Goal: Task Accomplishment & Management: Manage account settings

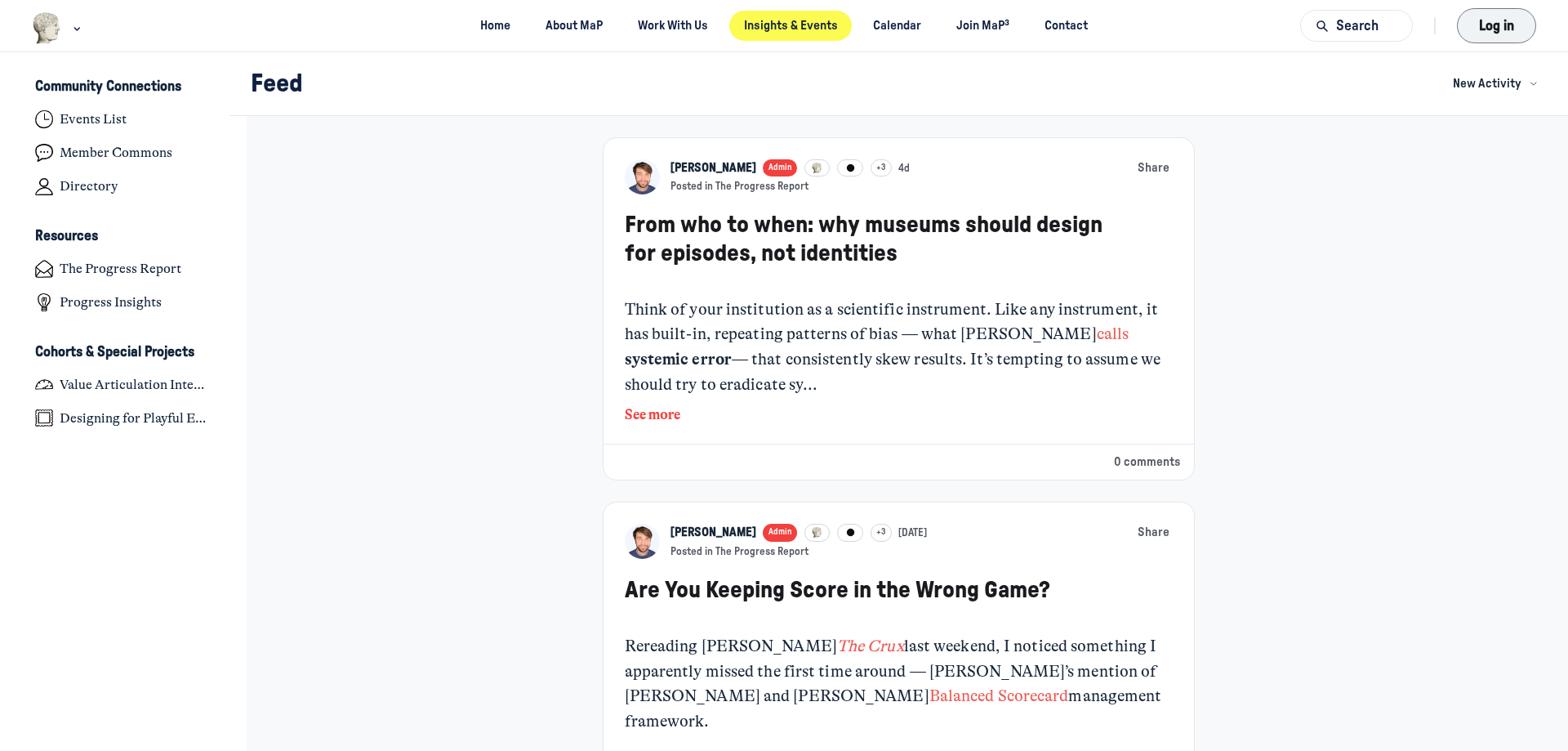
click at [1478, 33] on button "Log in" at bounding box center [1496, 25] width 79 height 35
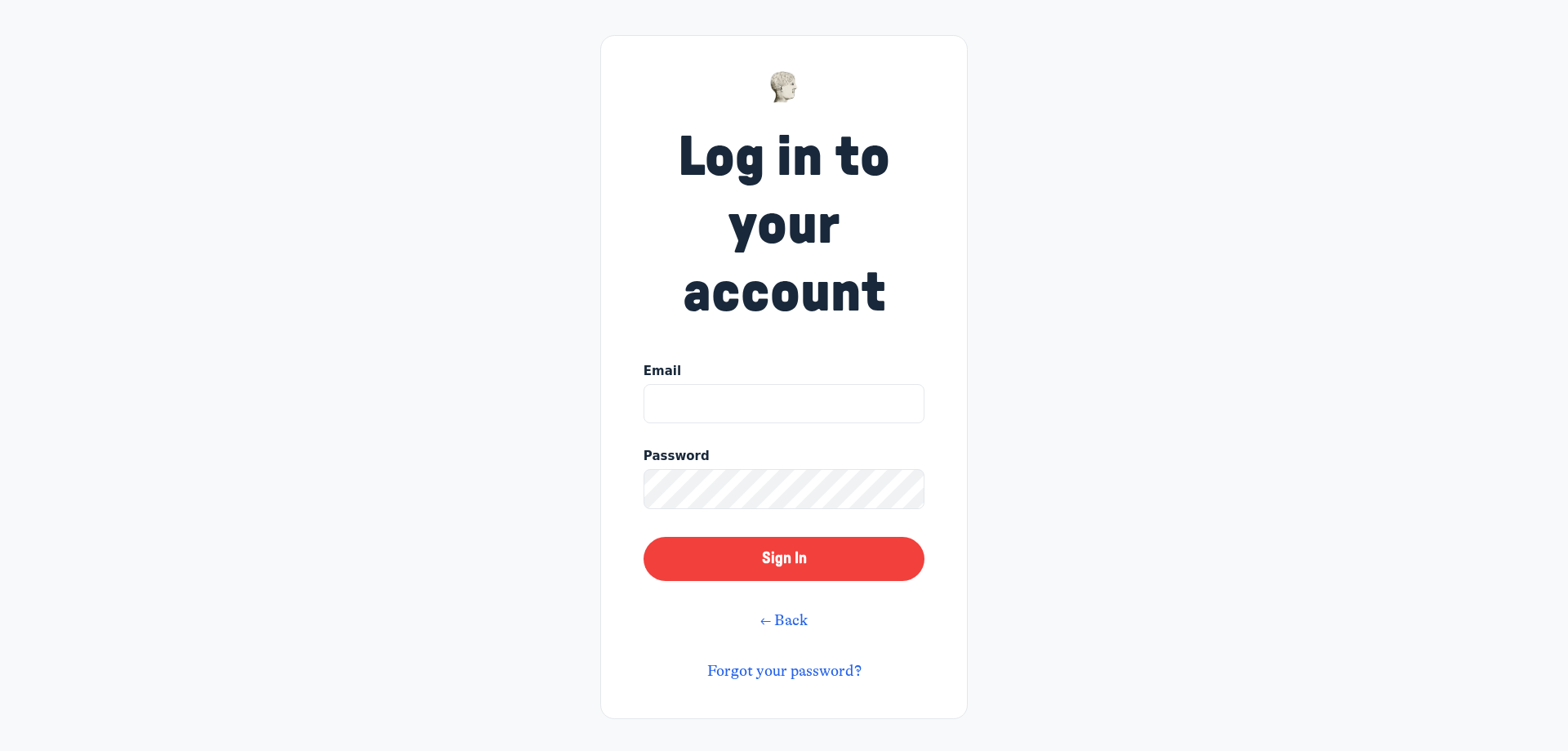
click at [793, 404] on input "Email" at bounding box center [784, 403] width 281 height 39
click at [694, 398] on input "Email" at bounding box center [784, 403] width 281 height 39
click at [644, 537] on button "Sign In" at bounding box center [784, 559] width 281 height 44
drag, startPoint x: 827, startPoint y: 410, endPoint x: 533, endPoint y: 407, distance: 294.0
click at [644, 407] on input "ttemp617@gmail.com" at bounding box center [784, 403] width 281 height 39
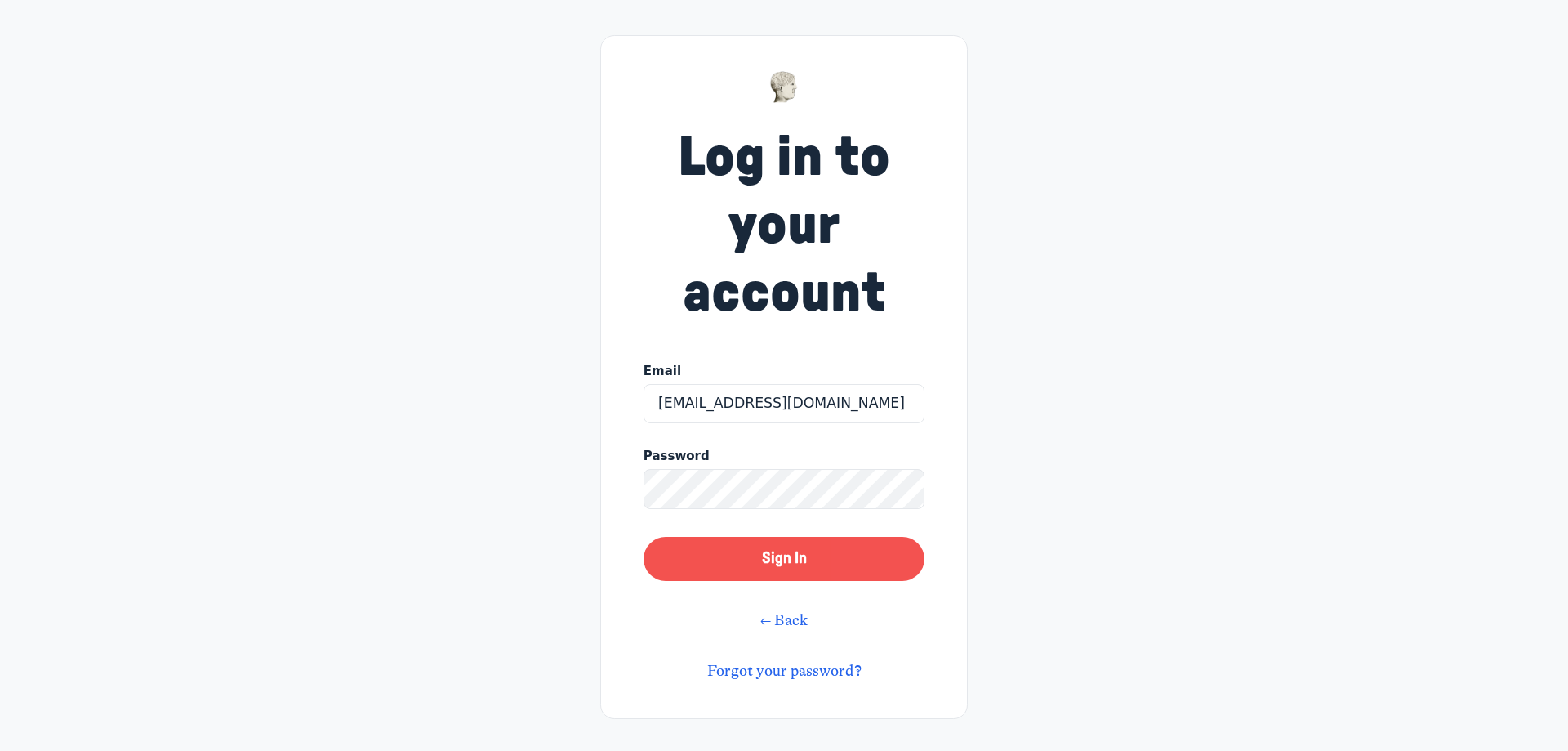
click at [784, 549] on button "Sign In" at bounding box center [784, 559] width 281 height 44
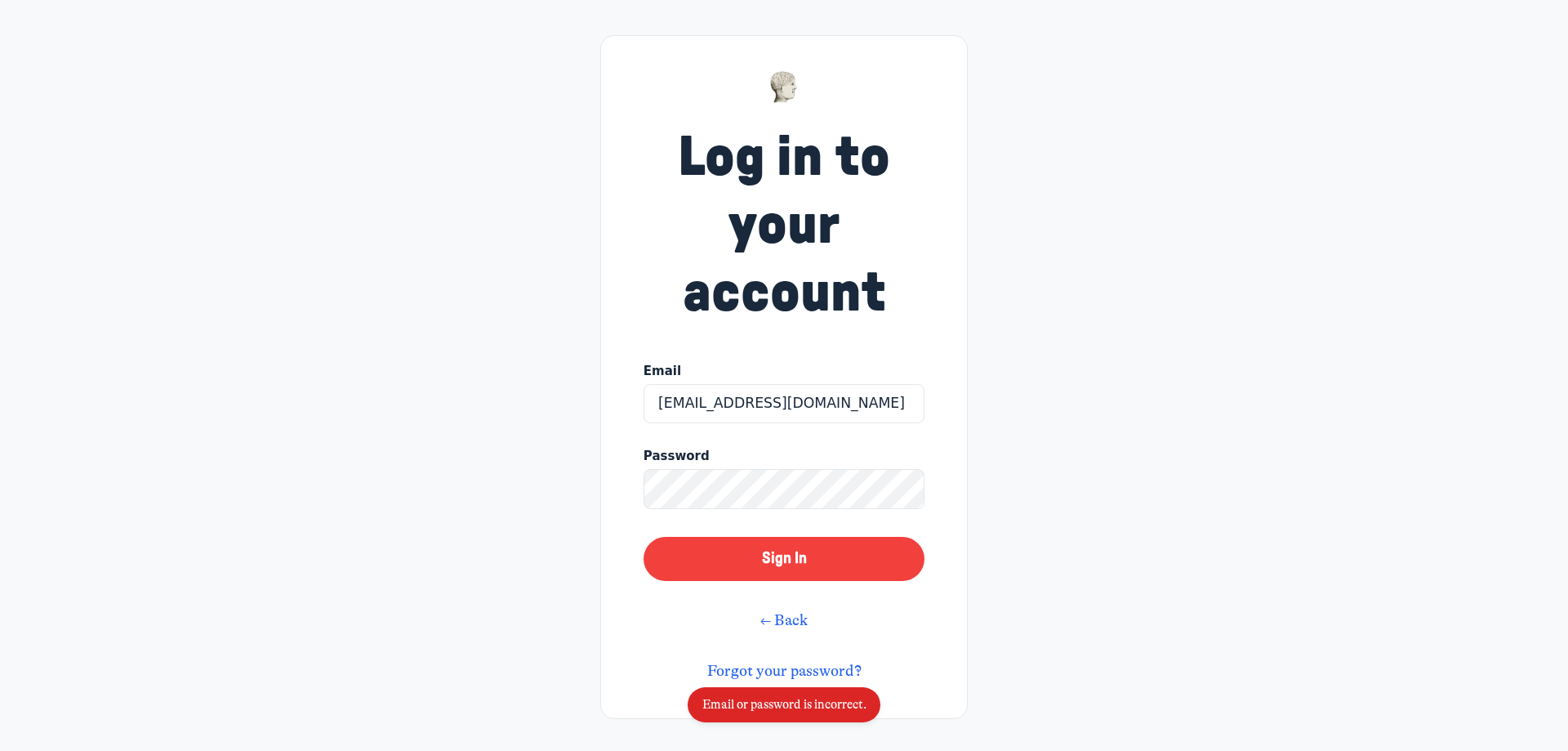
drag, startPoint x: 776, startPoint y: 422, endPoint x: 766, endPoint y: 420, distance: 10.2
click at [766, 420] on div "Email lilguy@duck.com" at bounding box center [784, 395] width 281 height 67
drag, startPoint x: 818, startPoint y: 406, endPoint x: 571, endPoint y: 404, distance: 247.0
click at [644, 404] on input "lilguy@duck.com" at bounding box center [784, 403] width 281 height 39
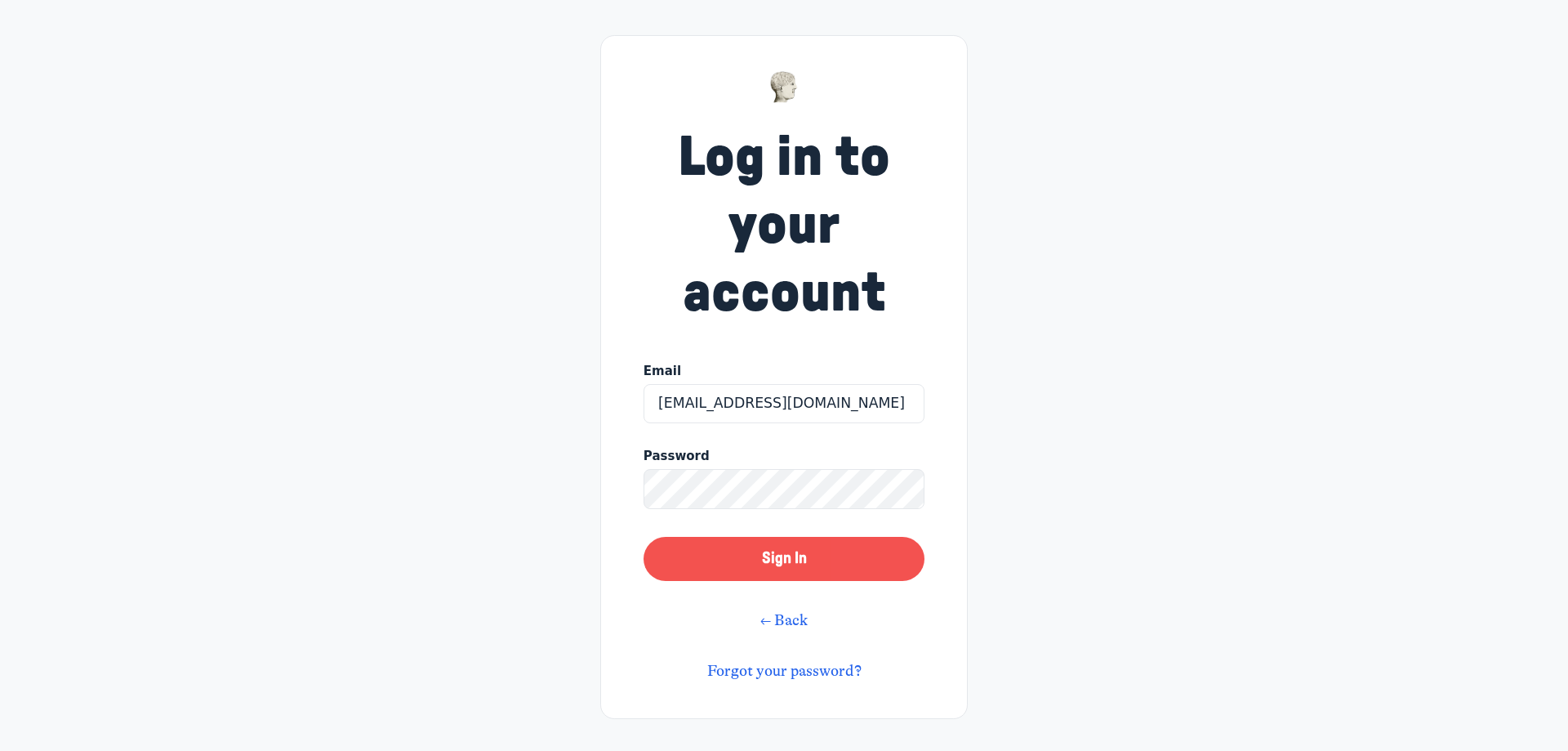
click at [759, 554] on button "Sign In" at bounding box center [784, 559] width 281 height 44
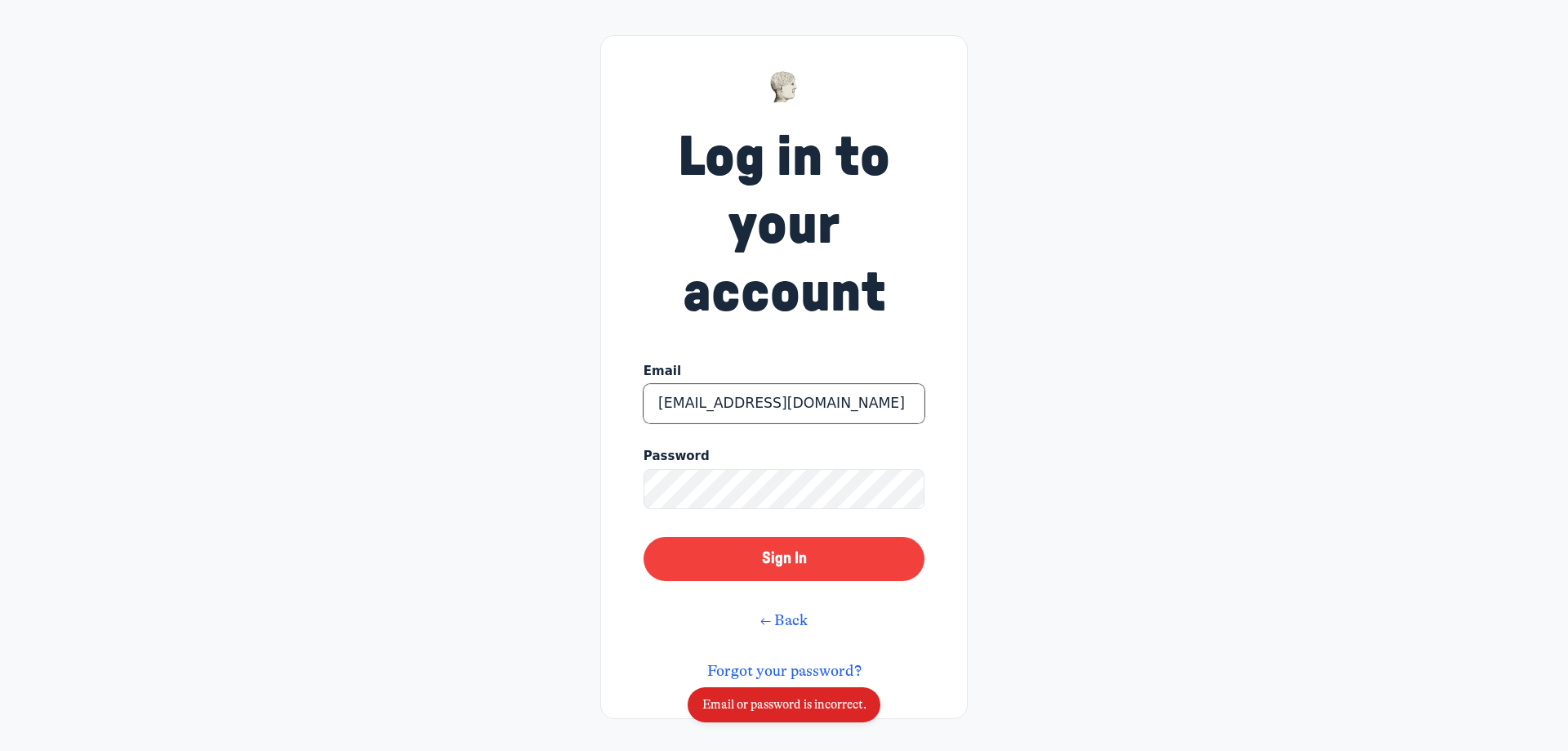
drag, startPoint x: 726, startPoint y: 412, endPoint x: 696, endPoint y: 410, distance: 30.1
click at [696, 410] on input "ttemp2504@mailfence.com" at bounding box center [784, 403] width 281 height 39
type input "ttemp@mailfence.com"
click at [773, 549] on button "Sign In" at bounding box center [784, 559] width 281 height 44
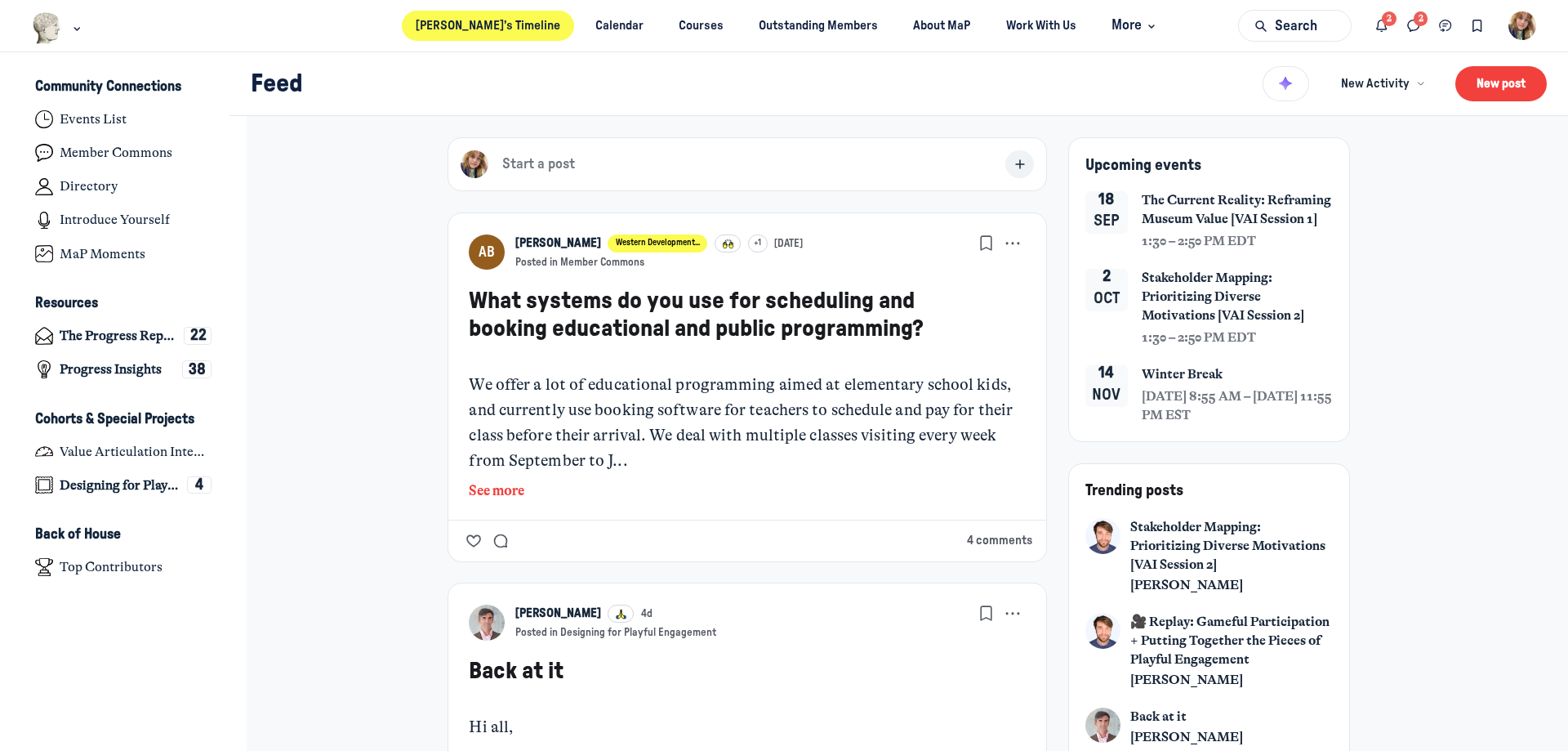
scroll to position [5211, 3210]
click at [1388, 29] on icon "Notifications" at bounding box center [1381, 26] width 17 height 18
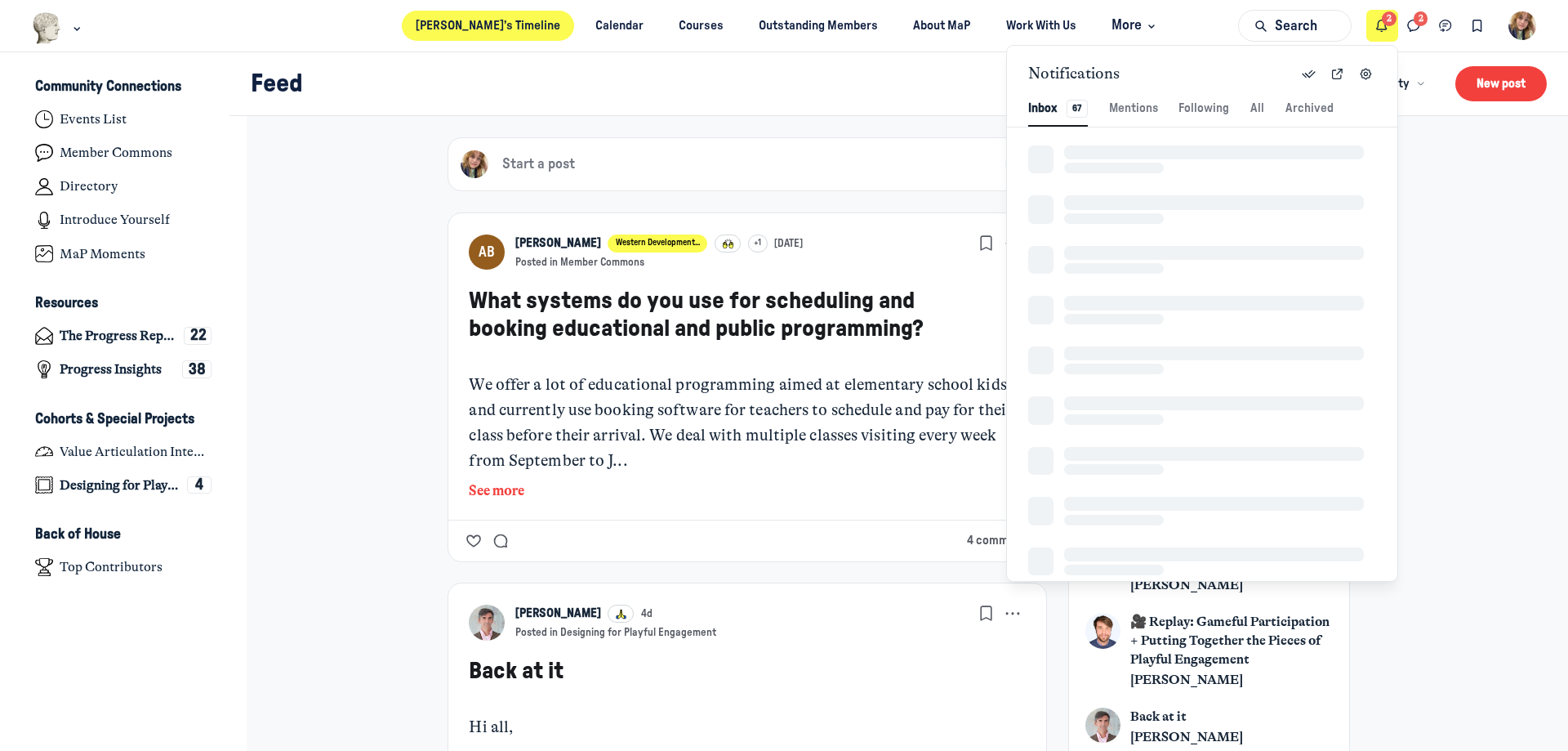
scroll to position [2224, 3524]
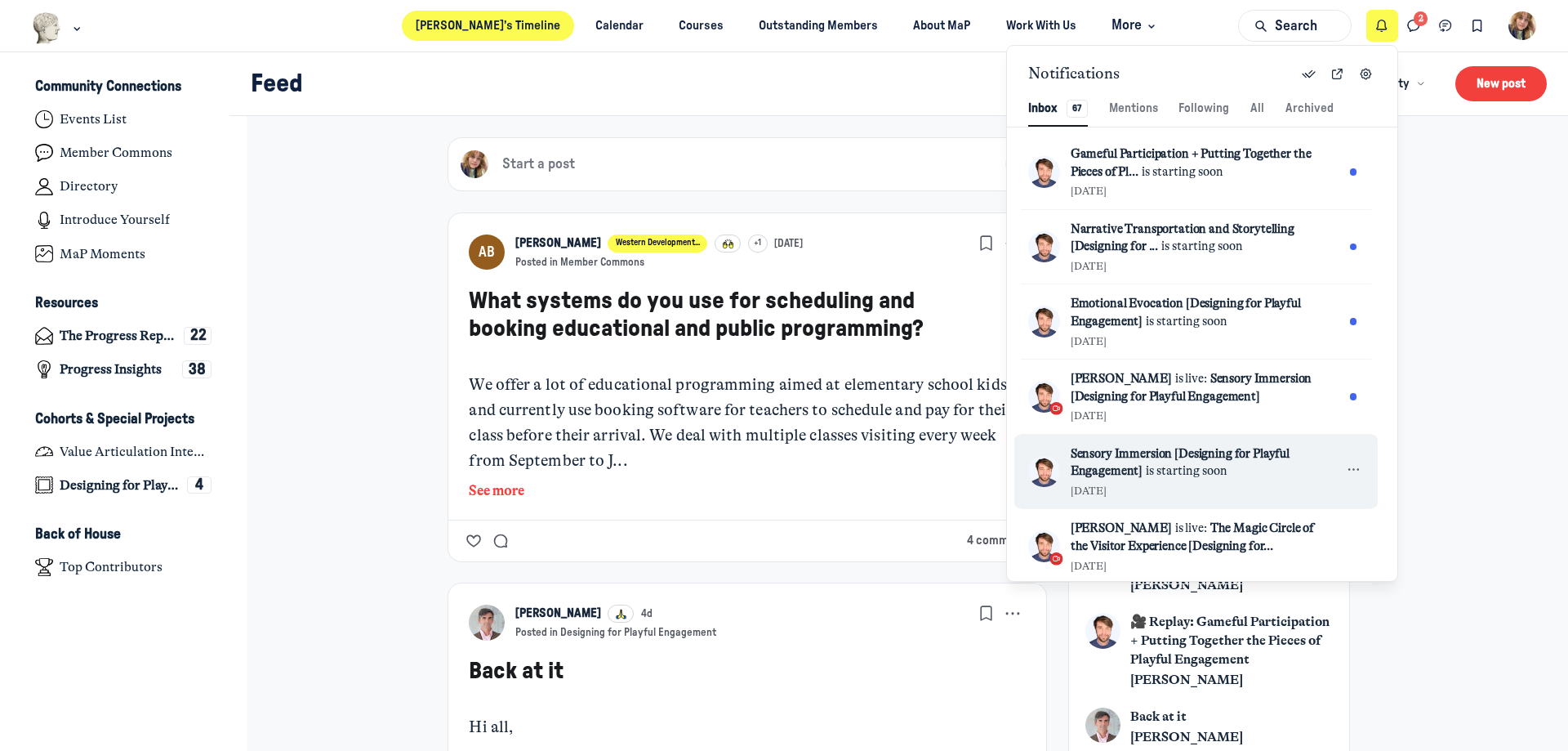
click at [1174, 485] on div "Sensory Immersion [Designing for Playful Engagement] is starting soon 1 month a…" at bounding box center [1206, 471] width 272 height 53
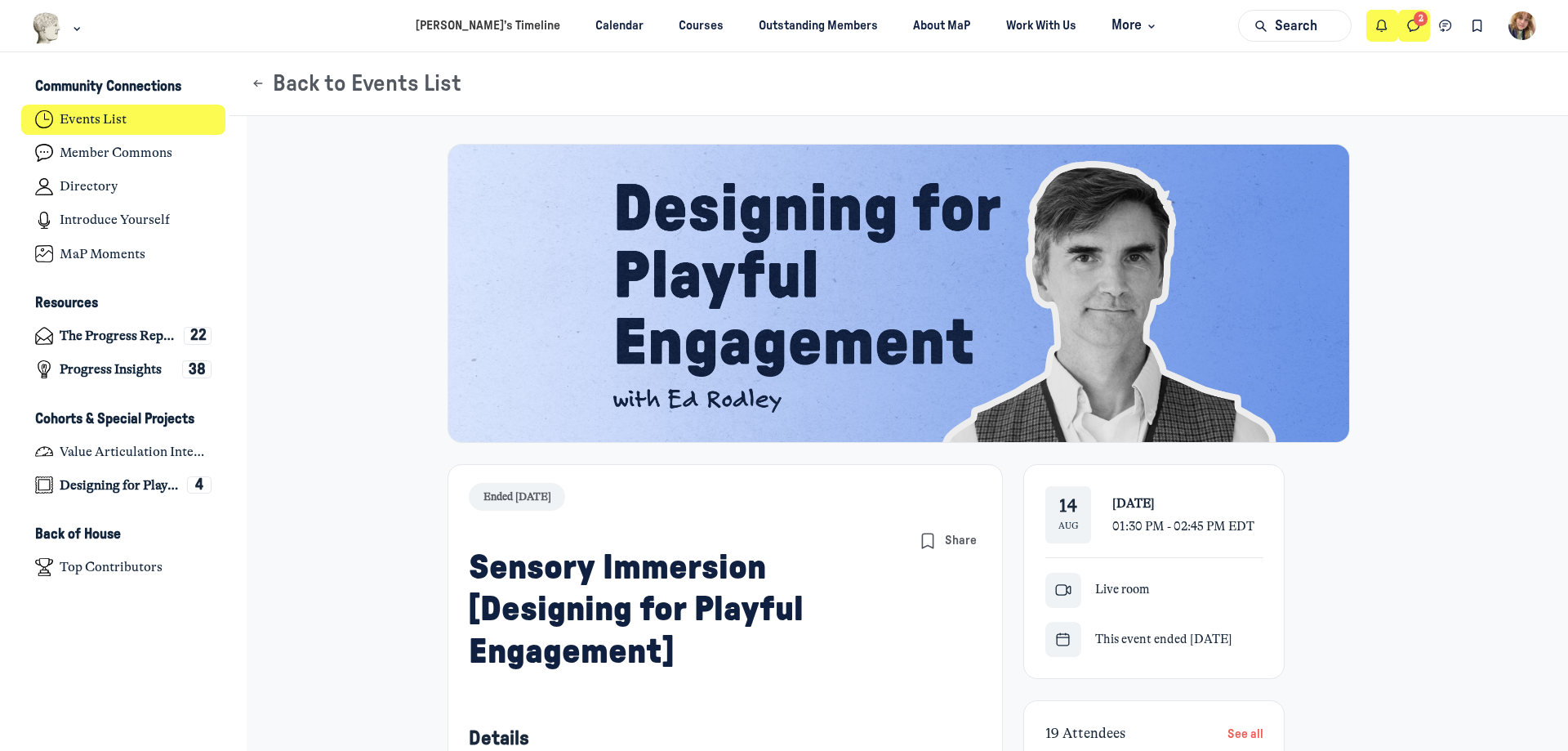
click at [1417, 29] on use "Direct messages" at bounding box center [1413, 25] width 11 height 11
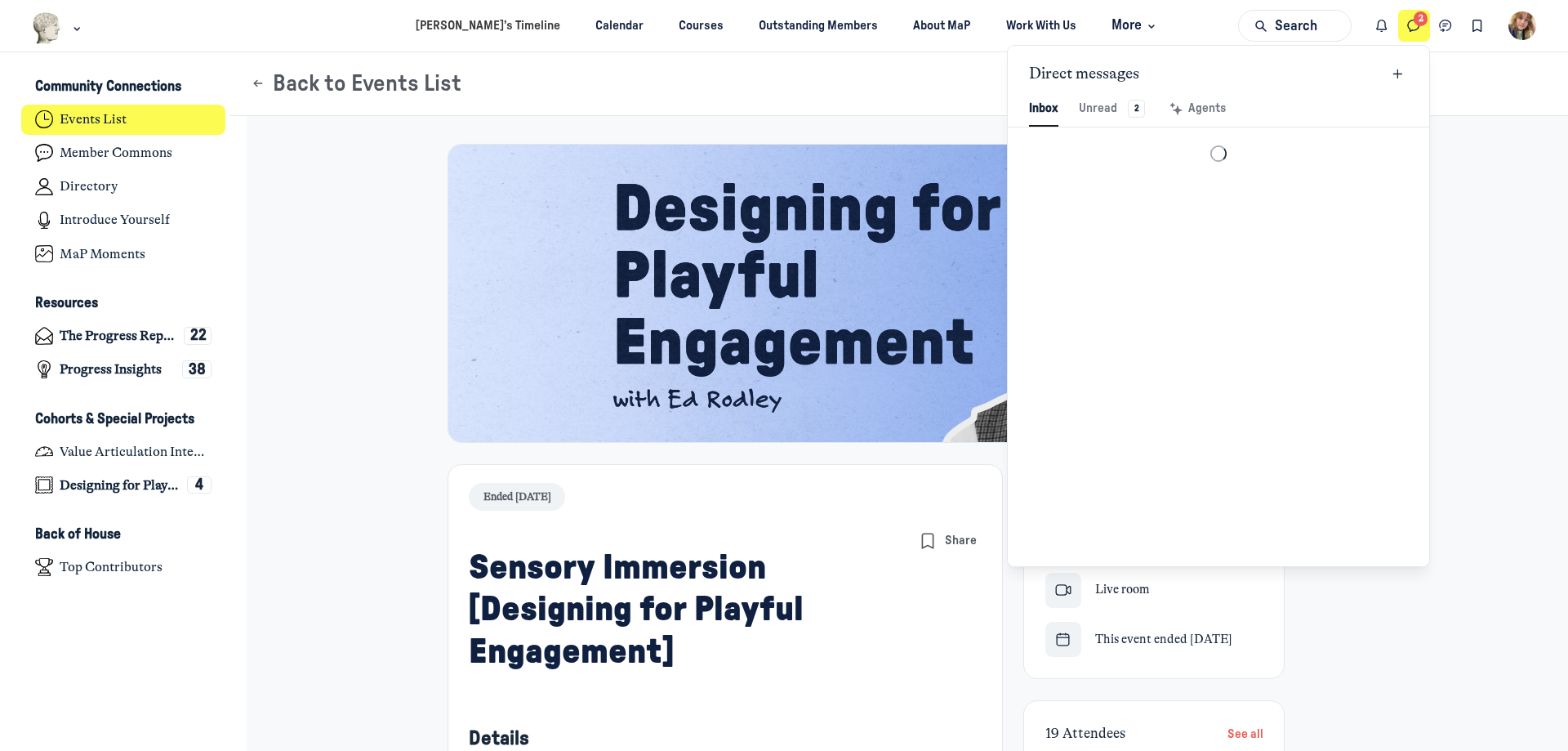
scroll to position [2224, 3806]
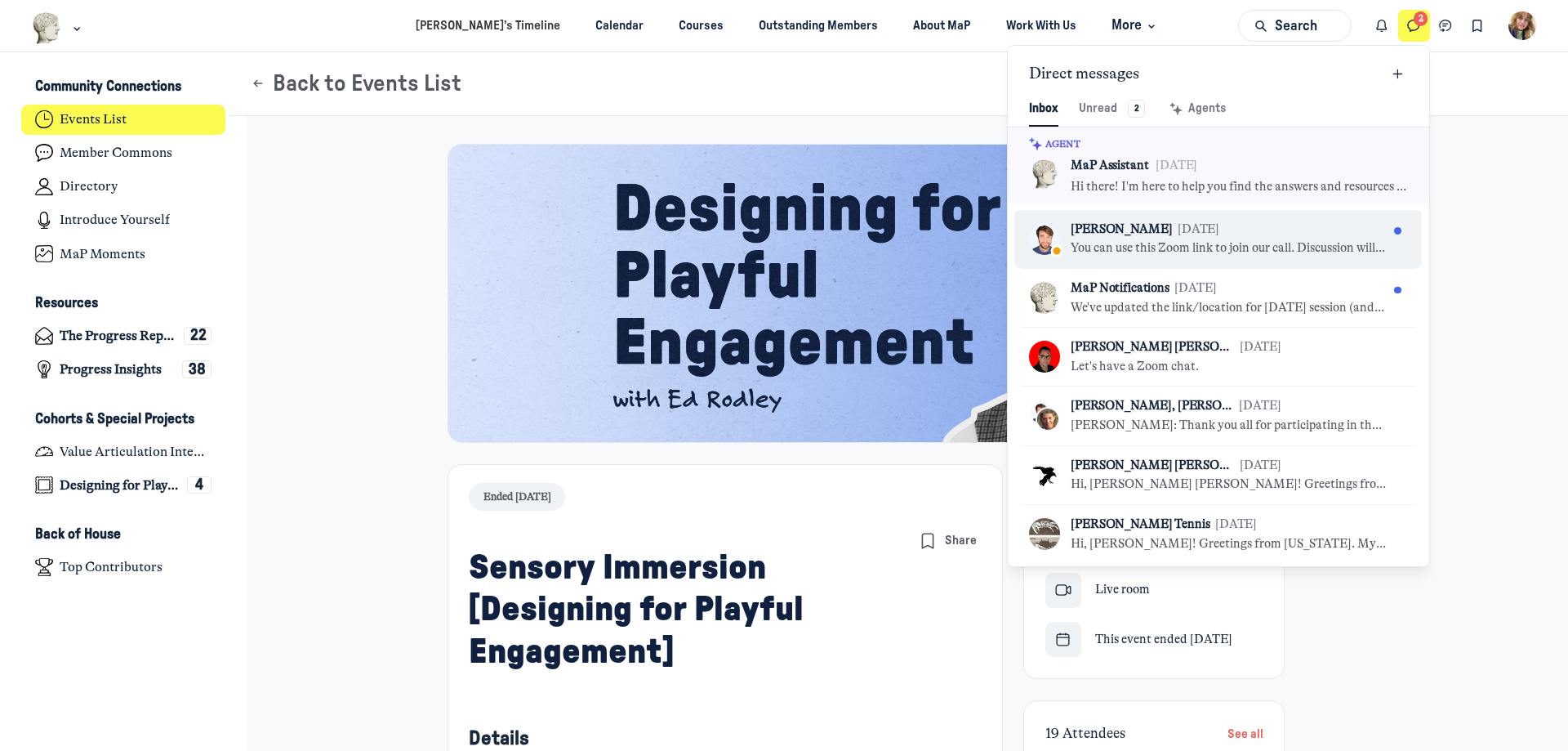
click at [1189, 232] on div "Kyle Bowen Sep 4" at bounding box center [1229, 230] width 317 height 18
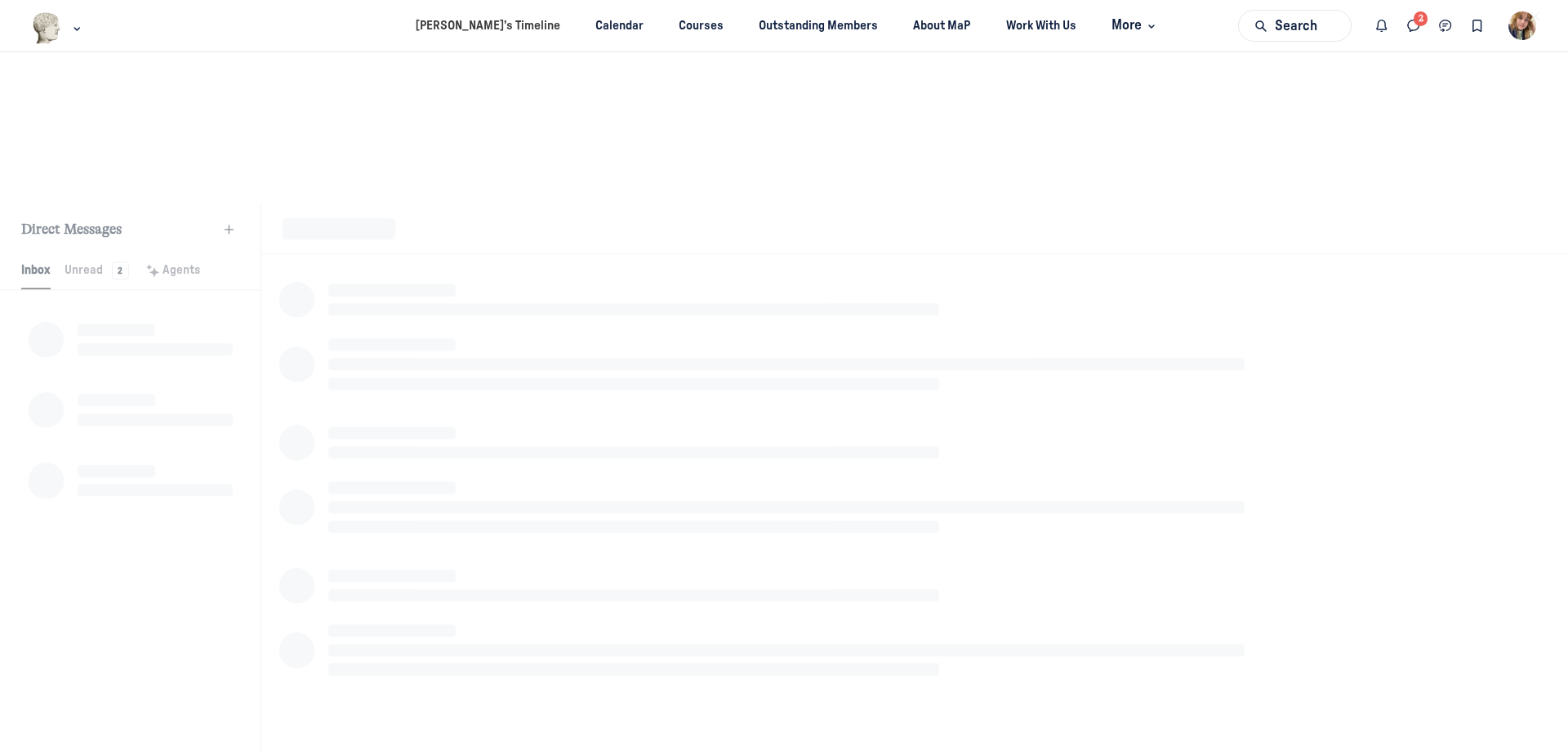
scroll to position [2224, 3081]
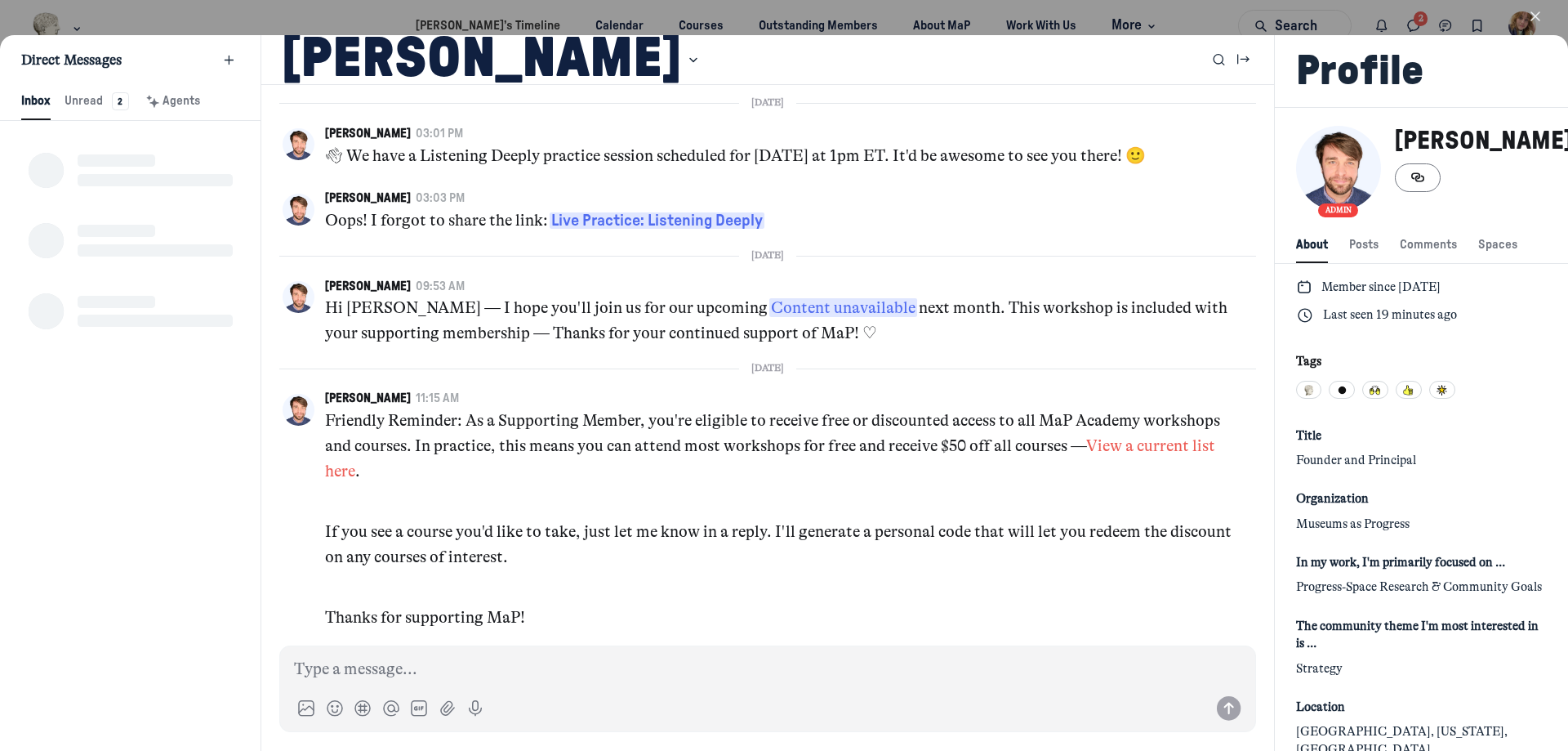
click at [1538, 18] on use "button" at bounding box center [1535, 16] width 8 height 8
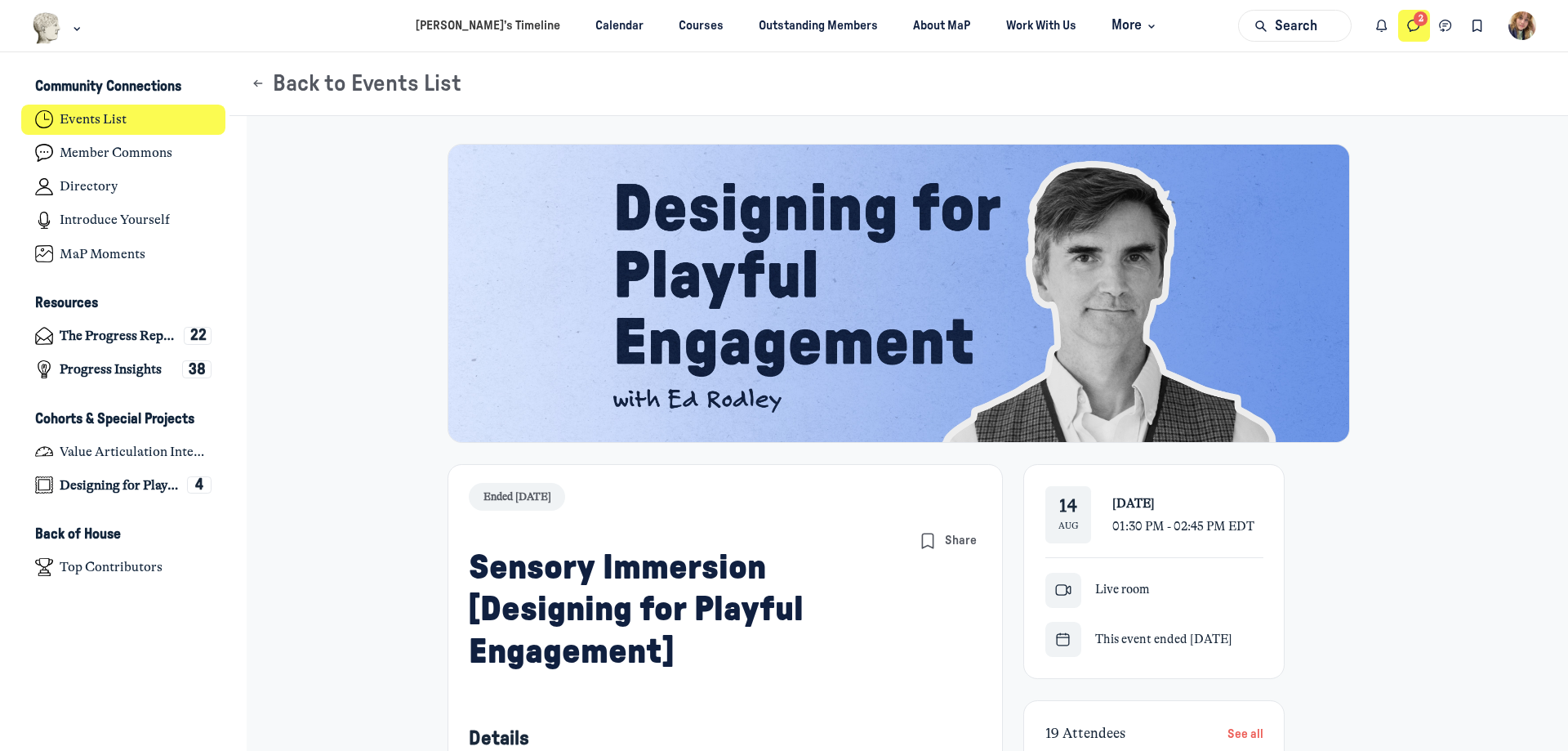
scroll to position [5211, 3210]
click at [1411, 30] on icon "Direct messages" at bounding box center [1414, 26] width 17 height 18
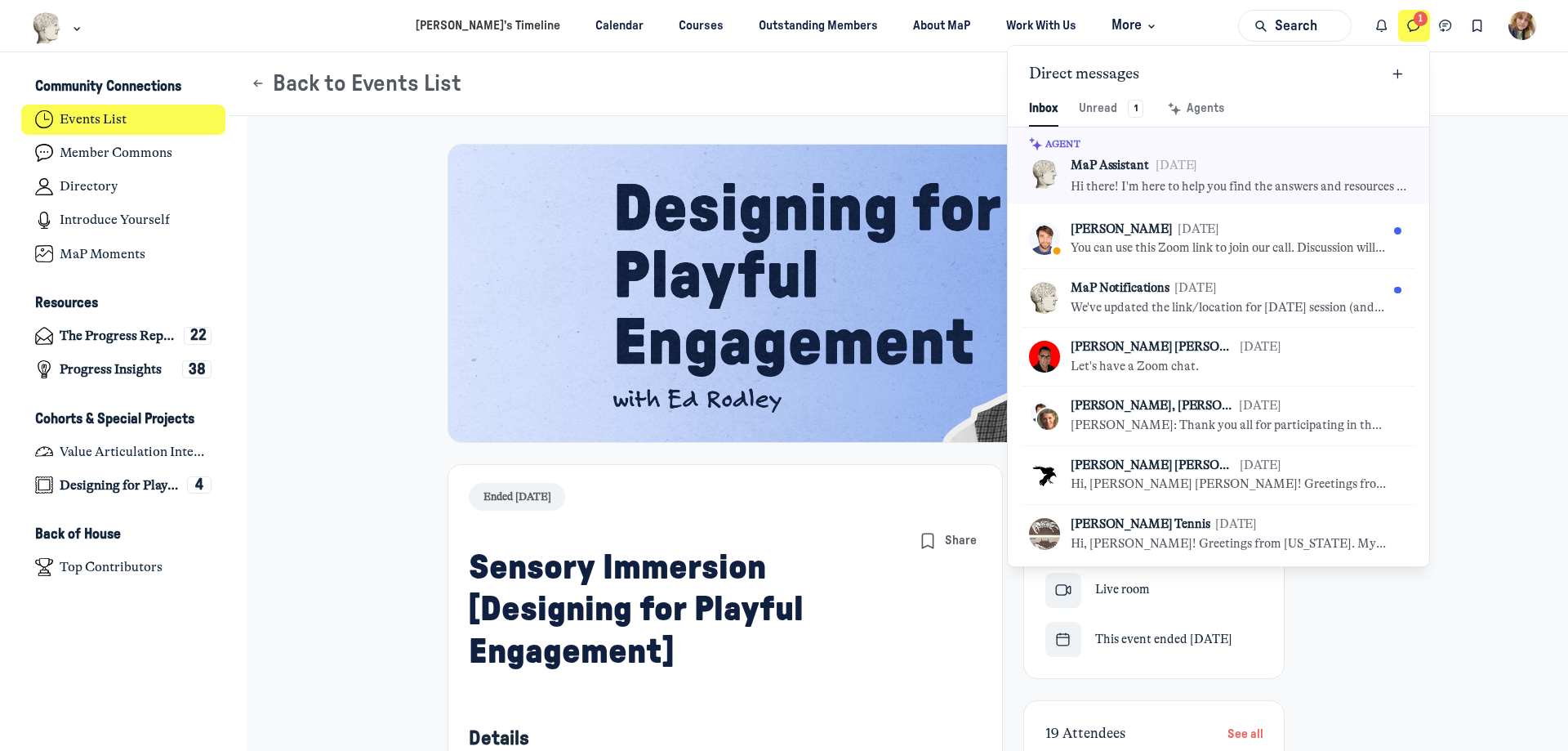
scroll to position [2224, 3806]
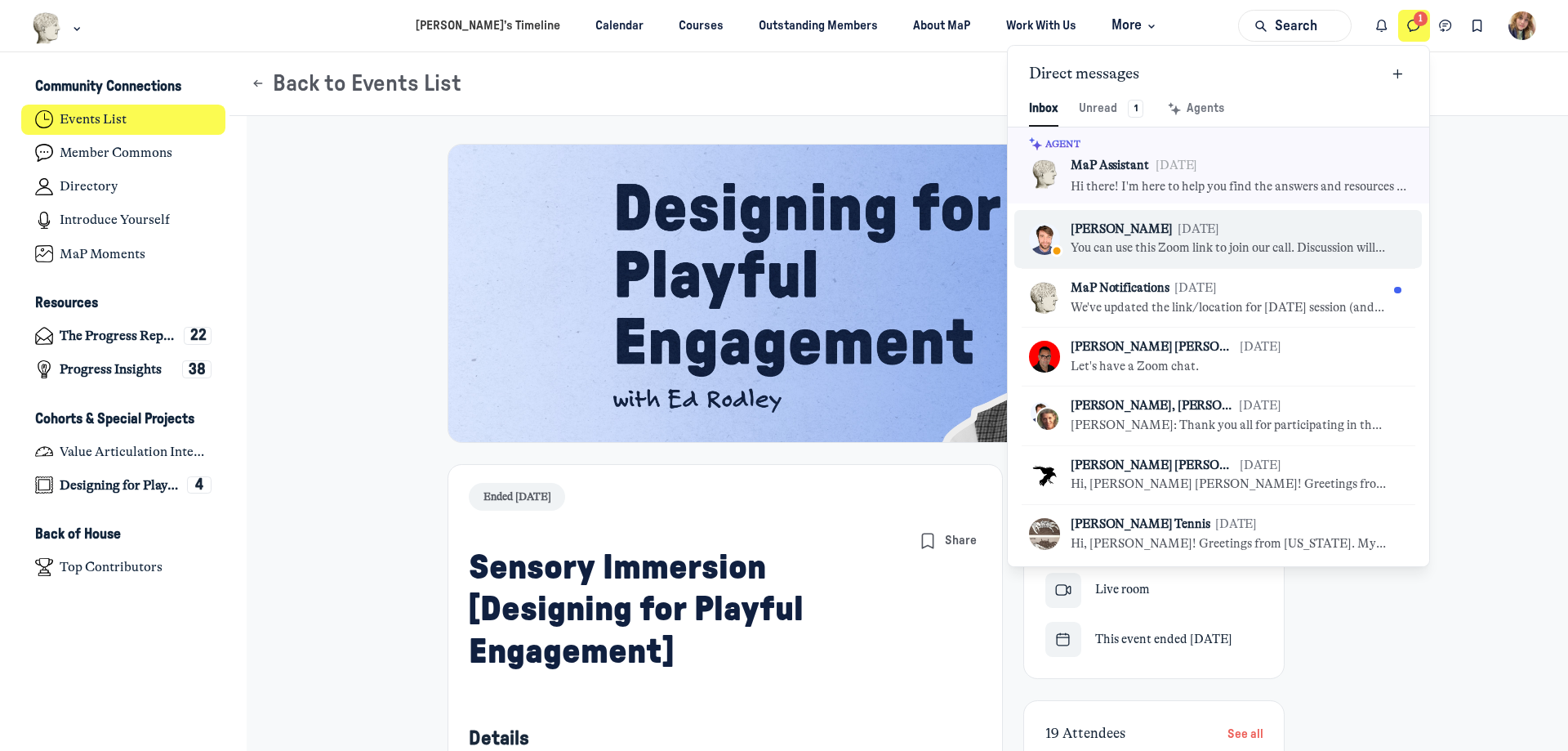
click at [1162, 260] on link "KB Kyle Bowen Sep 4 You can use this Zoom link to join our call. Discussion wil…" at bounding box center [1218, 239] width 407 height 58
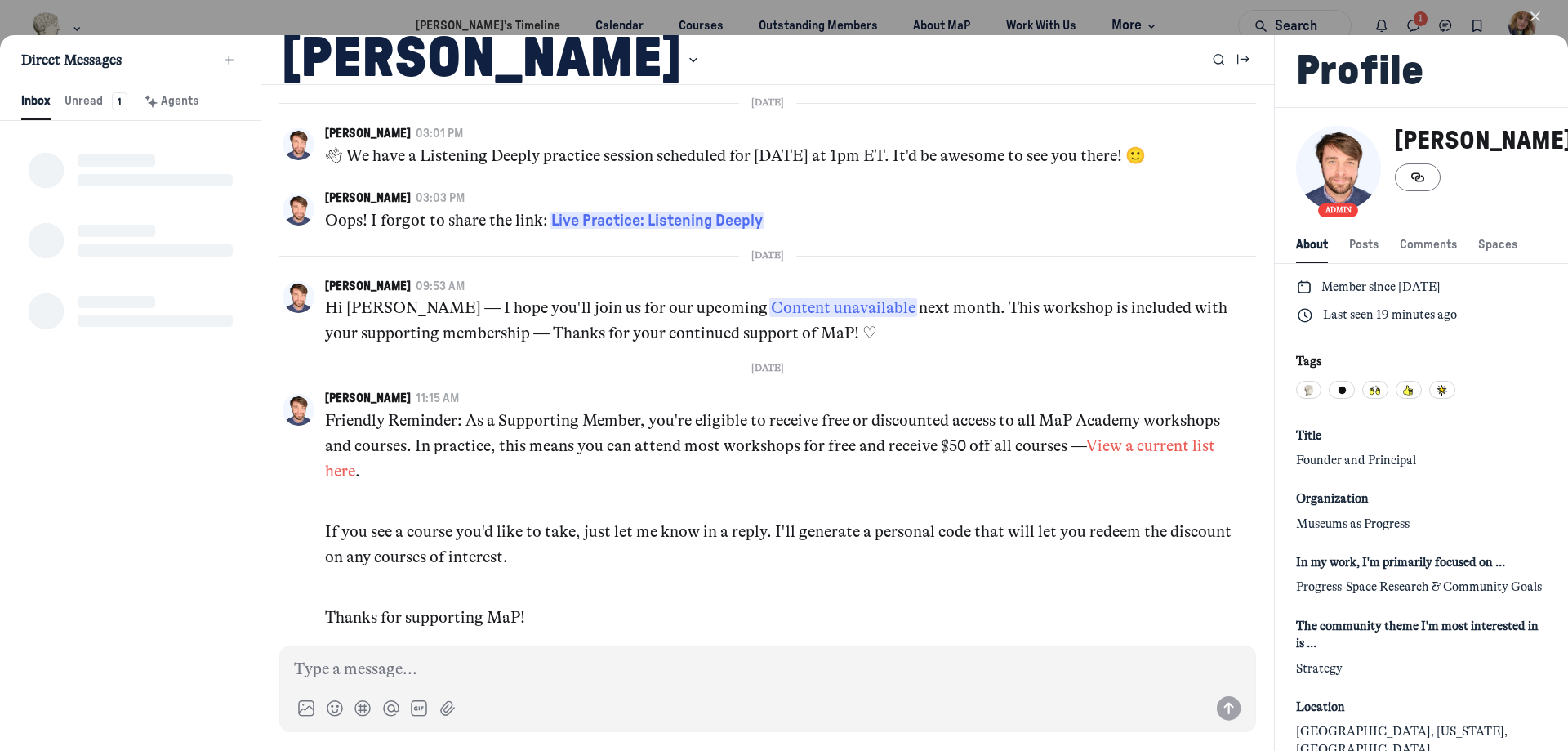
scroll to position [4307, 0]
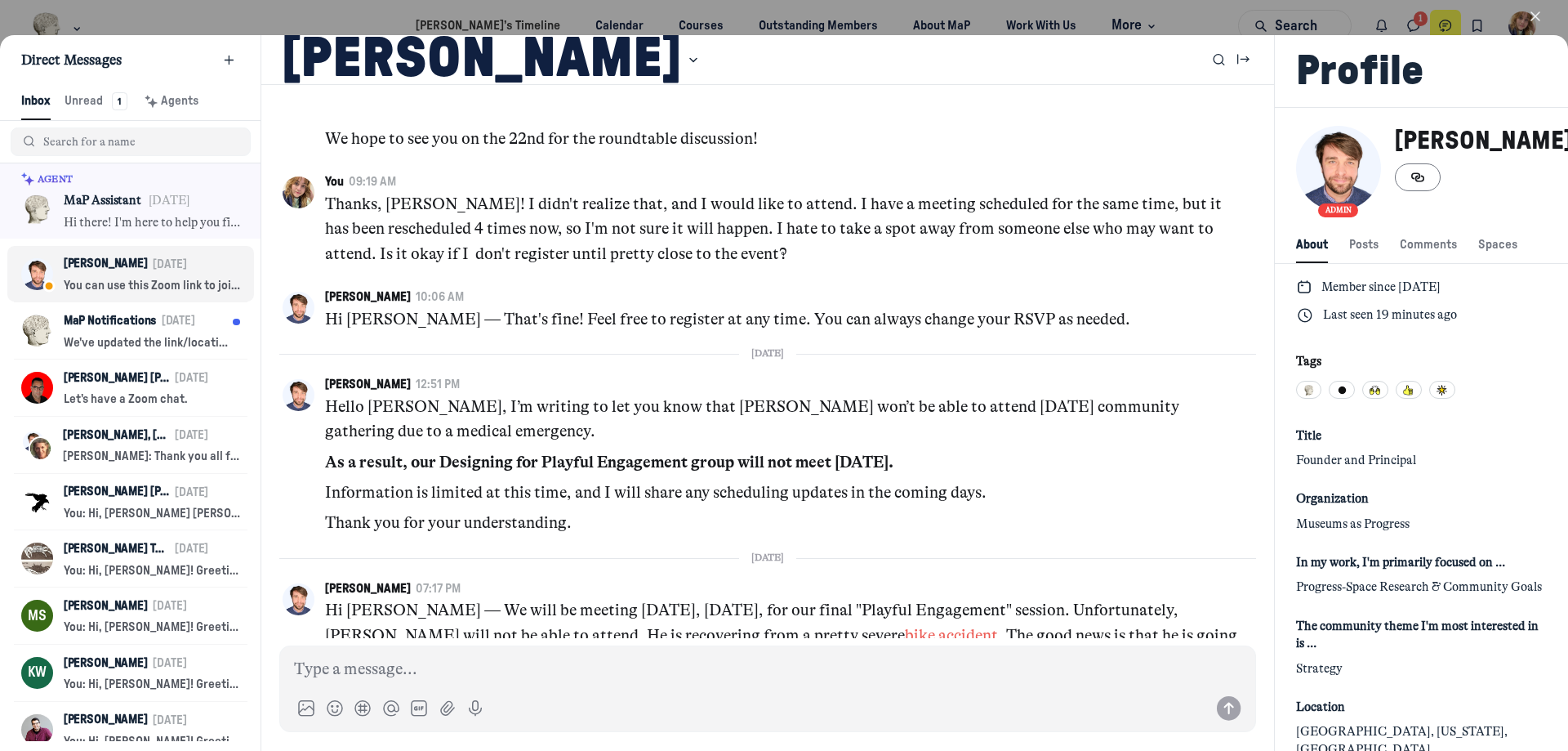
click at [1530, 11] on icon "button" at bounding box center [1535, 16] width 17 height 17
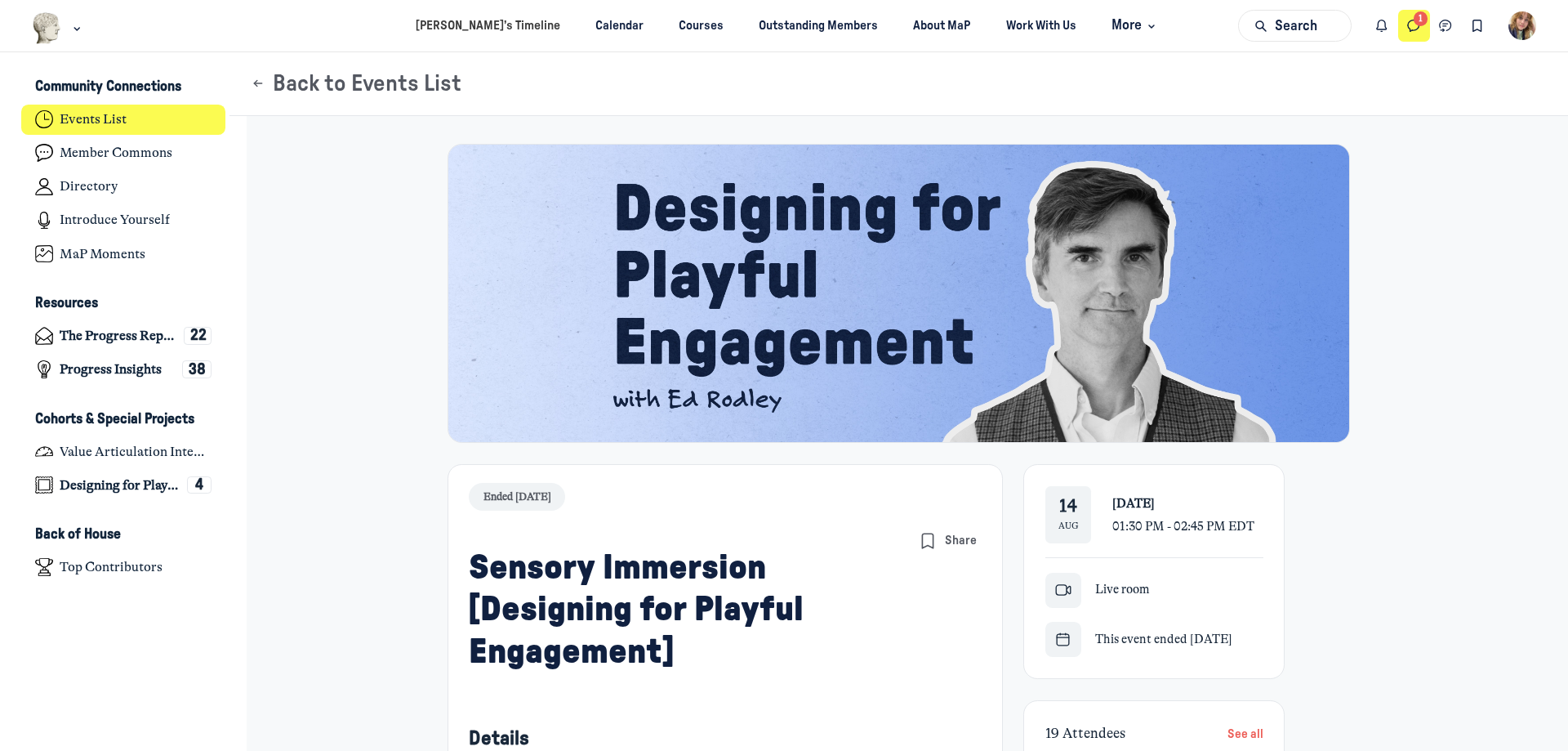
scroll to position [5211, 3210]
click at [1413, 24] on icon "Direct messages" at bounding box center [1414, 26] width 17 height 18
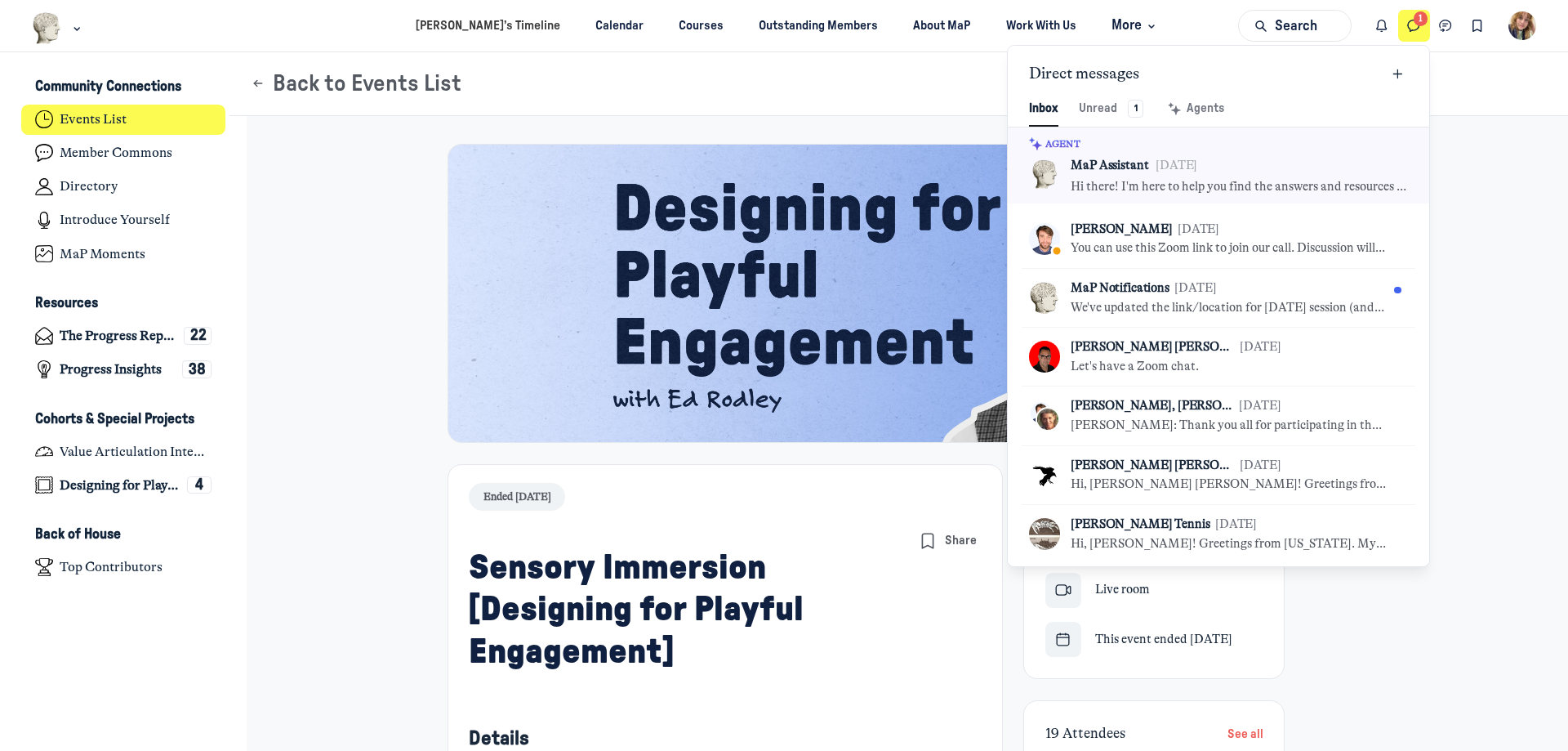
scroll to position [2224, 3806]
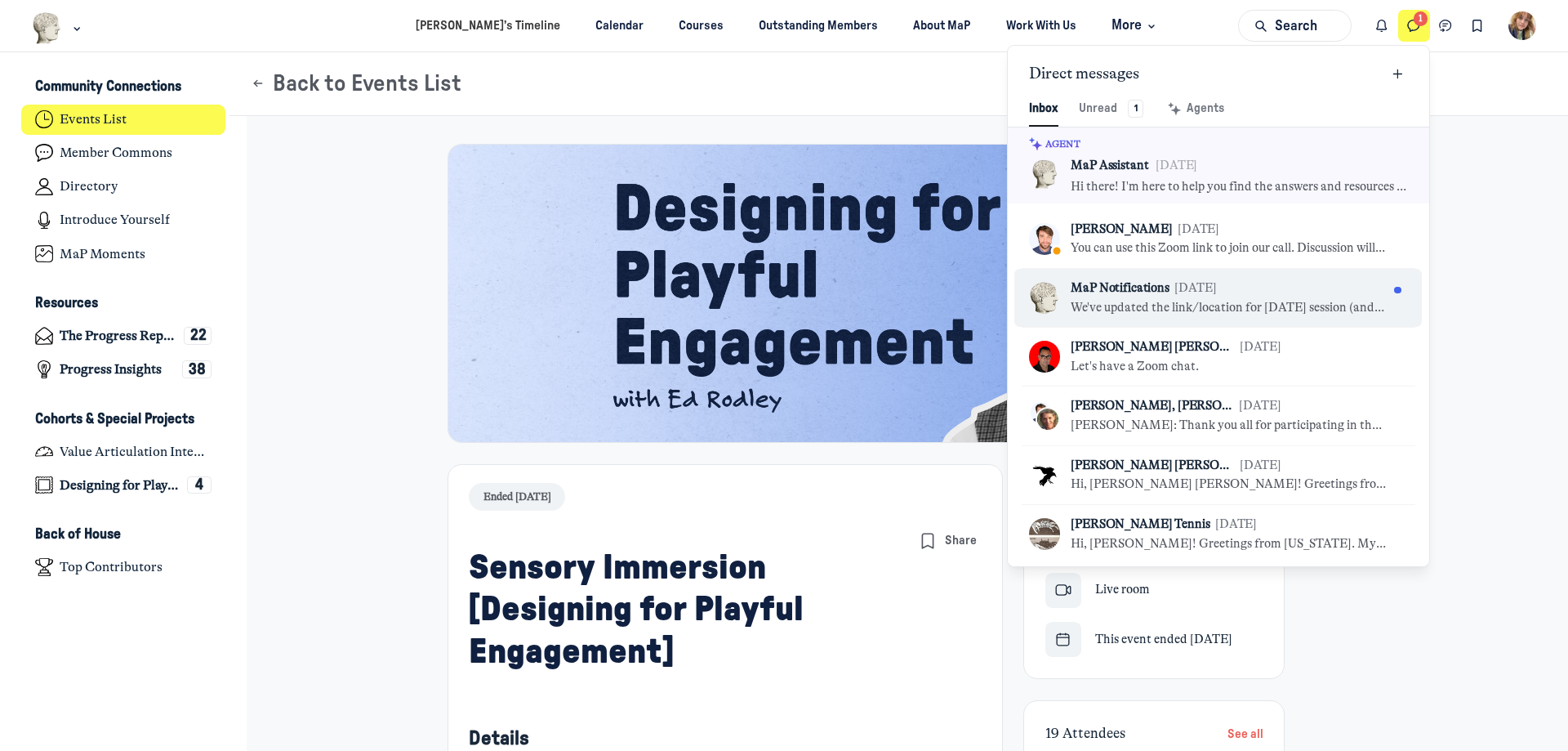
click at [1148, 294] on p "MaP Notifications" at bounding box center [1119, 288] width 99 height 18
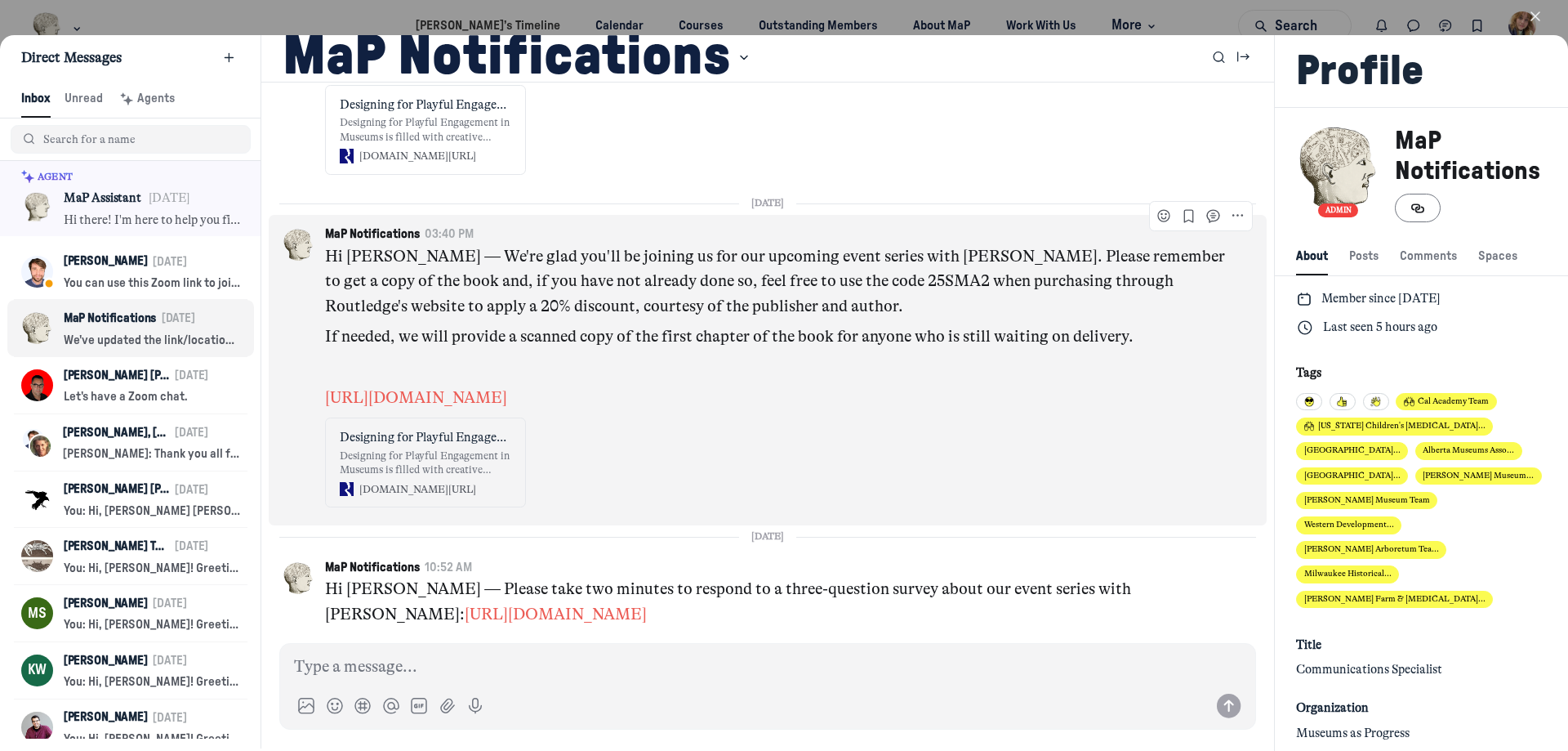
scroll to position [2224, 3227]
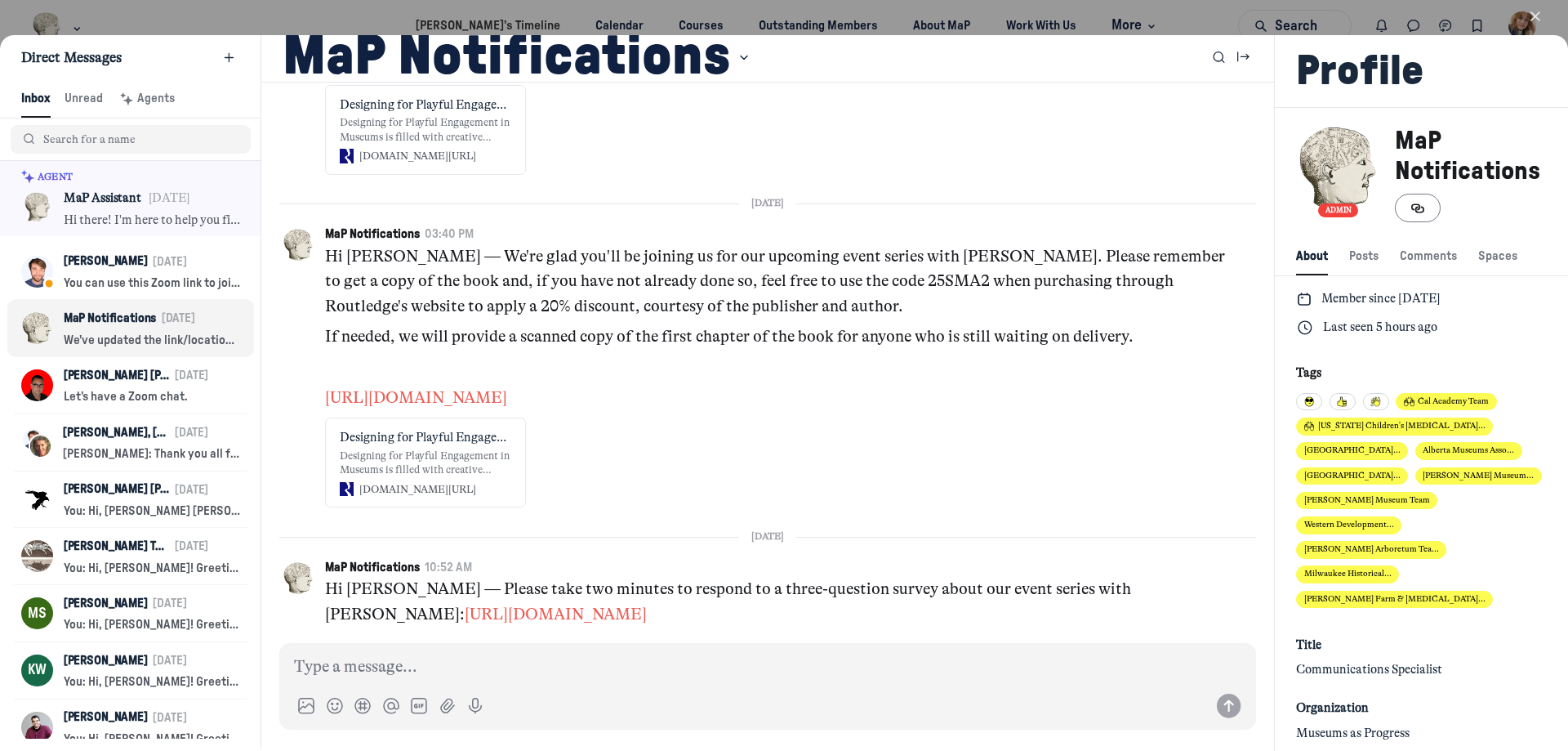
click at [1539, 17] on icon "button" at bounding box center [1535, 16] width 17 height 17
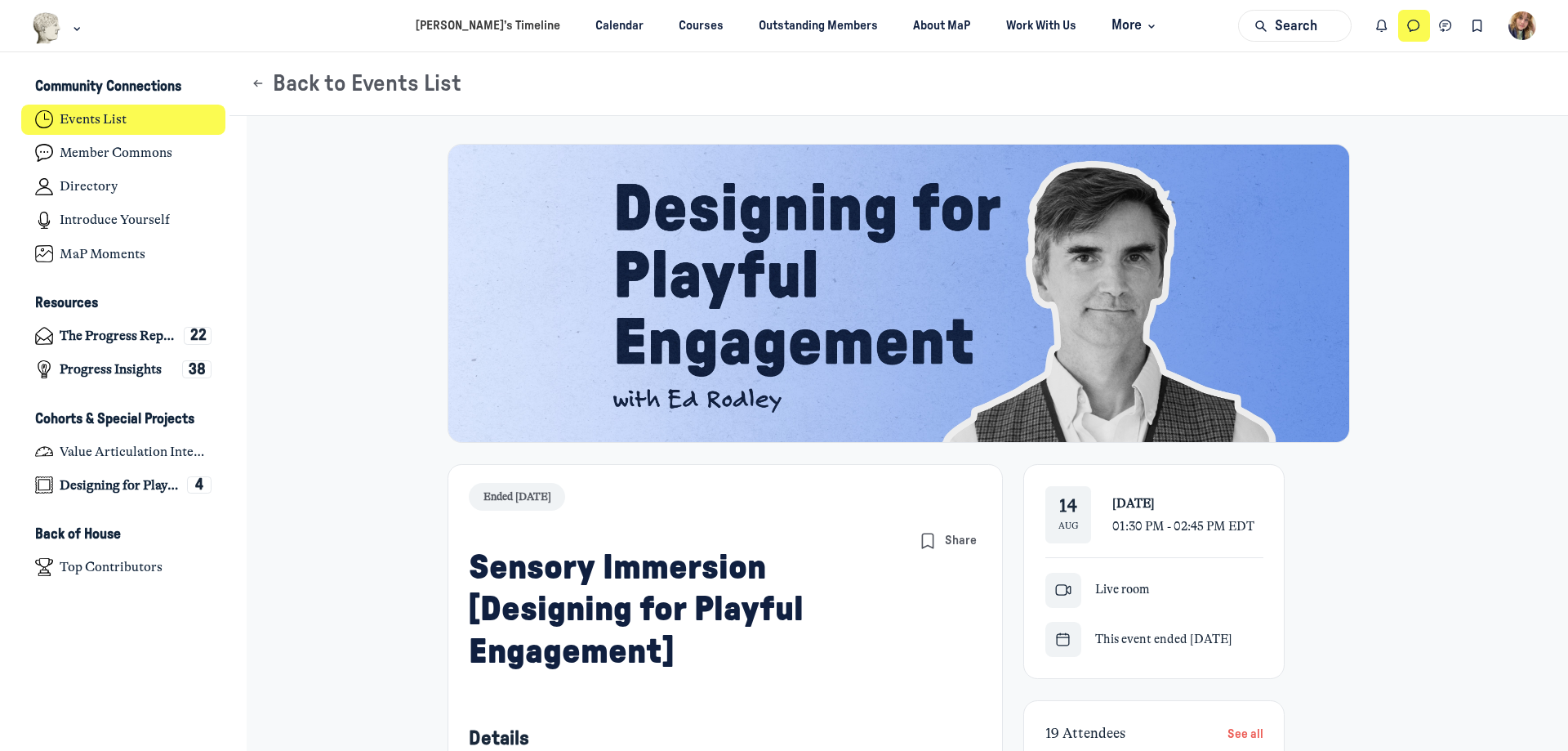
scroll to position [5211, 3210]
click at [492, 30] on link "[PERSON_NAME]’s Timeline" at bounding box center [489, 25] width 173 height 30
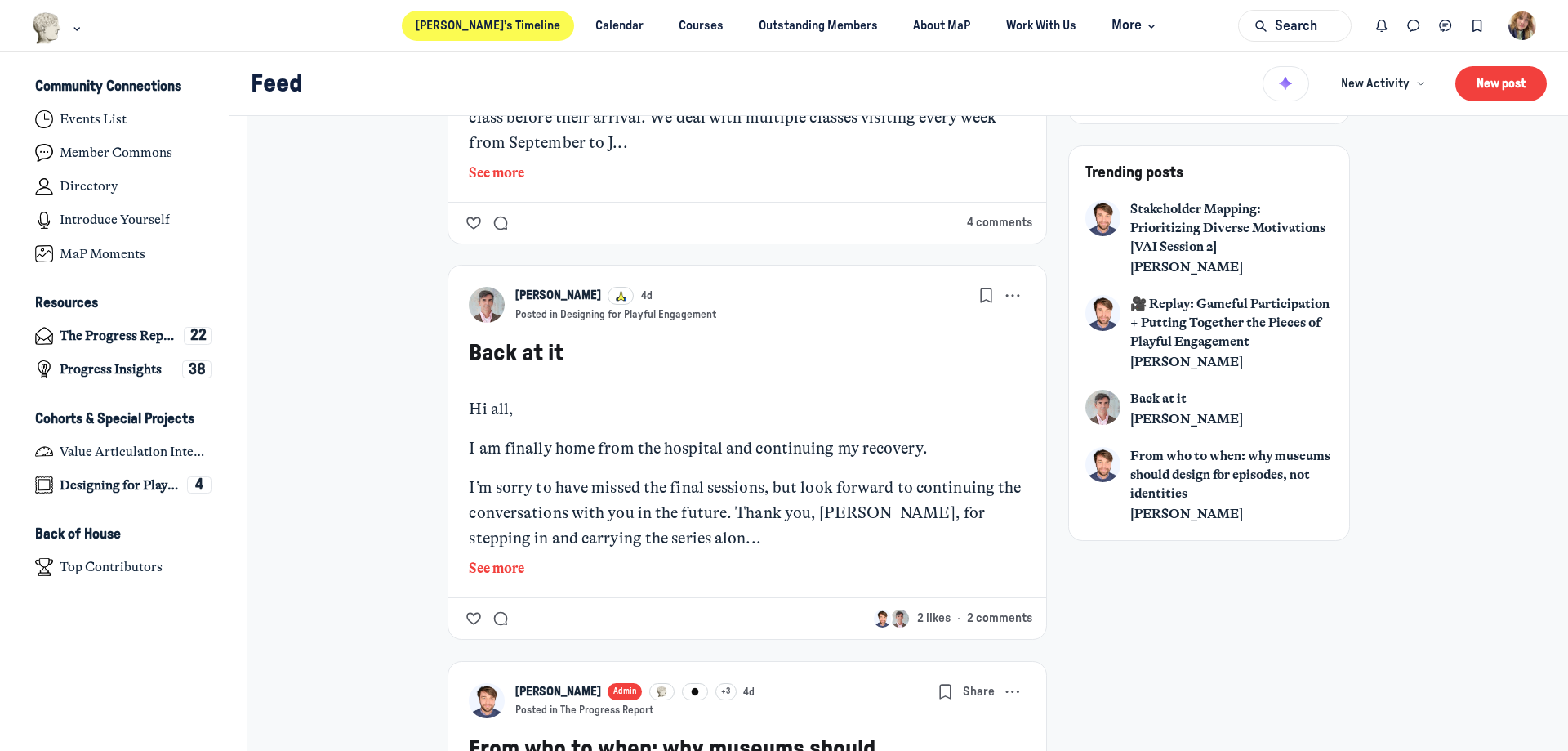
scroll to position [323, 0]
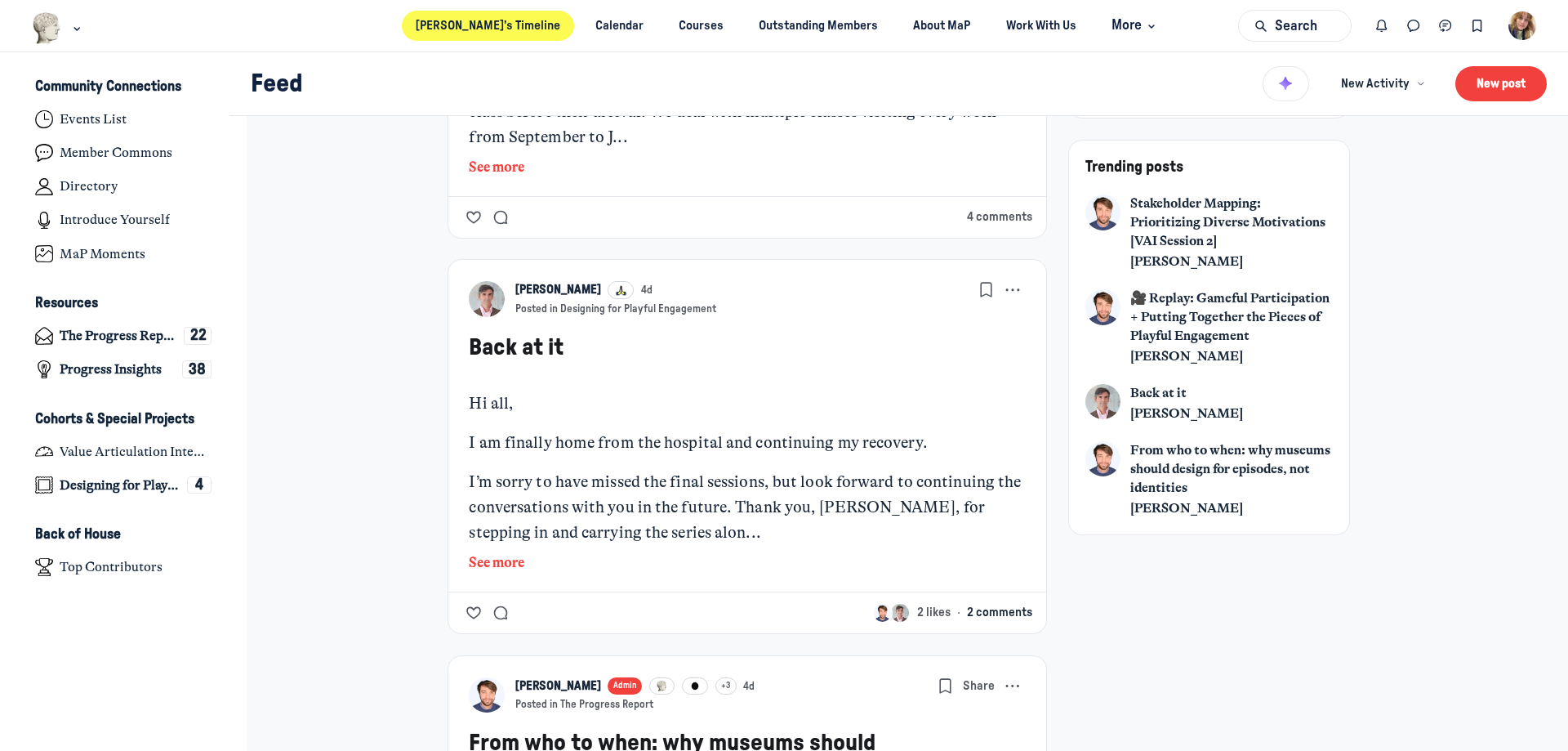
click at [996, 613] on button "2 comments" at bounding box center [999, 613] width 66 height 18
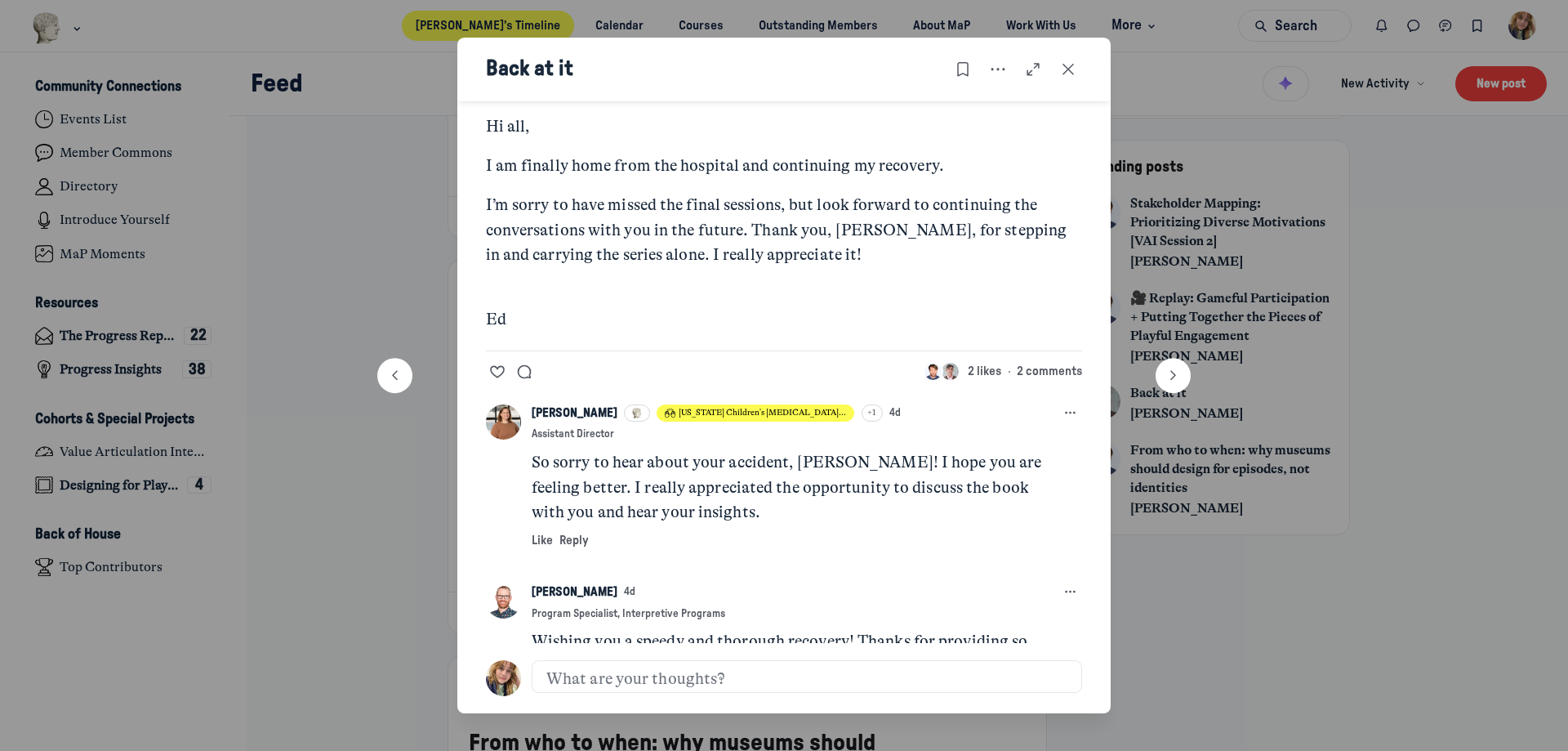
scroll to position [163, 0]
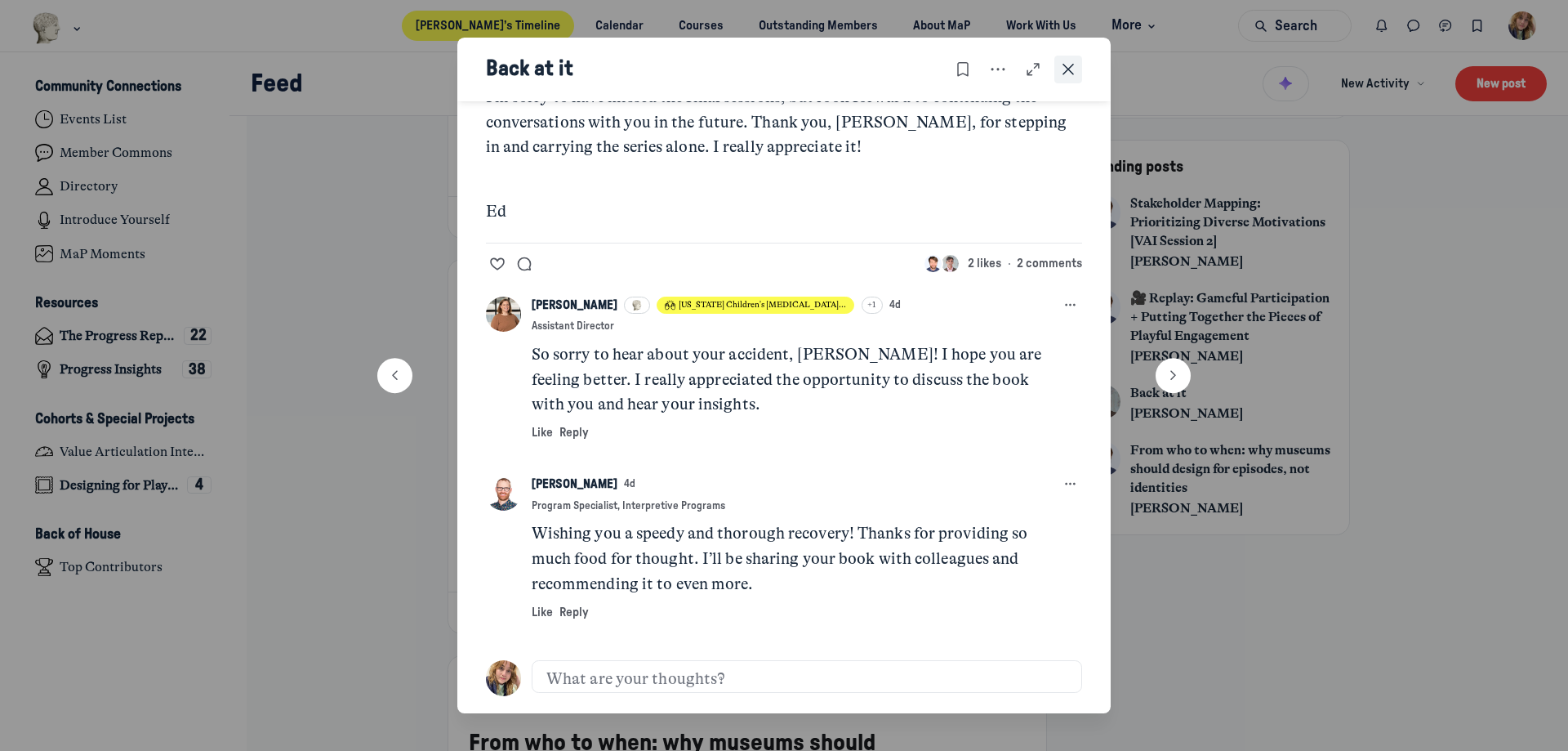
click at [1071, 67] on icon "Close post" at bounding box center [1068, 69] width 17 height 18
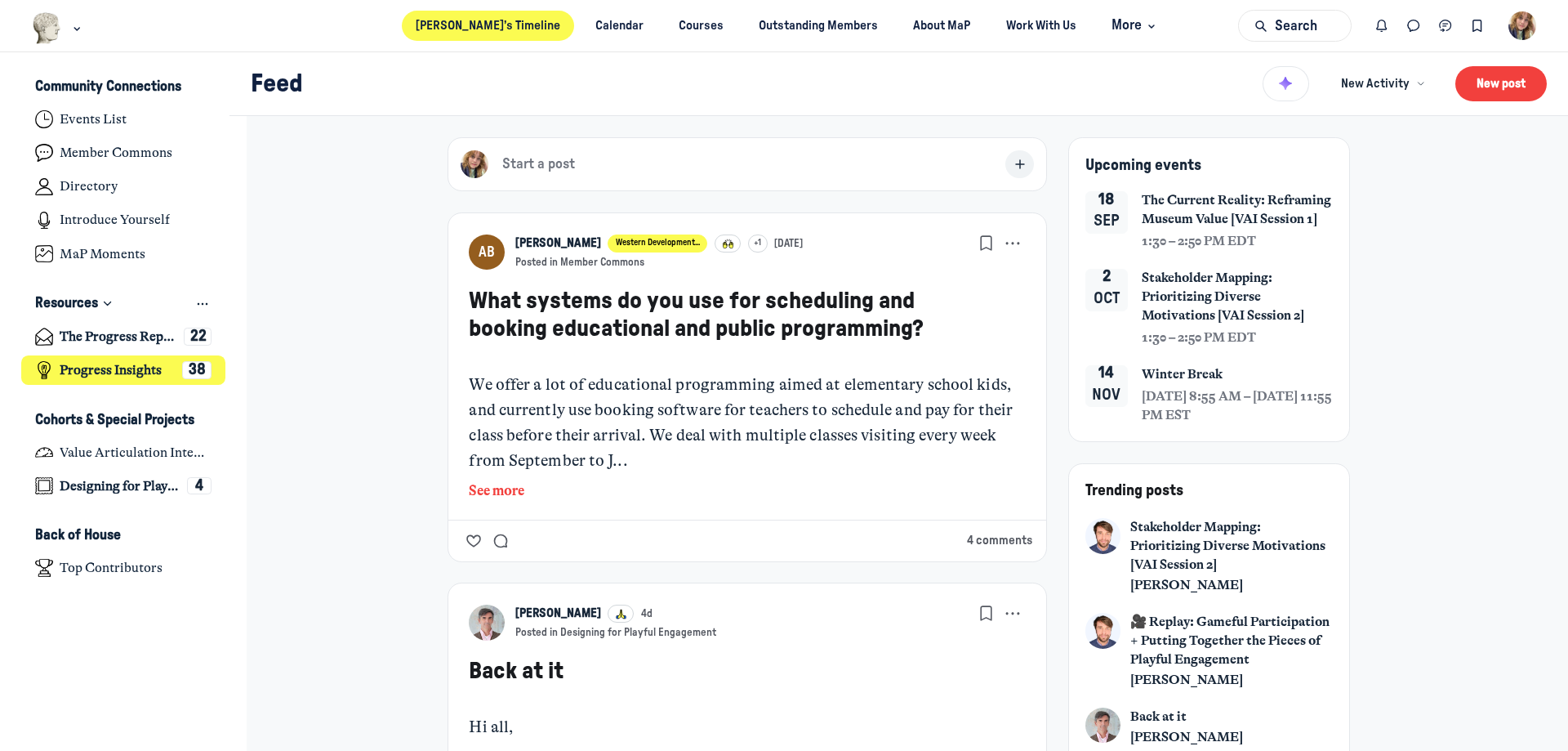
click at [94, 365] on h4 "Progress Insights" at bounding box center [110, 370] width 102 height 17
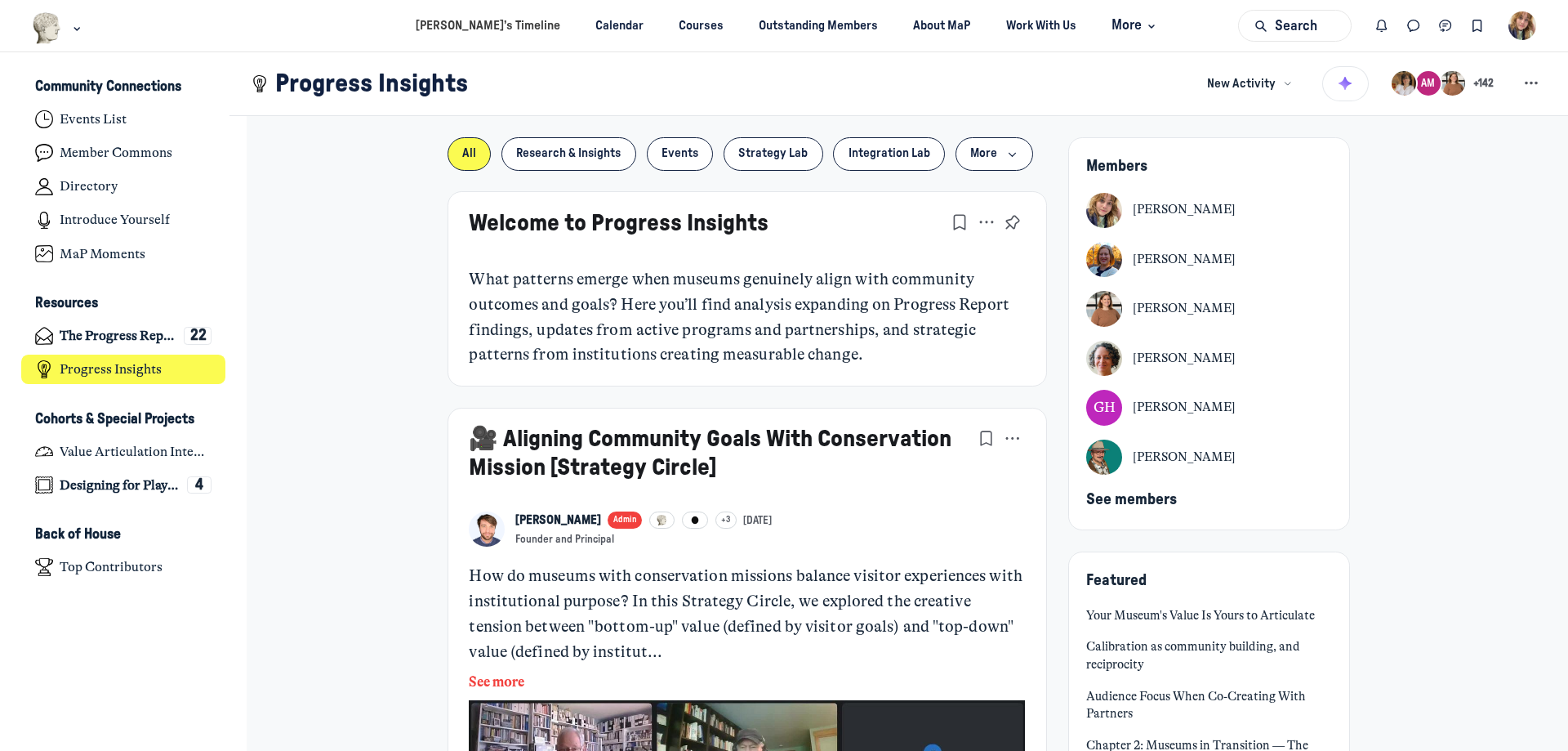
click at [66, 584] on div "Feed Community Connections Events List Member Commons Directory Introduce Yours…" at bounding box center [124, 402] width 247 height 699
click at [90, 567] on h4 "Top Contributors" at bounding box center [110, 568] width 102 height 17
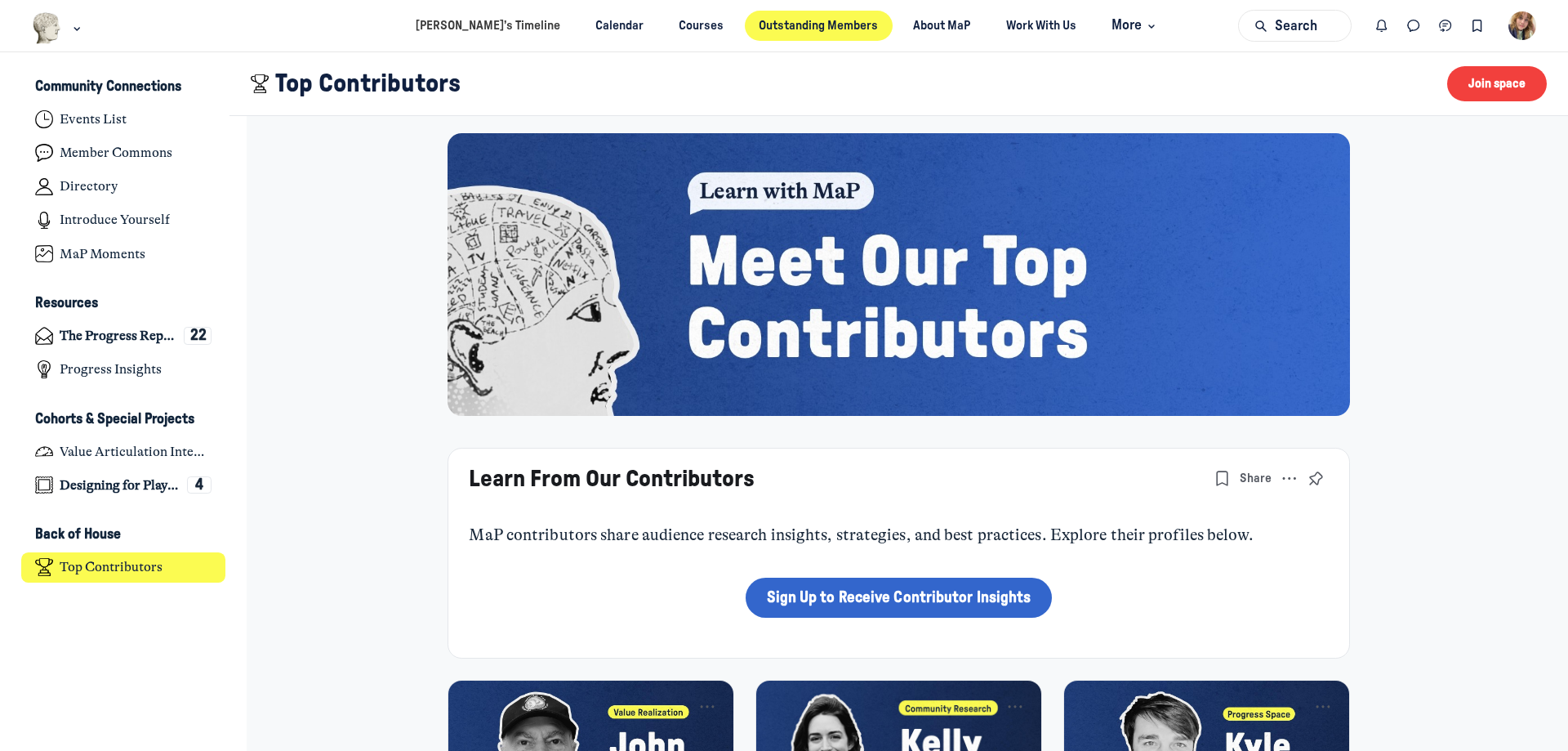
click at [784, 32] on link "Outstanding Members" at bounding box center [818, 25] width 148 height 30
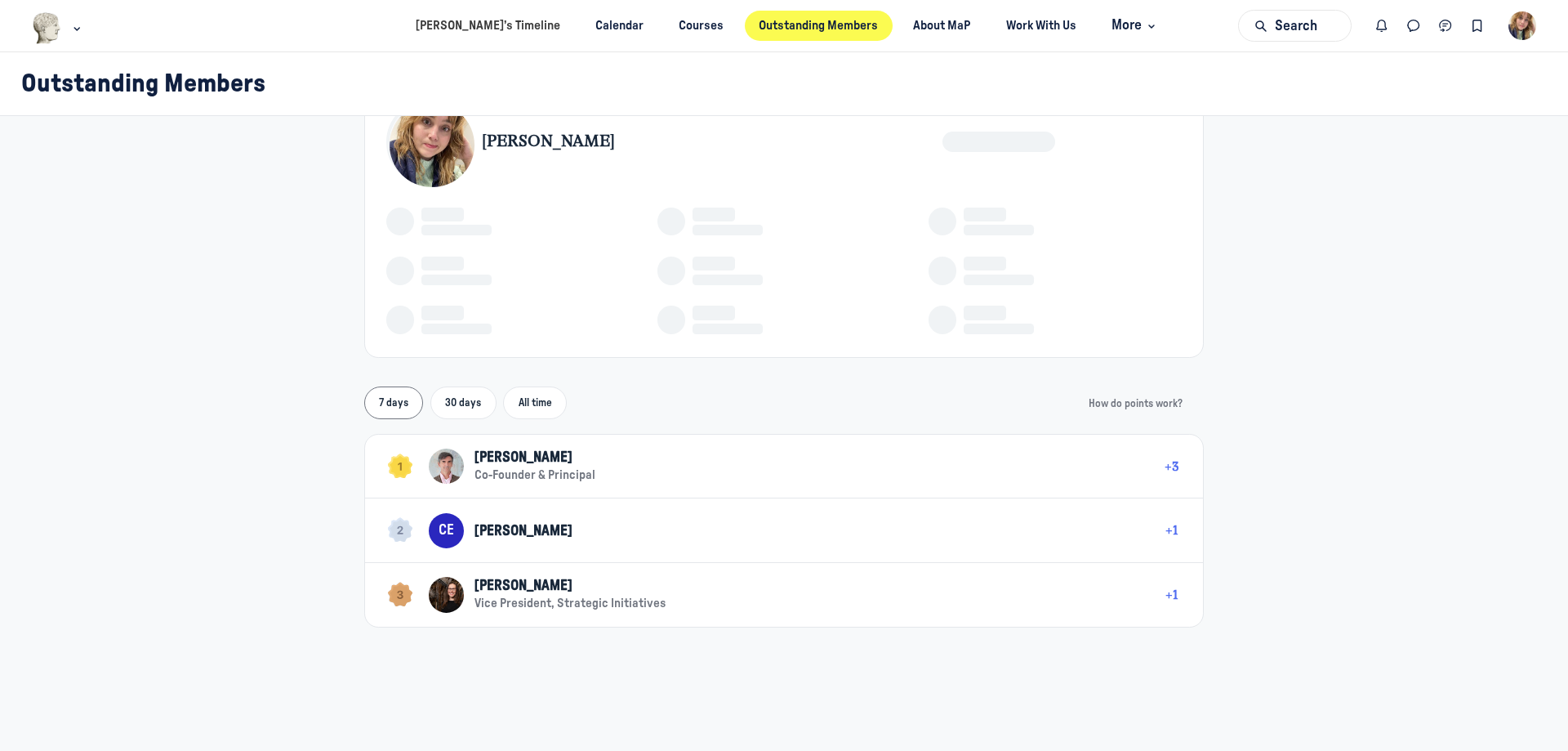
scroll to position [70, 0]
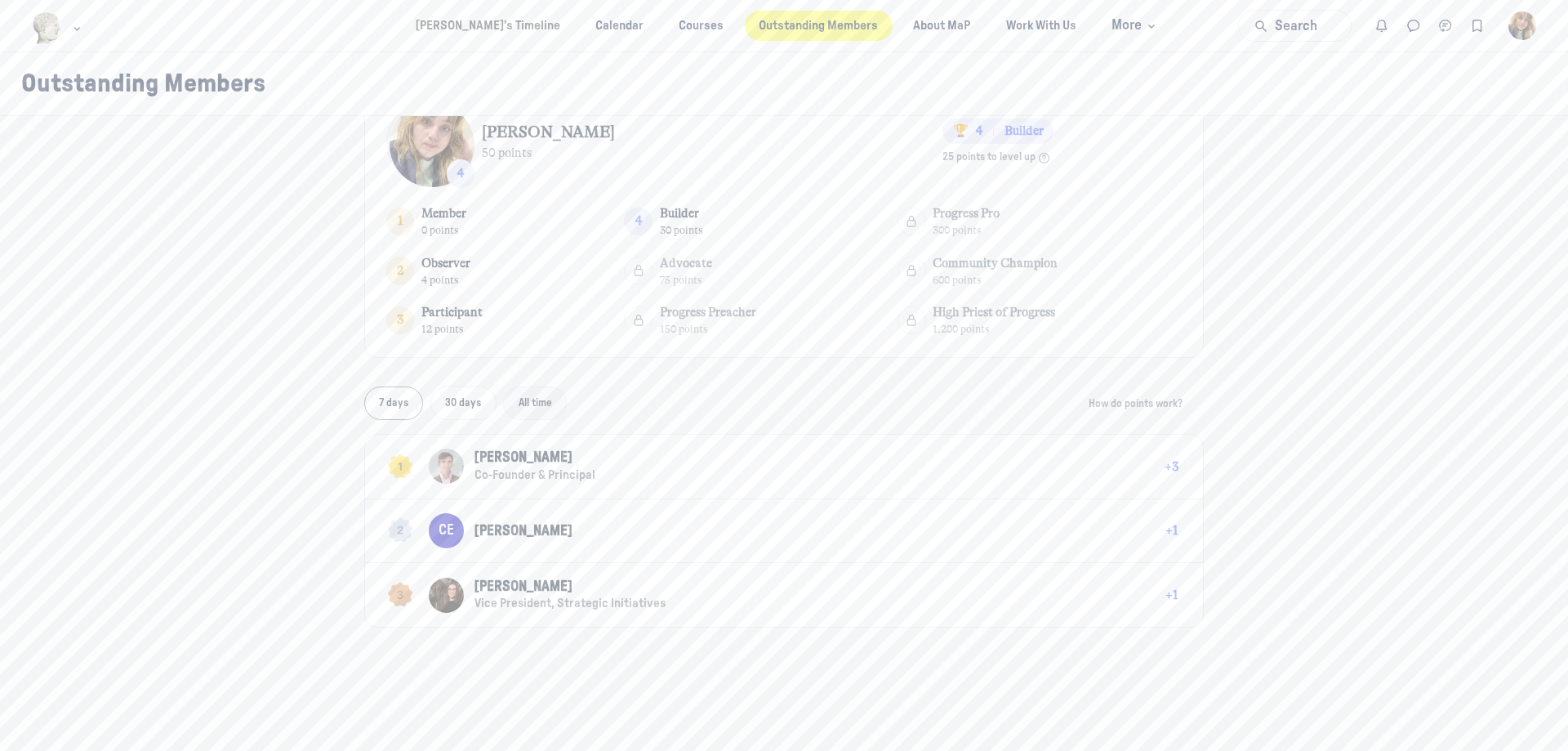
click at [525, 413] on link "All time" at bounding box center [534, 403] width 64 height 33
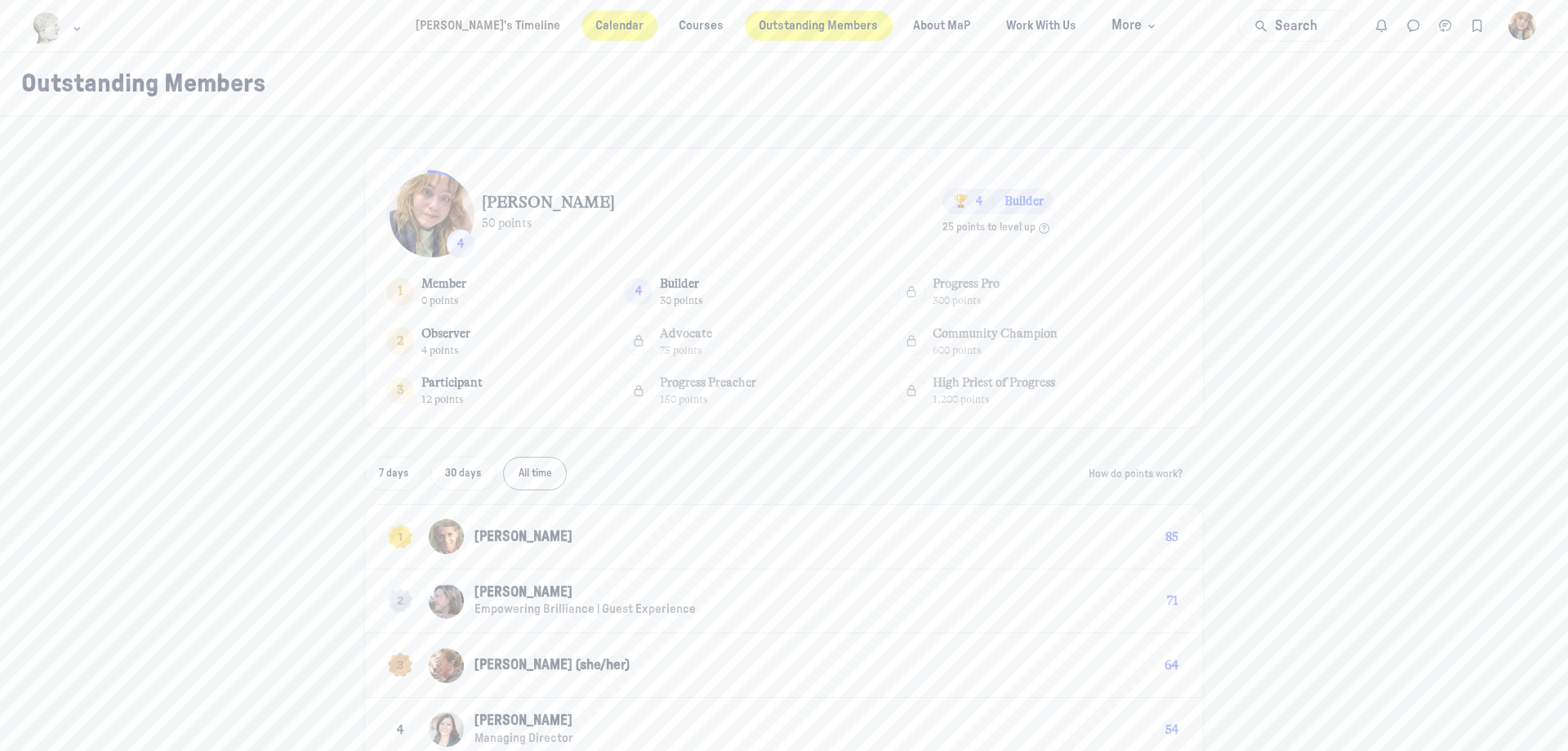
click at [582, 25] on link "Calendar" at bounding box center [620, 25] width 77 height 30
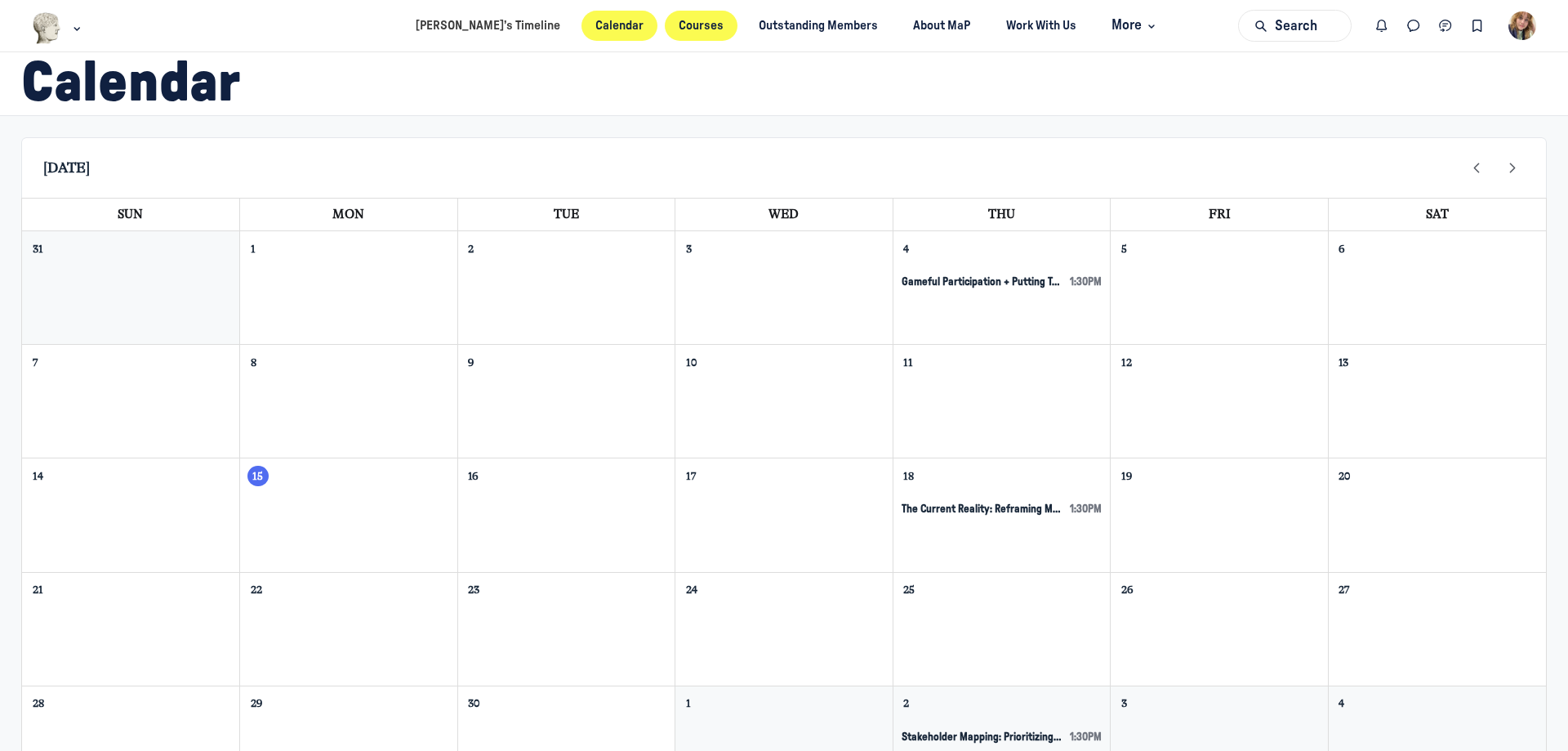
click at [665, 30] on link "Courses" at bounding box center [702, 25] width 74 height 30
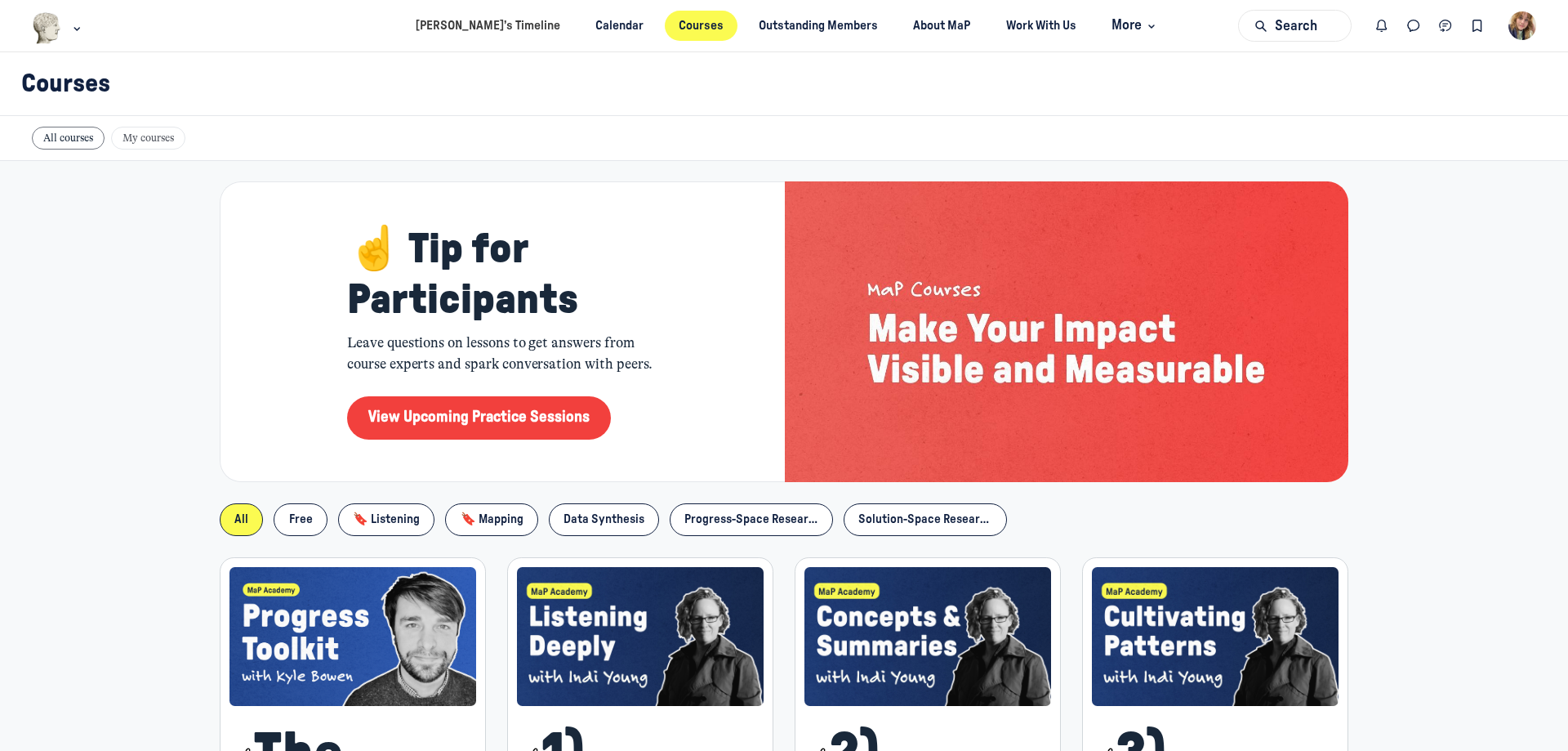
click at [1518, 25] on img "User menu options" at bounding box center [1522, 25] width 29 height 29
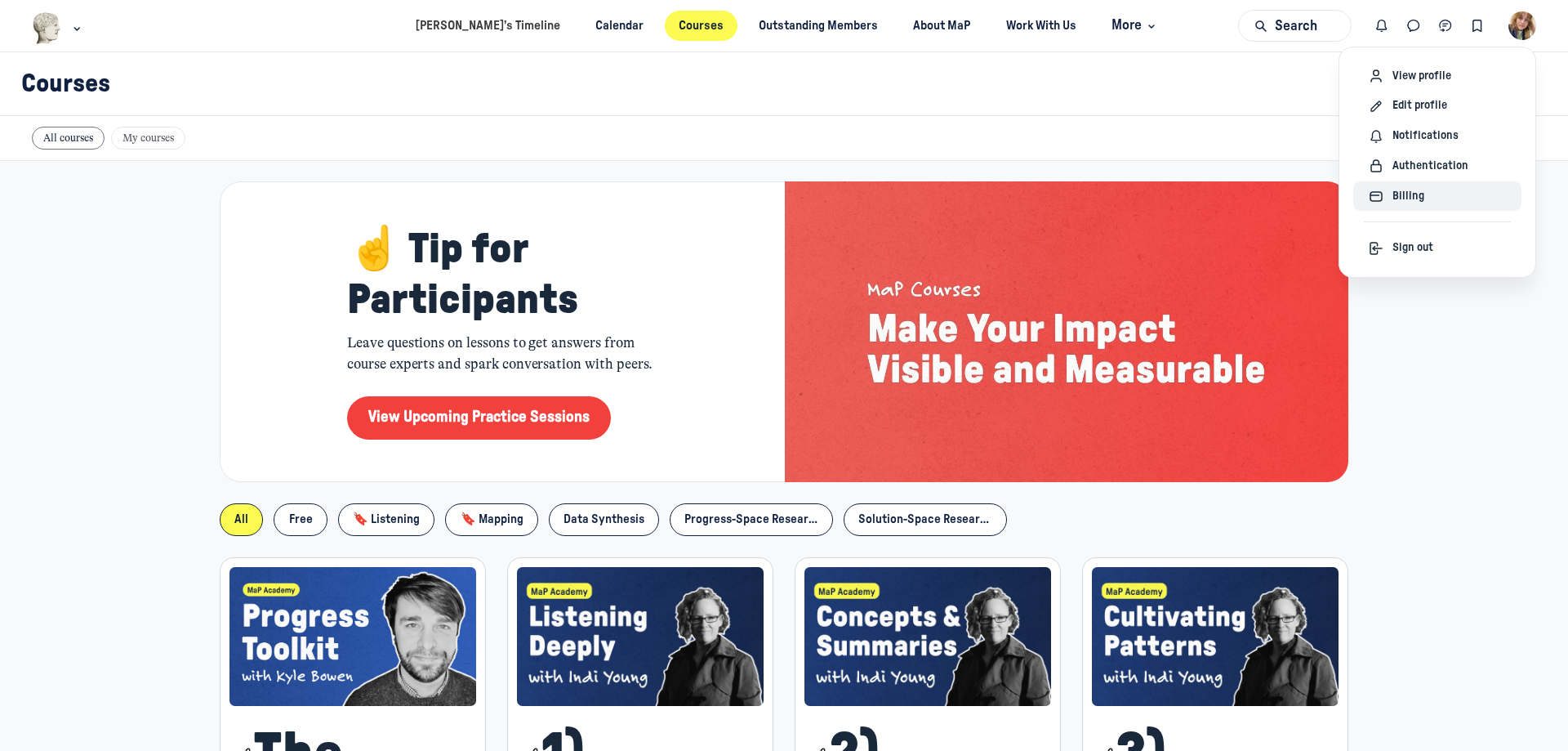
click at [1424, 195] on div "Billing" at bounding box center [1437, 195] width 139 height 18
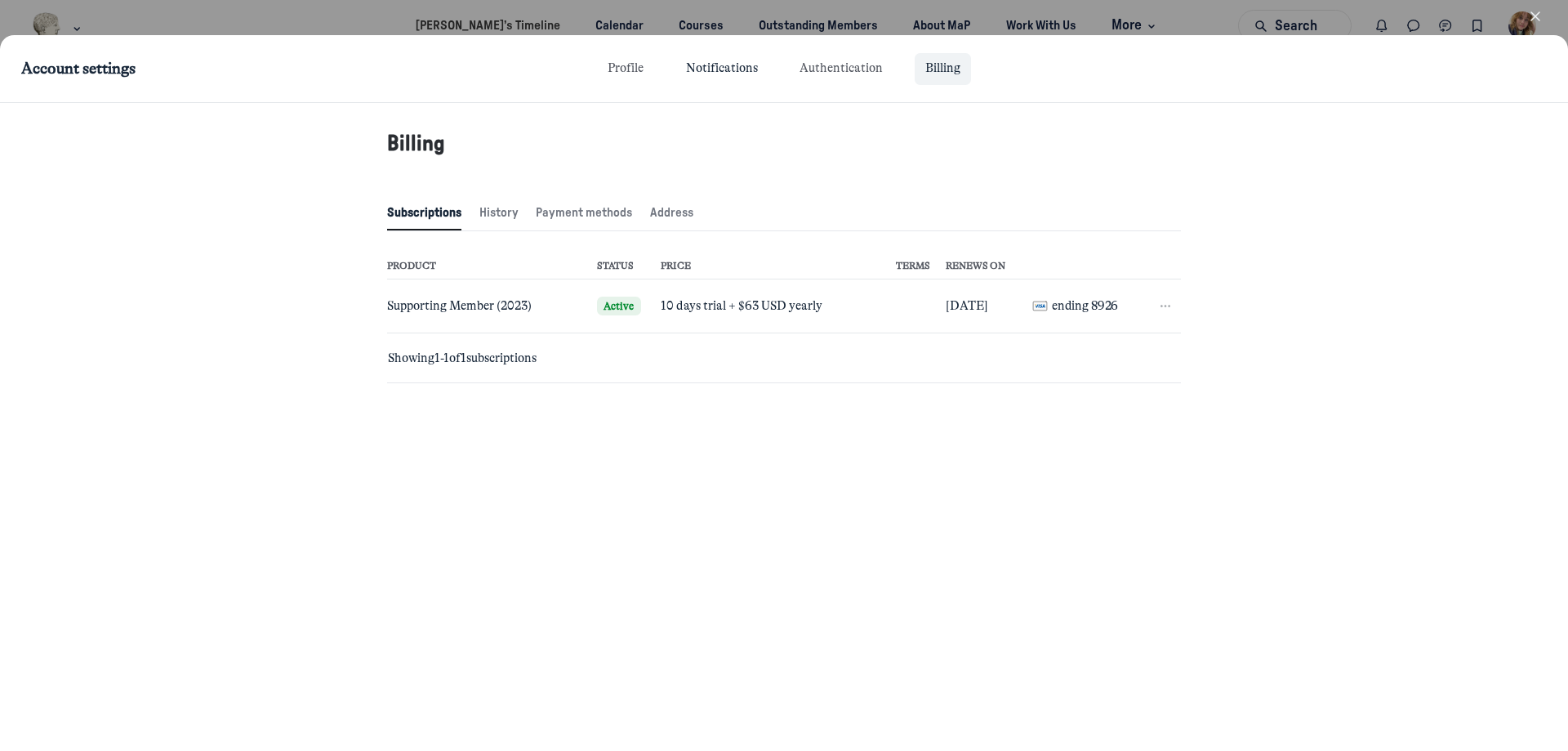
click at [723, 75] on link "Notifications" at bounding box center [722, 69] width 93 height 32
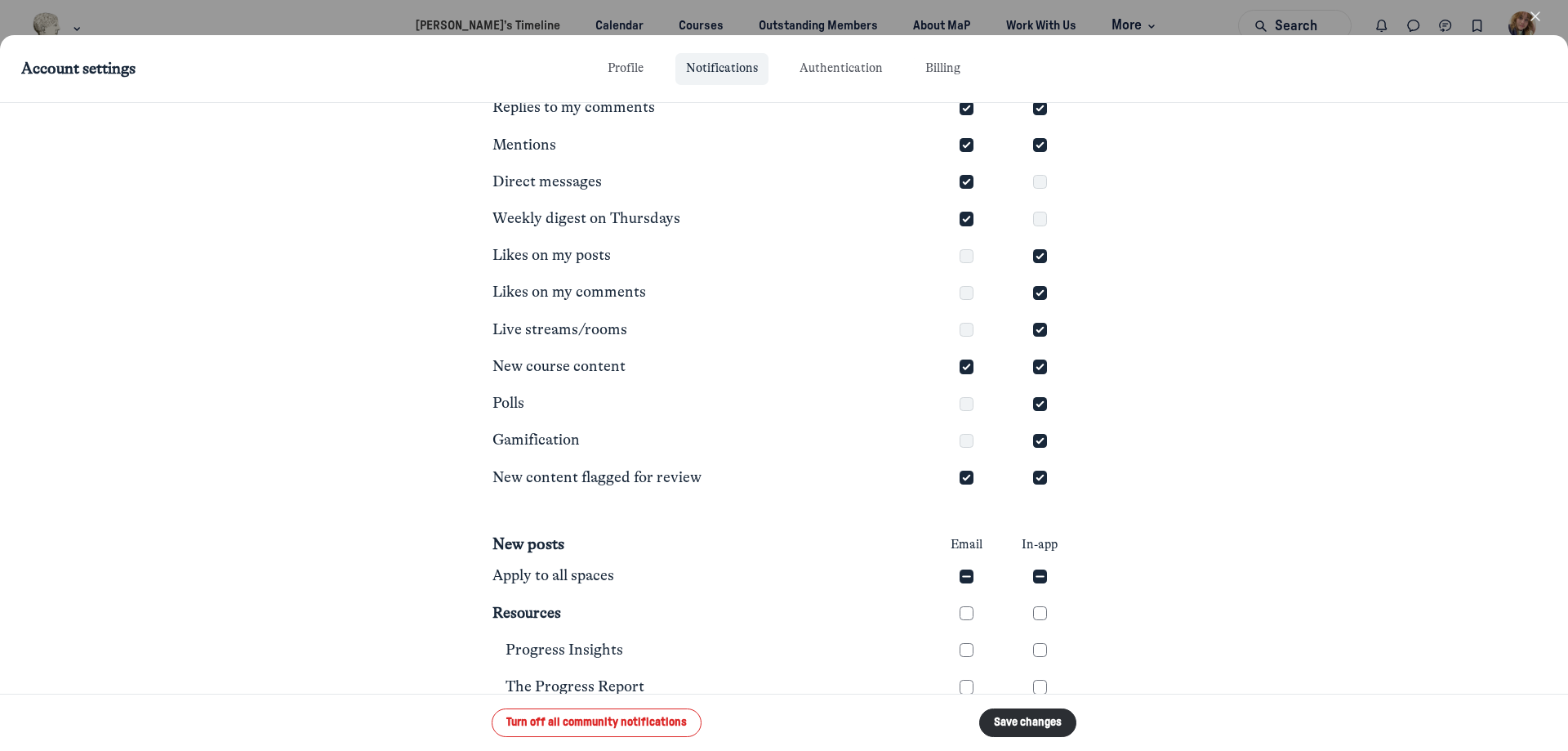
scroll to position [315, 0]
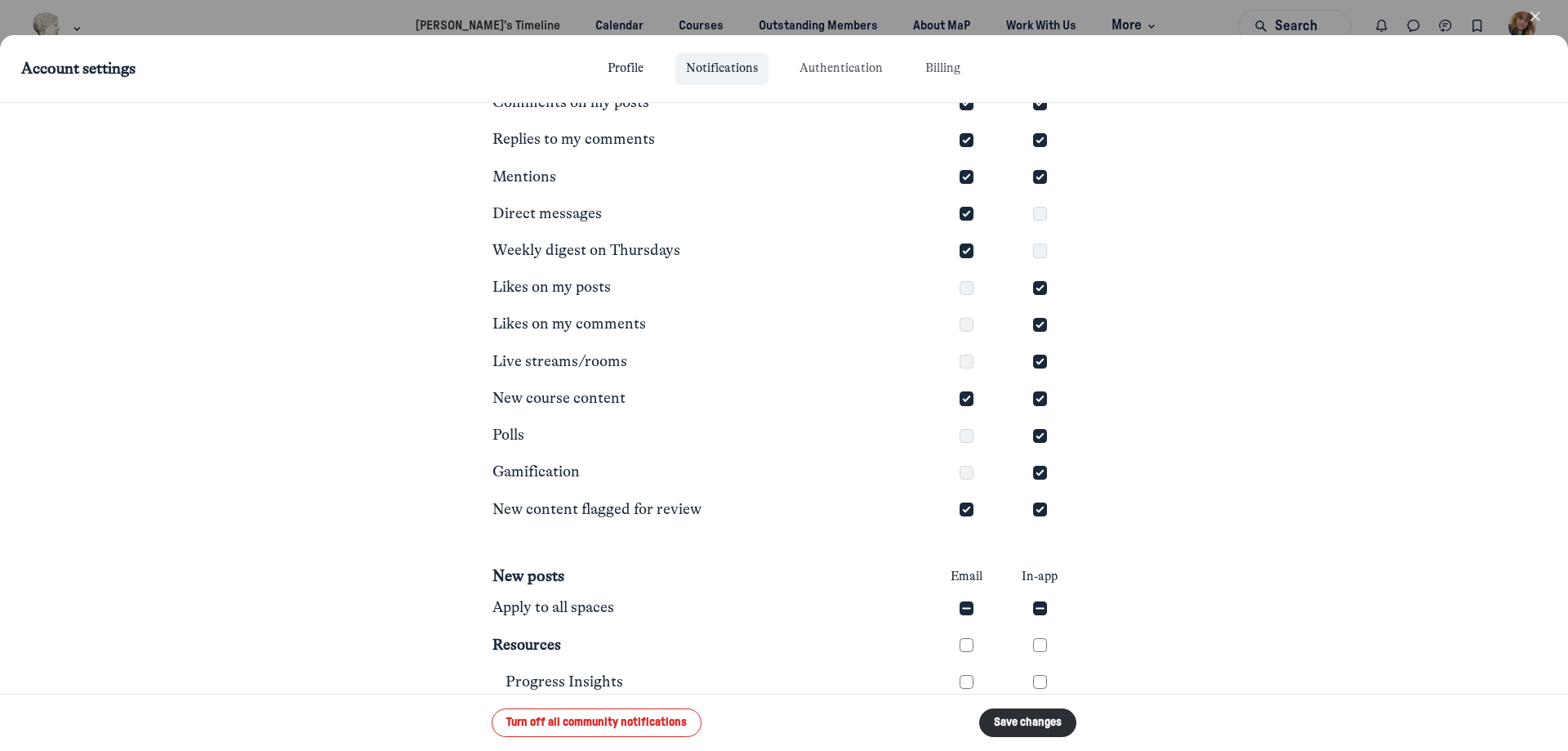
click at [618, 60] on link "Profile" at bounding box center [625, 69] width 57 height 32
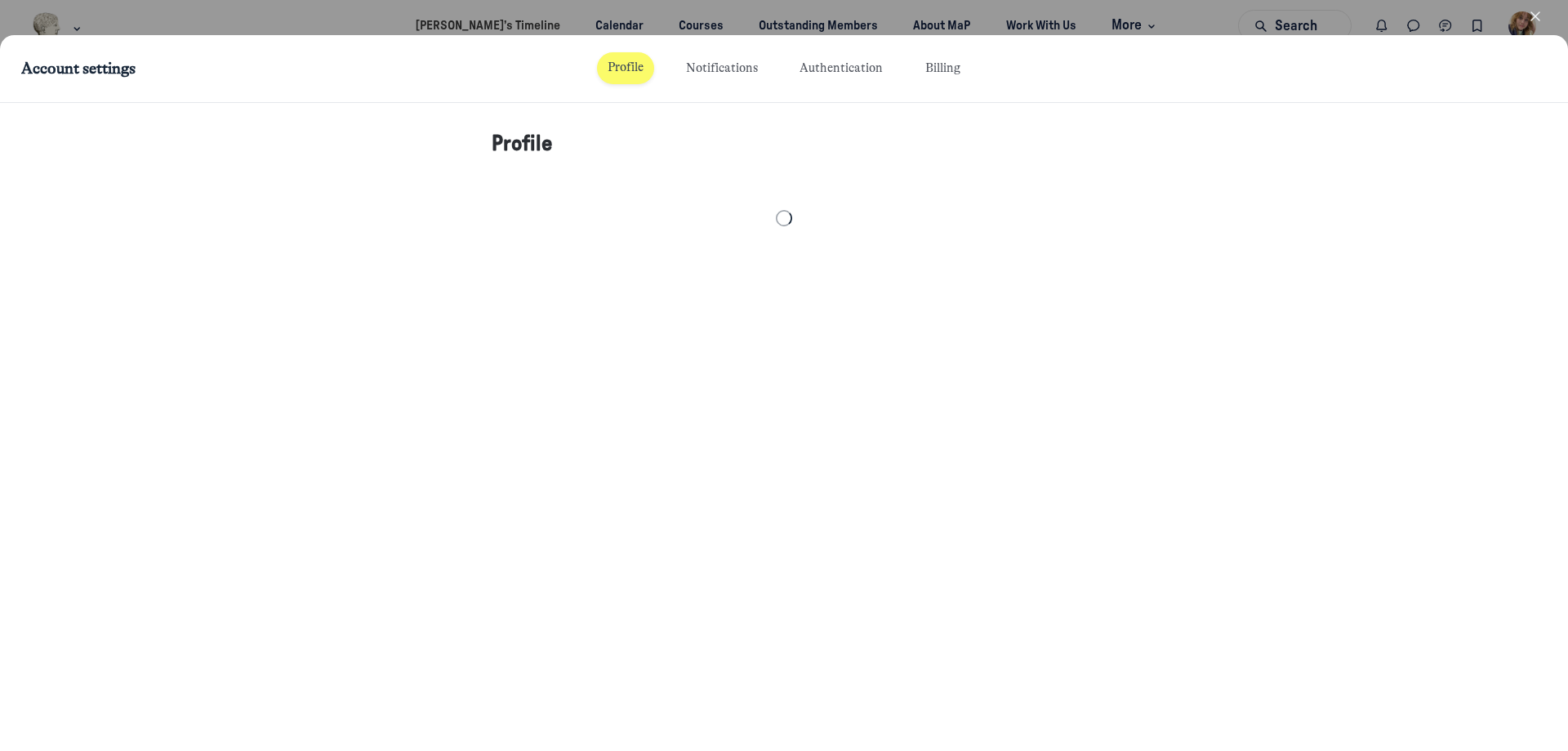
select select "Eastern Time (US & Canada)"
select select "8337"
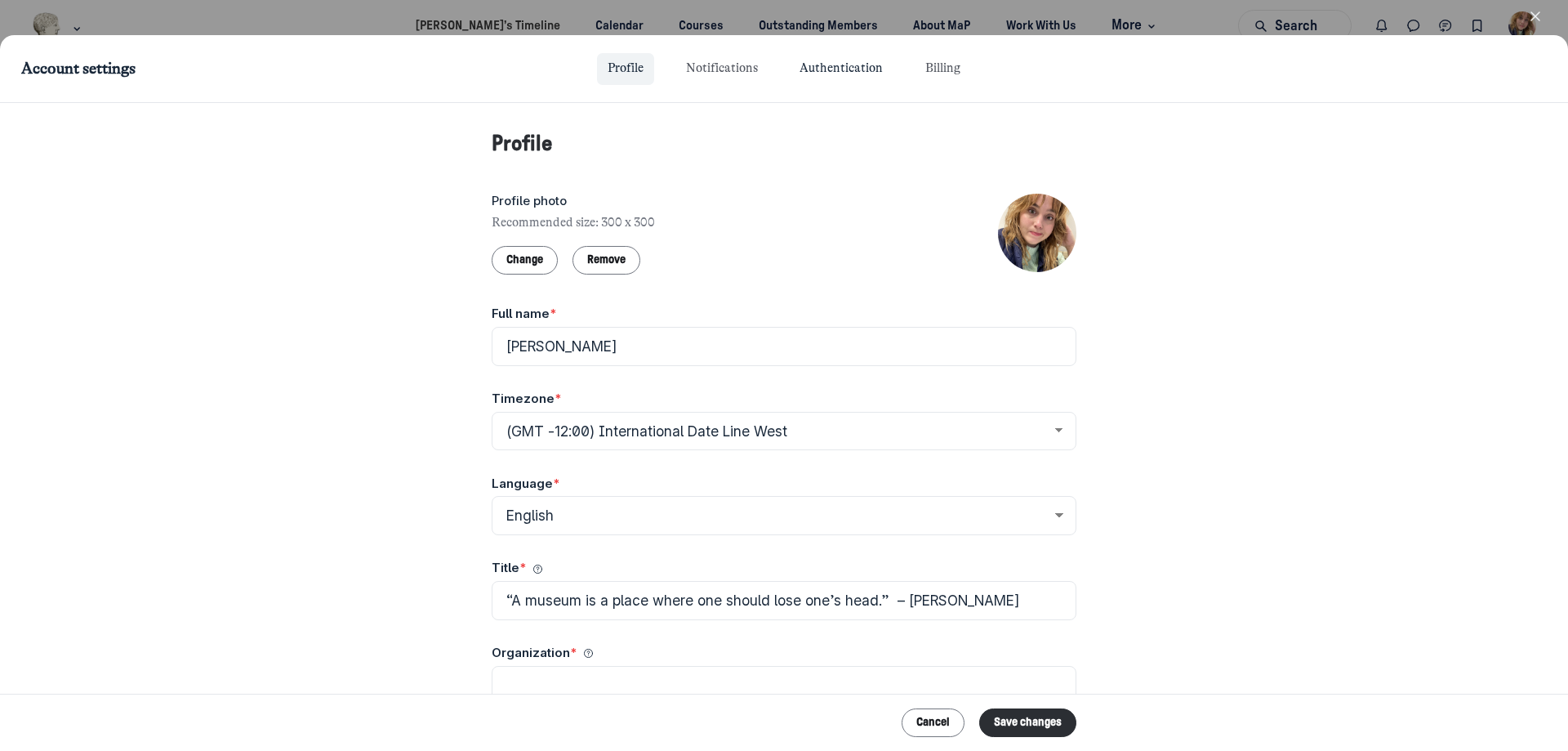
click at [881, 65] on link "Authentication" at bounding box center [841, 69] width 104 height 32
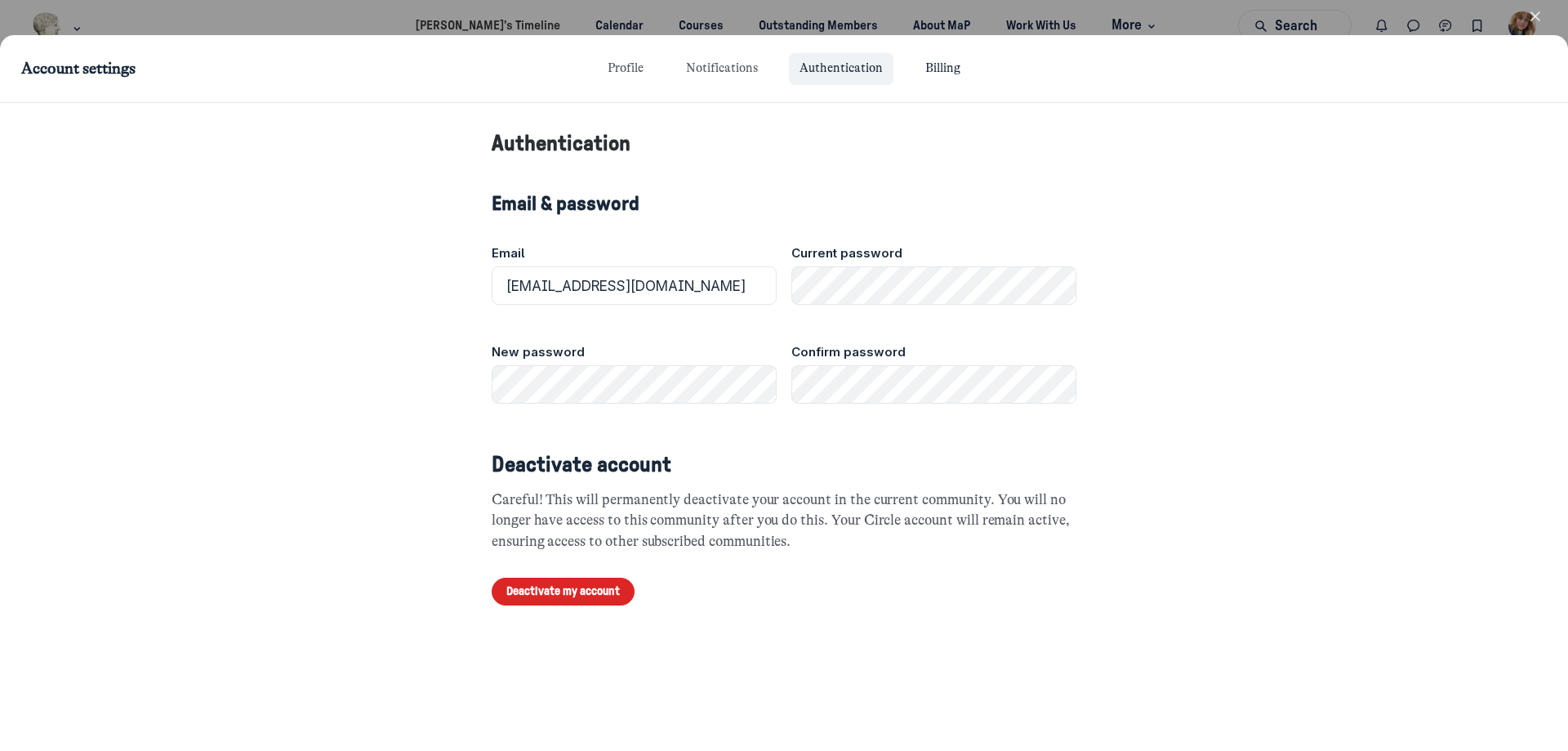
click at [938, 69] on link "Billing" at bounding box center [943, 69] width 56 height 32
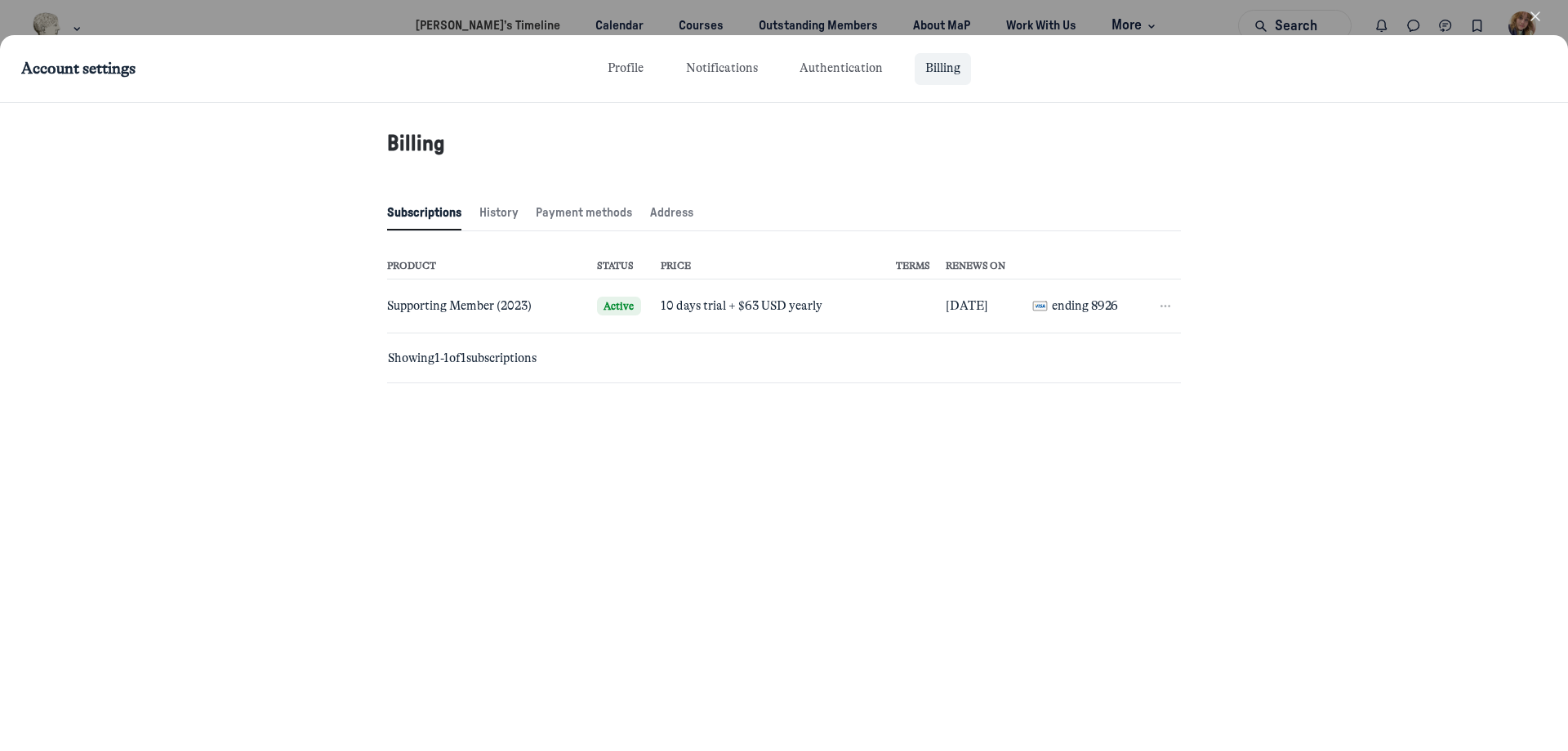
click at [1162, 308] on icon "button" at bounding box center [1165, 306] width 17 height 17
click at [961, 457] on div "PRODUCT STATUS PRICE TERMS RENEWS ON Supporting Member (2023) Active 10 days tr…" at bounding box center [784, 355] width 794 height 226
click at [1538, 17] on icon "button" at bounding box center [1535, 16] width 17 height 17
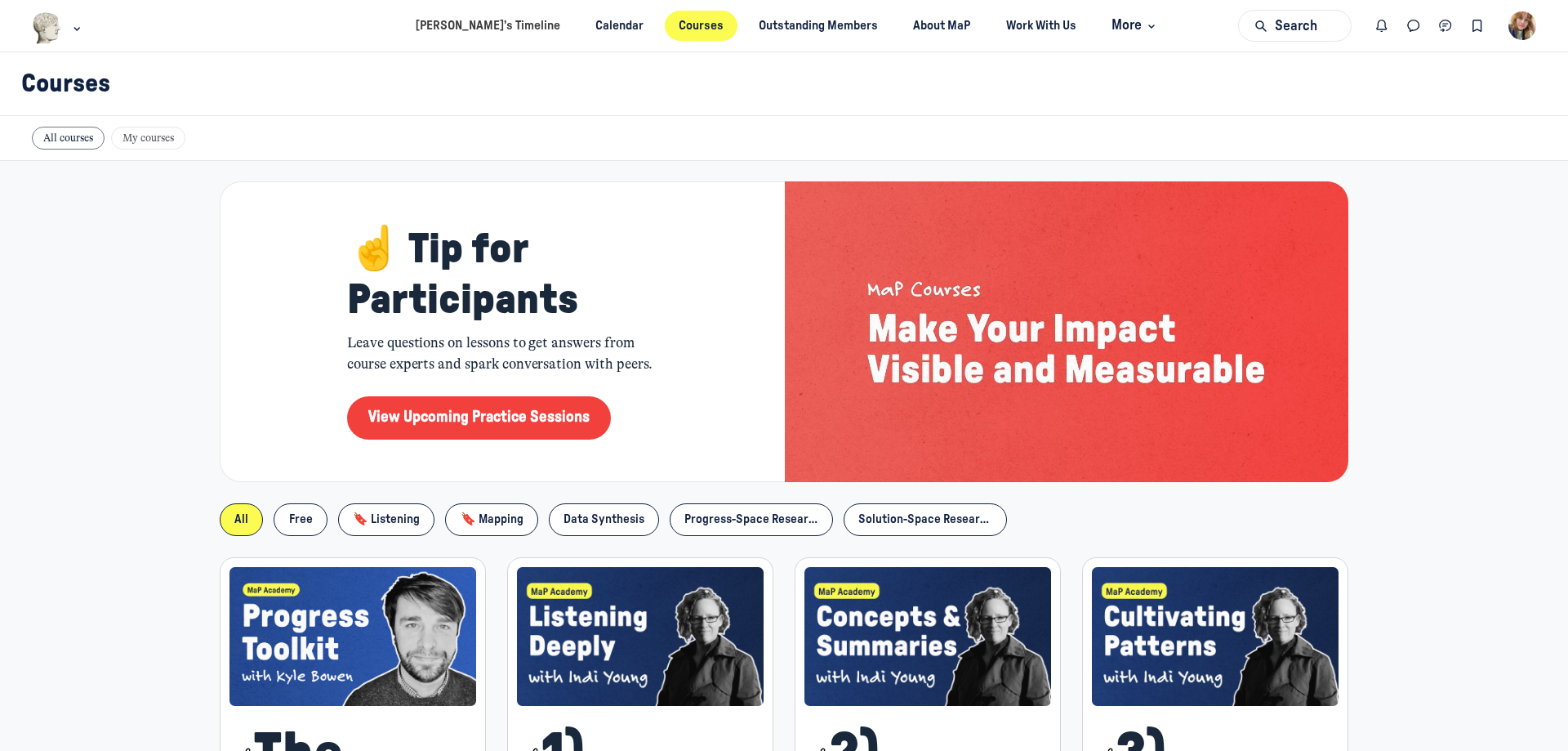
click at [1536, 28] on div "TT" at bounding box center [1522, 25] width 29 height 29
click at [1529, 30] on img "User menu options" at bounding box center [1522, 25] width 29 height 29
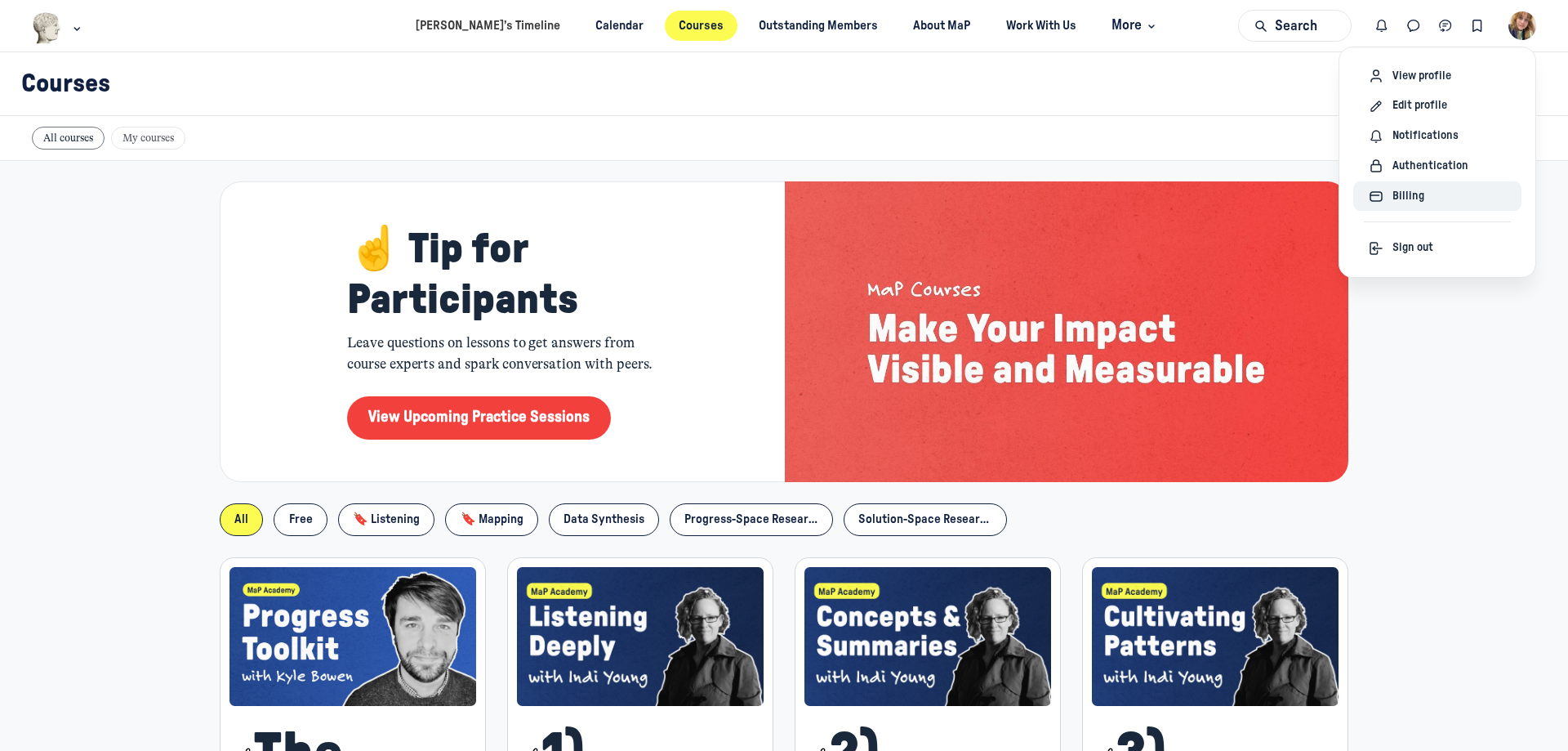
click at [1434, 198] on div "Billing" at bounding box center [1437, 195] width 139 height 18
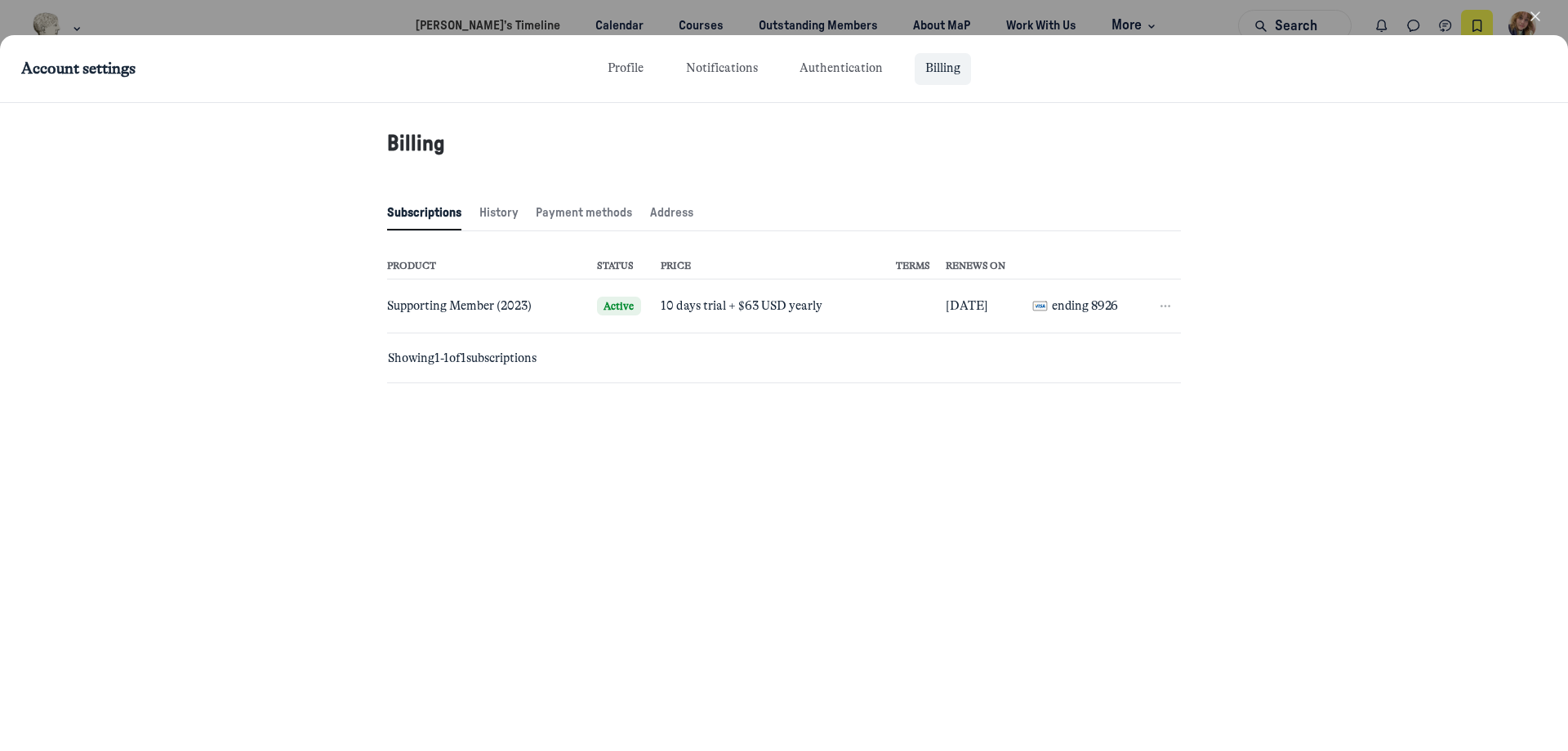
click at [1533, 18] on use "button" at bounding box center [1535, 16] width 8 height 8
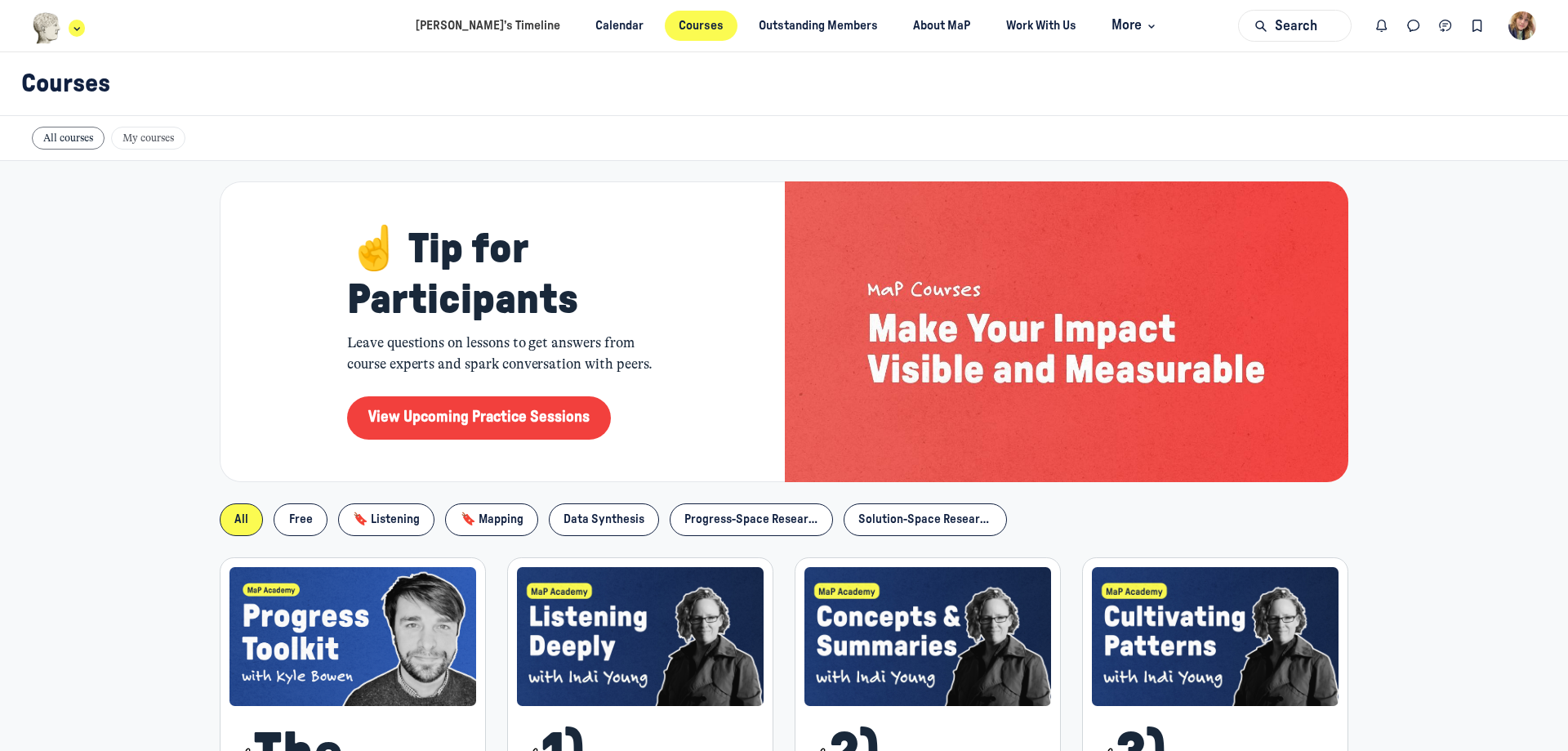
click at [52, 40] on img "Main navigation bar" at bounding box center [46, 28] width 30 height 32
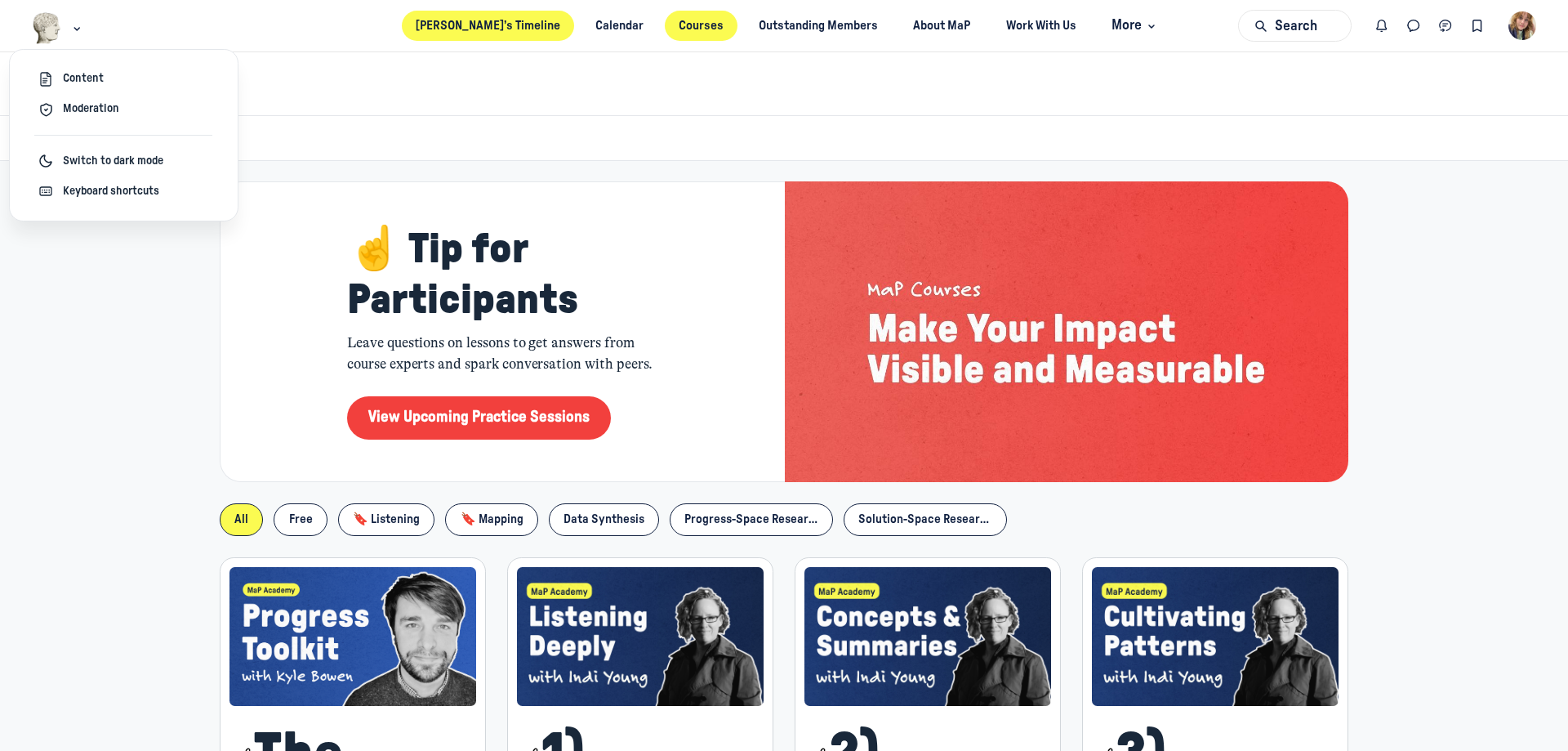
click at [502, 27] on link "[PERSON_NAME]’s Timeline" at bounding box center [489, 25] width 173 height 30
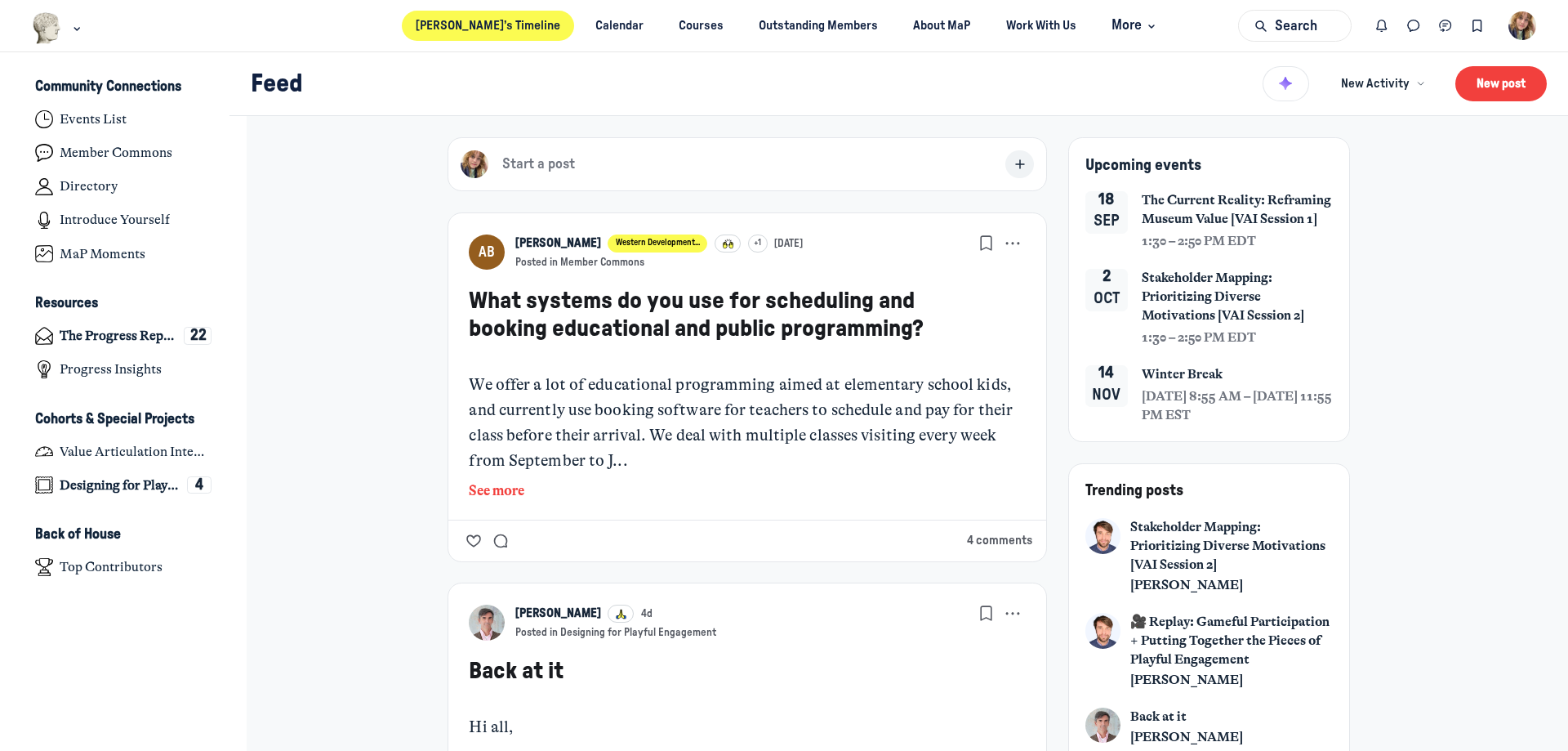
scroll to position [5211, 3210]
click at [91, 496] on link "Designing for Playful Engagement 4" at bounding box center [124, 485] width 205 height 30
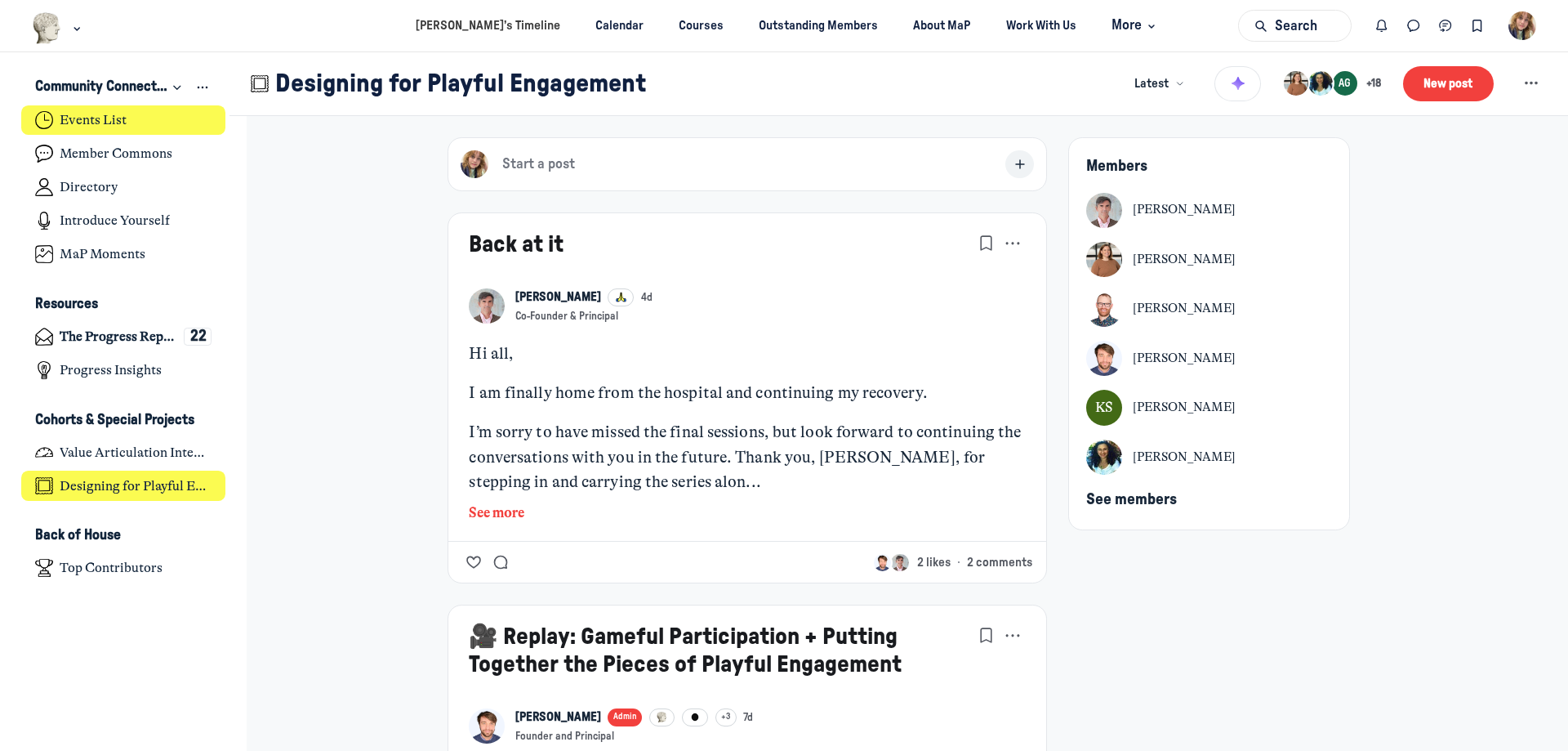
click at [101, 129] on link "Events List" at bounding box center [124, 120] width 205 height 30
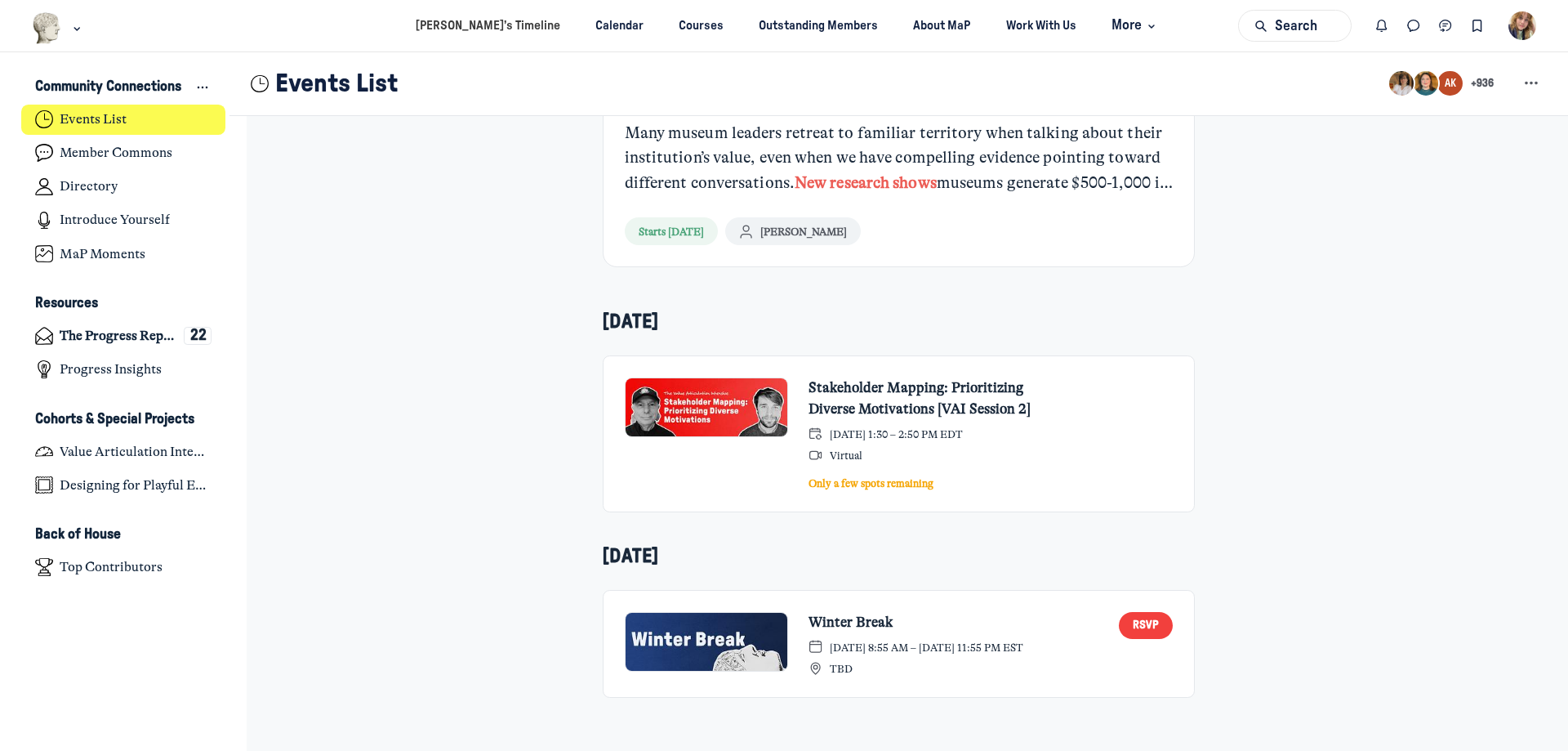
scroll to position [650, 0]
click at [1331, 413] on div "Member Events Reminder: Progress Circle and MaP³ Members don’t have to purchase…" at bounding box center [899, 125] width 903 height 1250
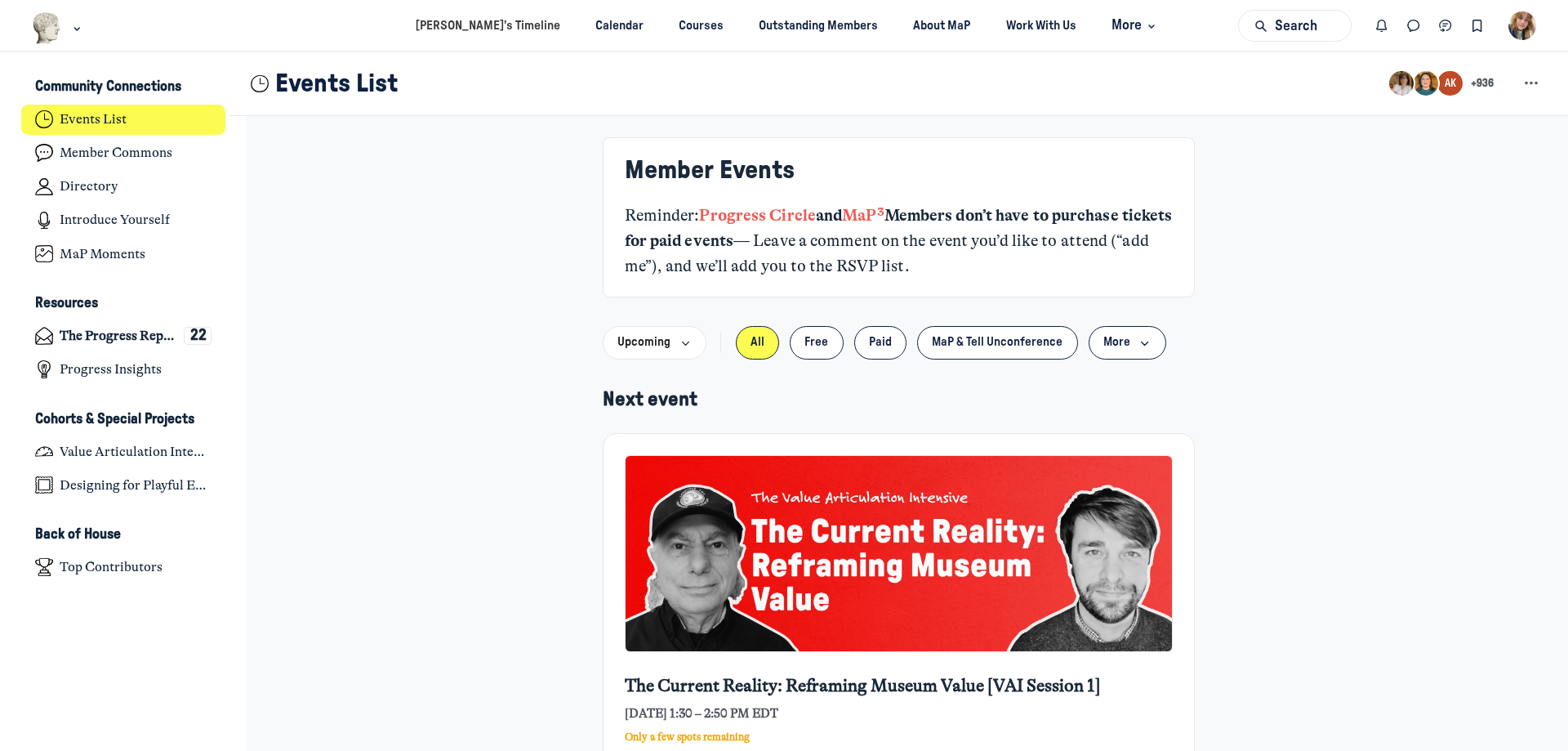
scroll to position [0, 0]
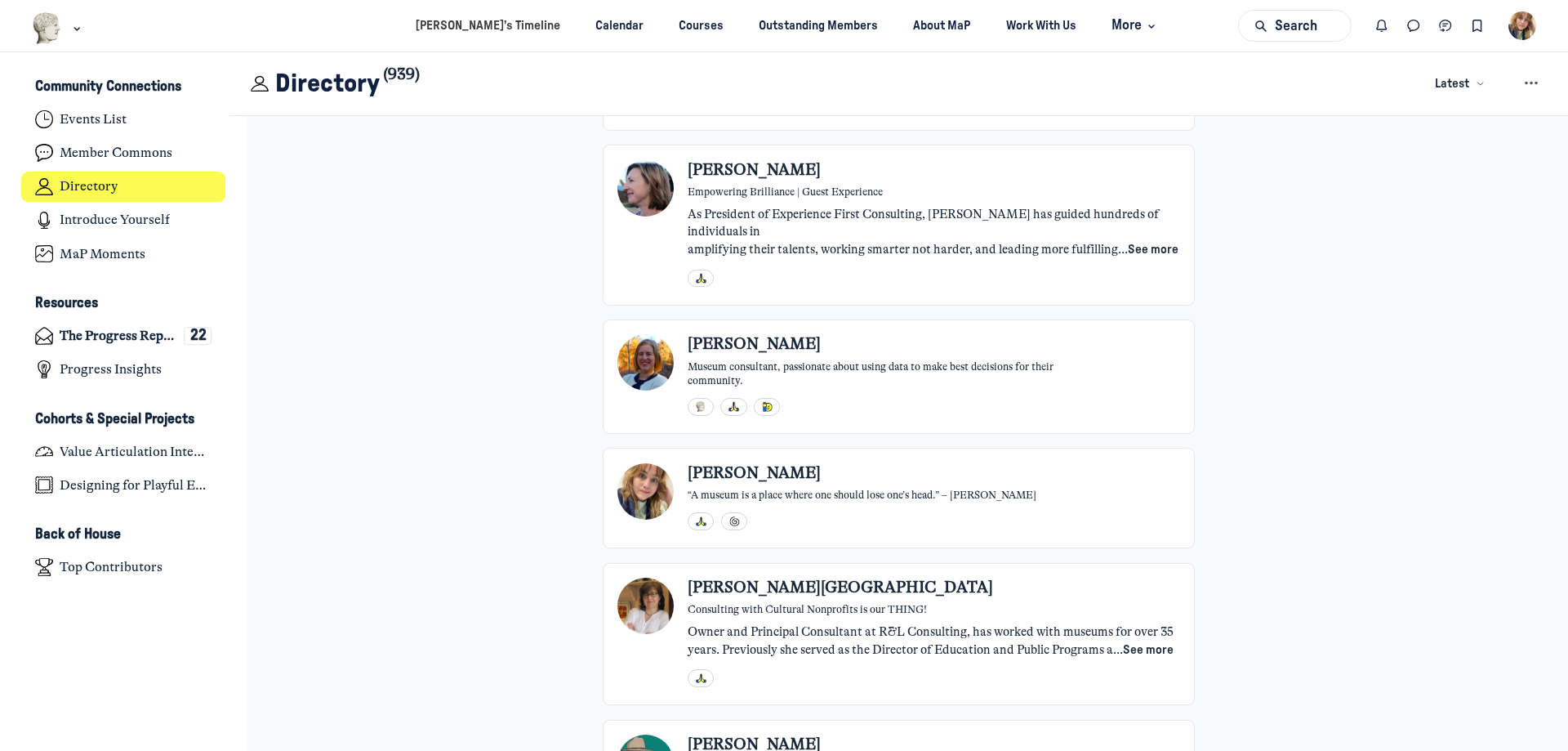
scroll to position [4267, 0]
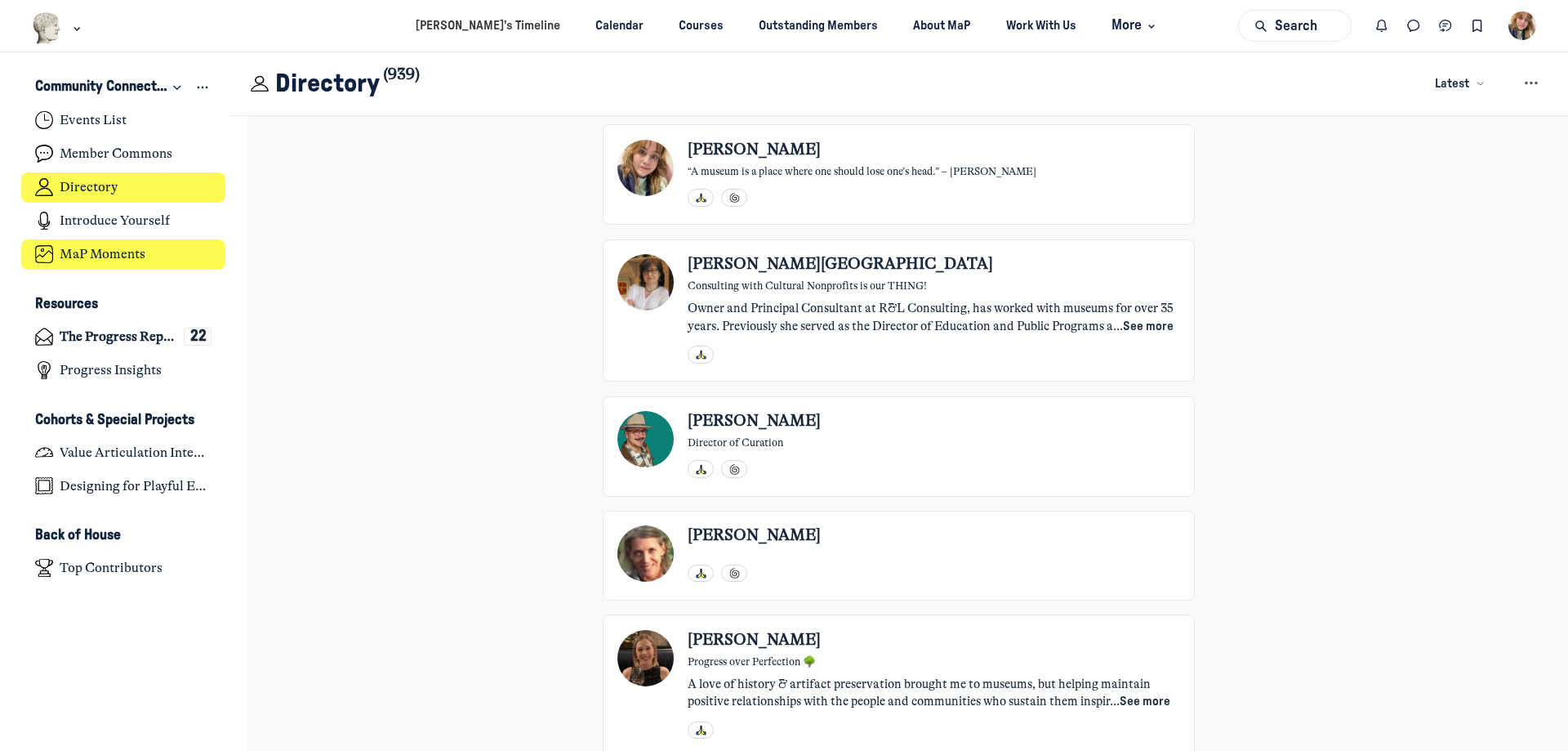
click at [159, 254] on link "MaP Moments" at bounding box center [124, 254] width 205 height 30
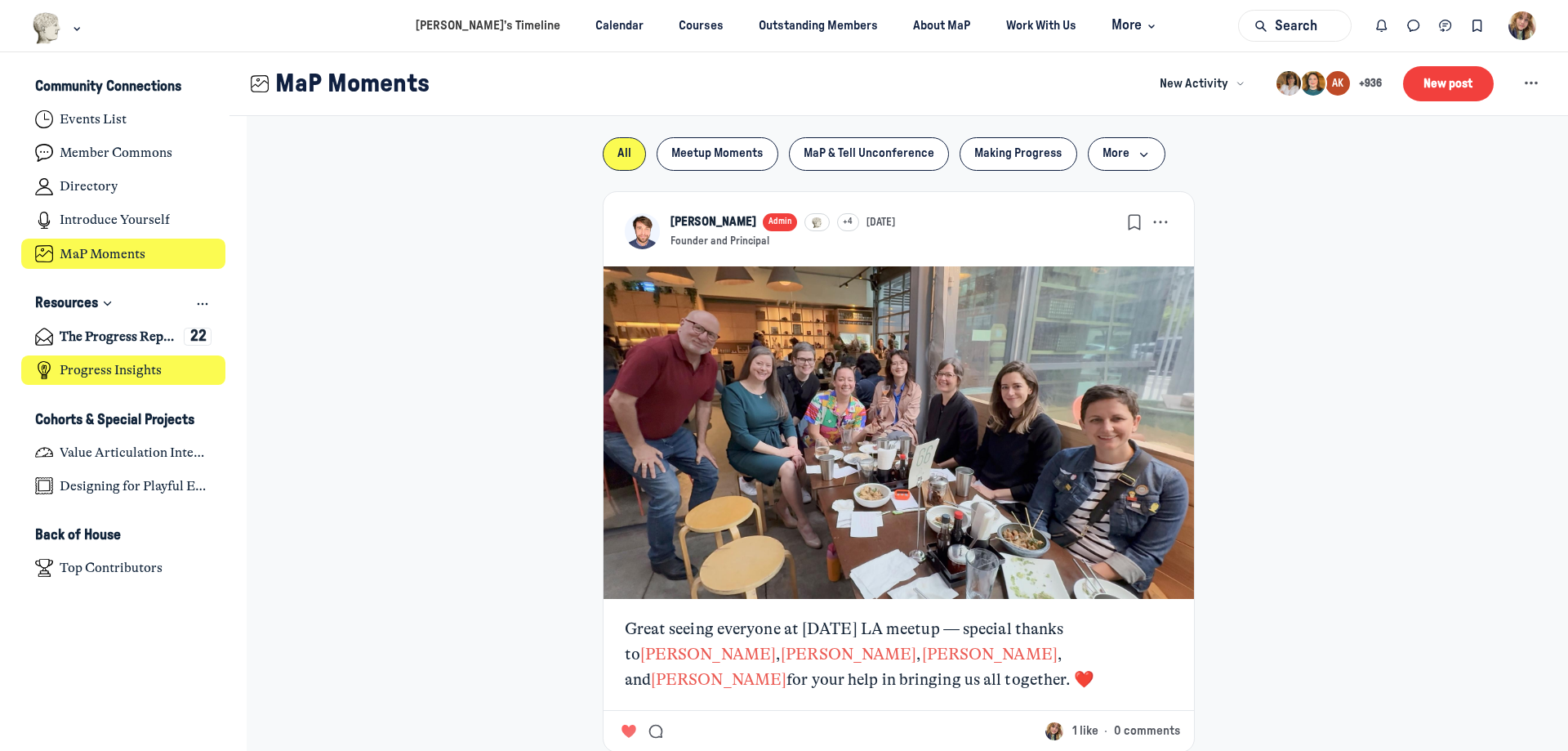
click at [66, 368] on h4 "Progress Insights" at bounding box center [110, 370] width 102 height 17
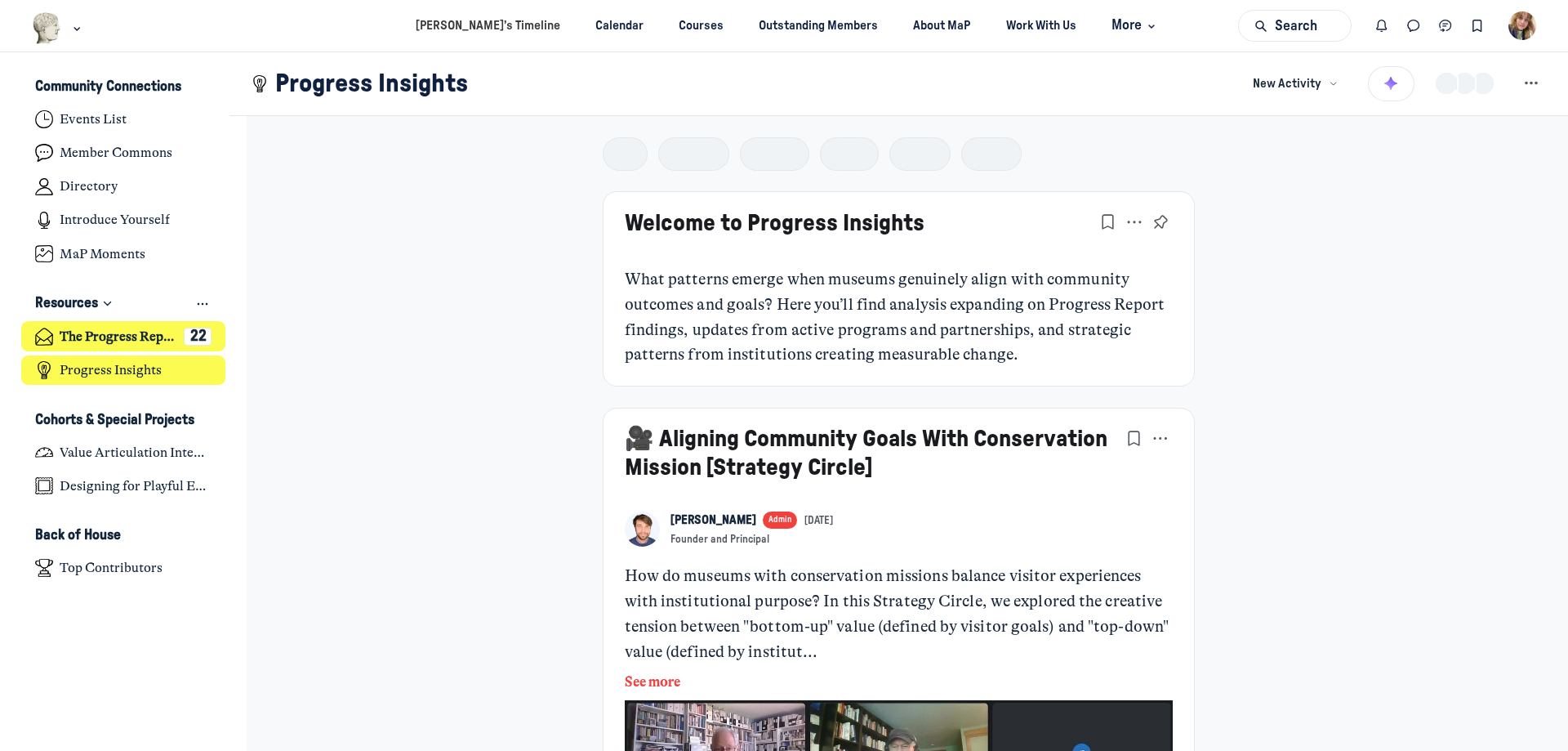
click at [102, 339] on h4 "The Progress Report" at bounding box center [117, 337] width 117 height 17
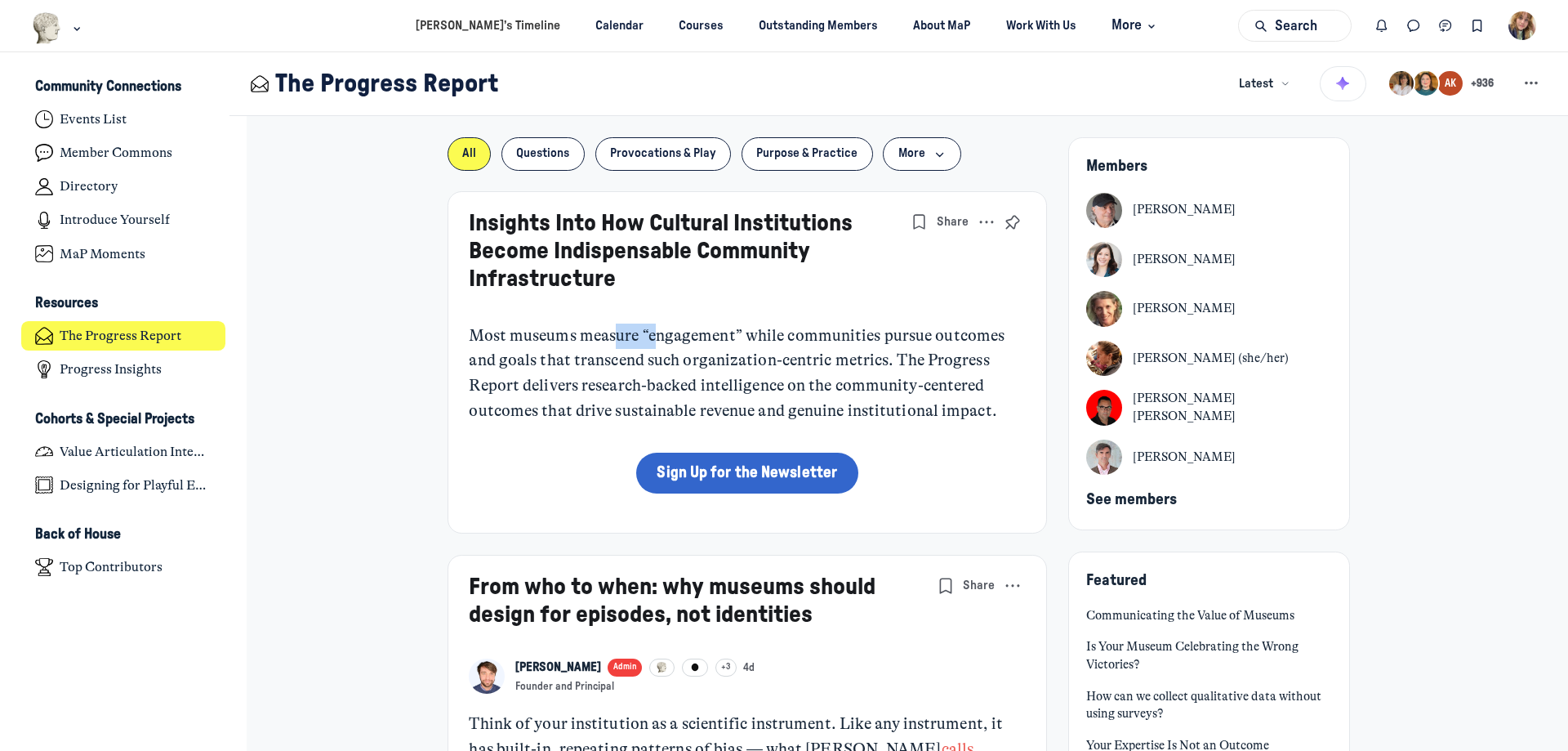
drag, startPoint x: 616, startPoint y: 331, endPoint x: 734, endPoint y: 332, distance: 118.0
click at [689, 331] on p "Most museums measure “engagement” while communities pursue outcomes and goals t…" at bounding box center [746, 373] width 556 height 101
click at [734, 332] on p "Most museums measure “engagement” while communities pursue outcomes and goals t…" at bounding box center [746, 373] width 556 height 101
drag, startPoint x: 808, startPoint y: 336, endPoint x: 670, endPoint y: 337, distance: 138.0
click at [724, 337] on p "Most museums measure “engagement” while communities pursue outcomes and goals t…" at bounding box center [746, 373] width 556 height 101
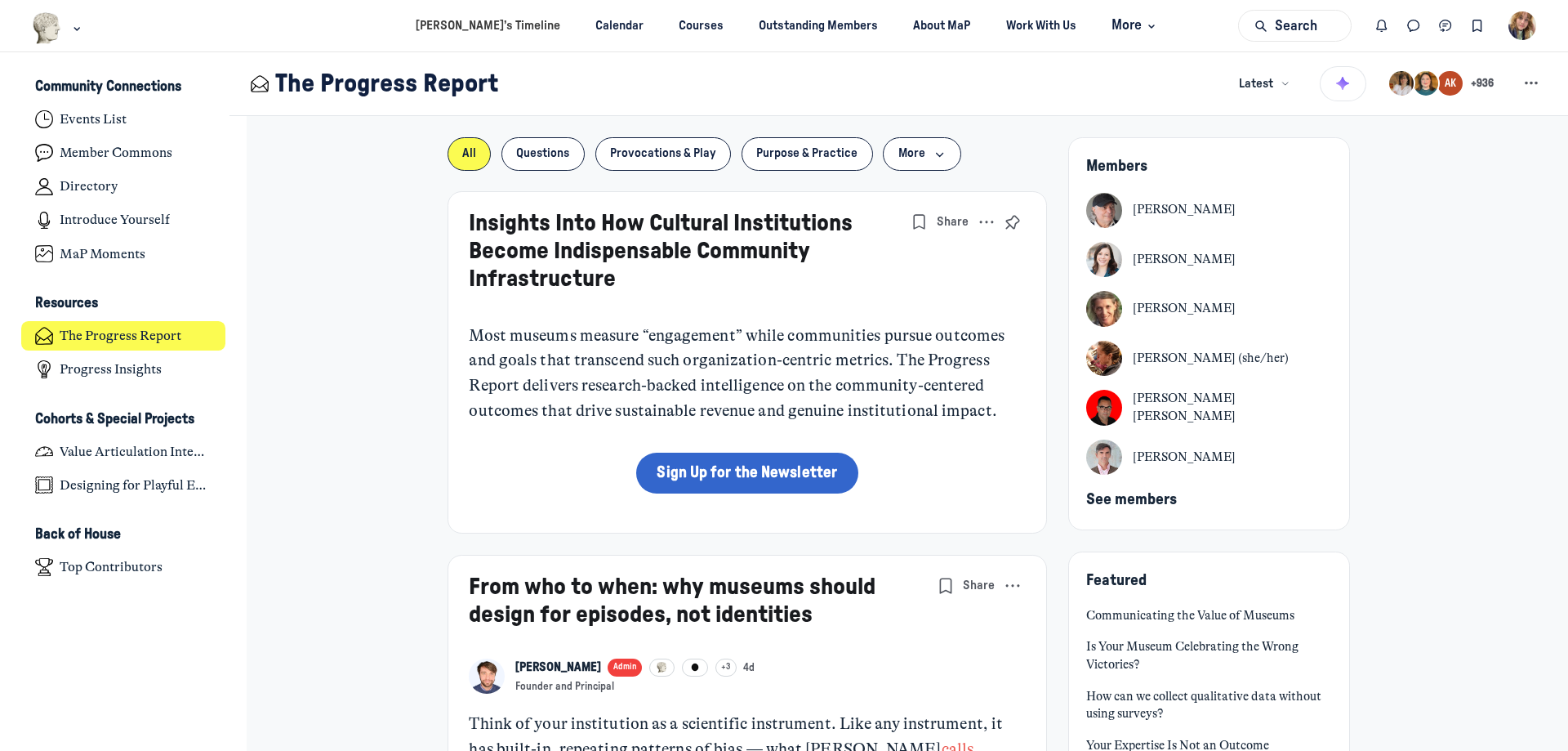
click at [666, 337] on p "Most museums measure “engagement” while communities pursue outcomes and goals t…" at bounding box center [746, 373] width 556 height 101
drag, startPoint x: 605, startPoint y: 344, endPoint x: 789, endPoint y: 345, distance: 184.0
click at [768, 345] on p "Most museums measure “engagement” while communities pursue outcomes and goals t…" at bounding box center [746, 373] width 556 height 101
click at [884, 348] on p "Most museums measure “engagement” while communities pursue outcomes and goals t…" at bounding box center [746, 373] width 556 height 101
drag, startPoint x: 864, startPoint y: 385, endPoint x: 893, endPoint y: 393, distance: 30.1
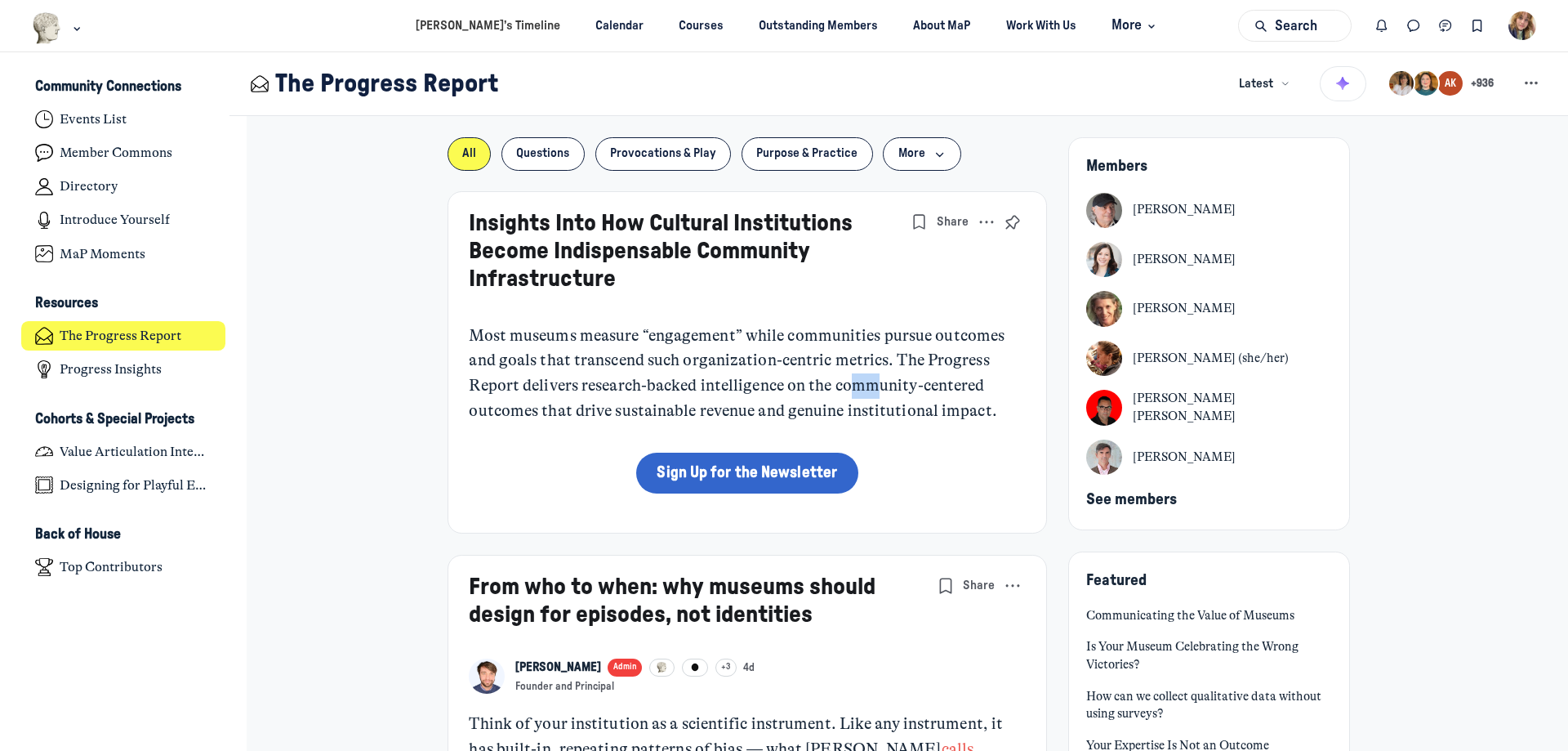
click at [886, 392] on p "Most museums measure “engagement” while communities pursue outcomes and goals t…" at bounding box center [746, 373] width 556 height 101
drag, startPoint x: 893, startPoint y: 393, endPoint x: 882, endPoint y: 395, distance: 11.2
click at [891, 393] on p "Most museums measure “engagement” while communities pursue outcomes and goals t…" at bounding box center [746, 373] width 556 height 101
click at [802, 403] on p "Most museums measure “engagement” while communities pursue outcomes and goals t…" at bounding box center [746, 373] width 556 height 101
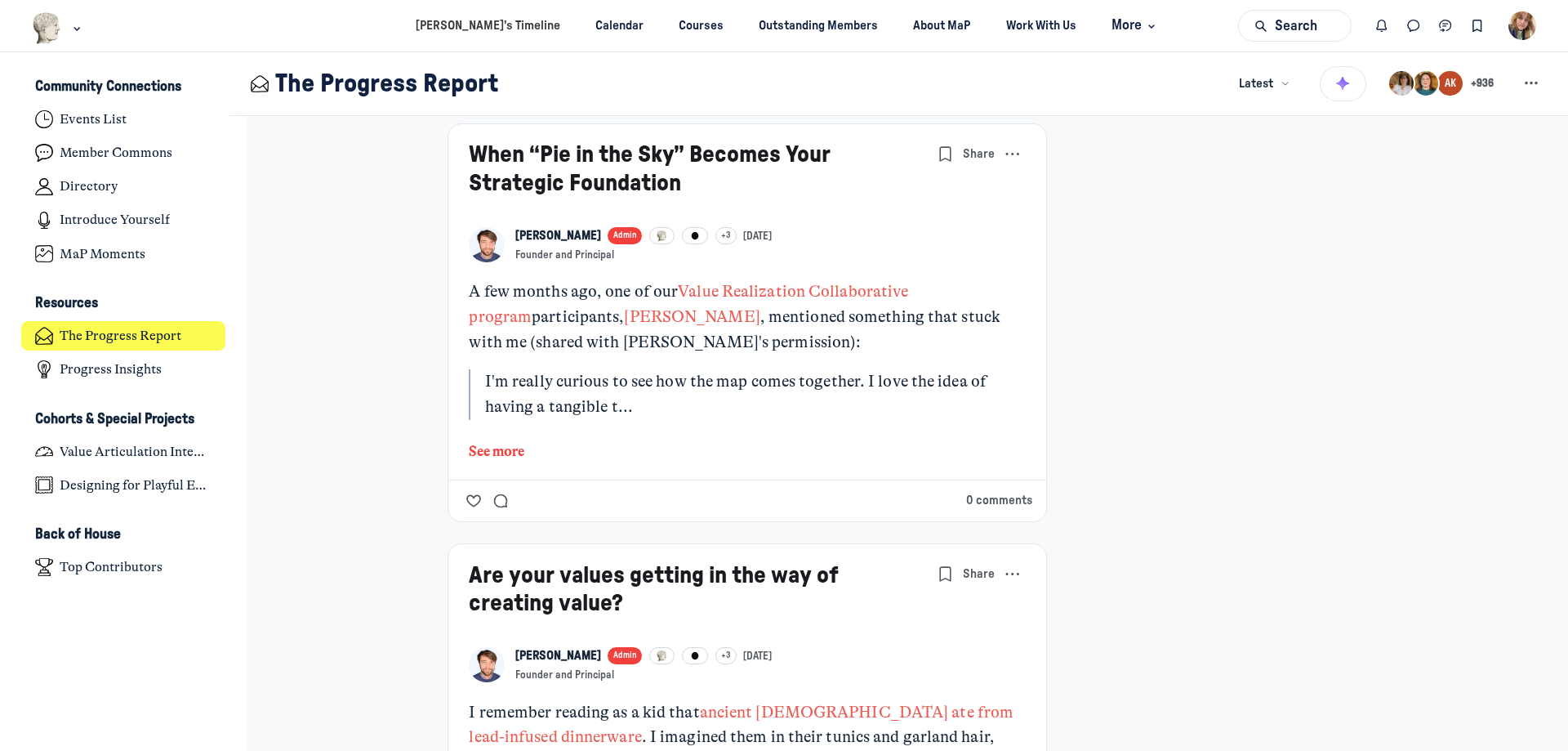
scroll to position [4853, 0]
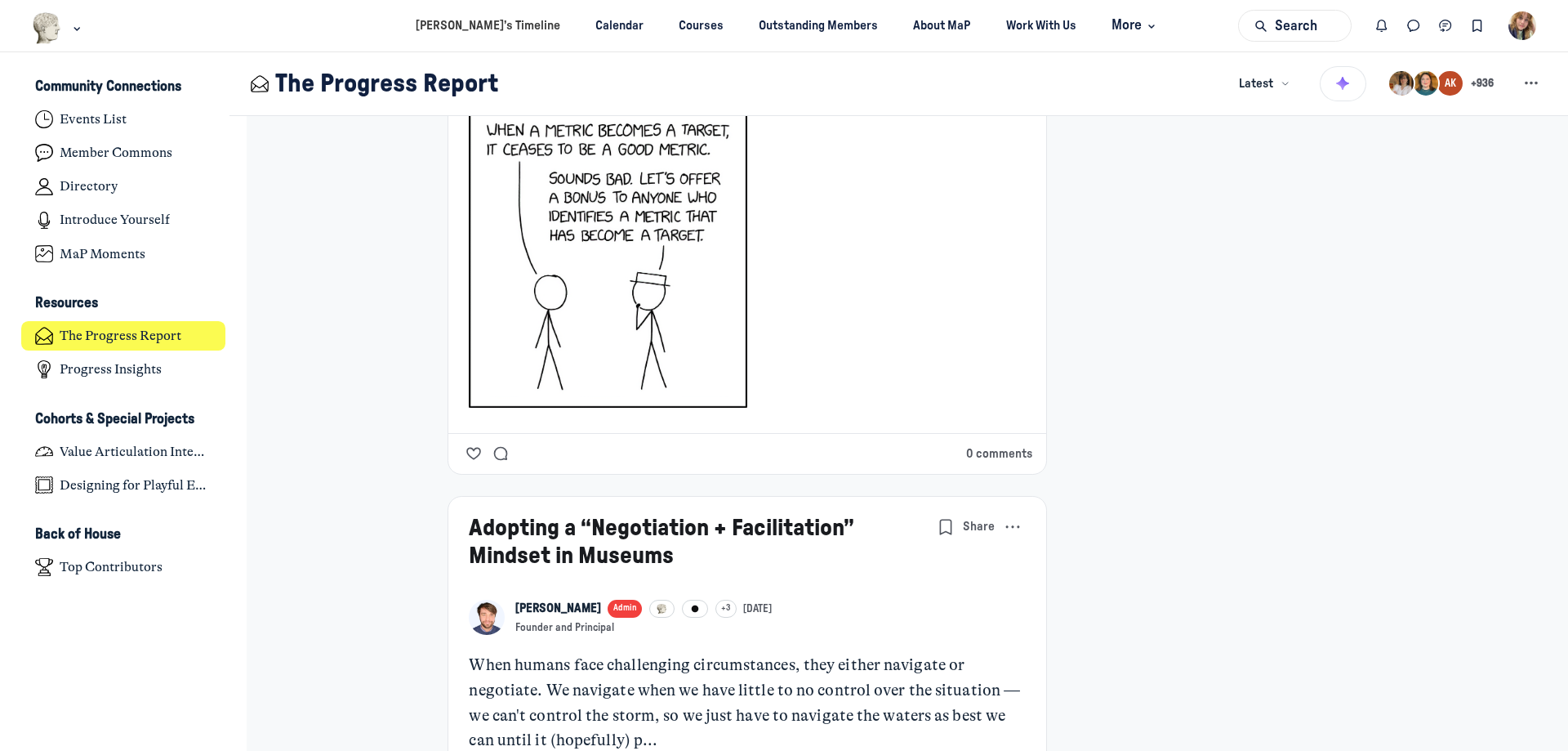
click at [1522, 23] on img "User menu options" at bounding box center [1522, 25] width 29 height 29
click at [1405, 199] on span "Billing" at bounding box center [1409, 196] width 32 height 18
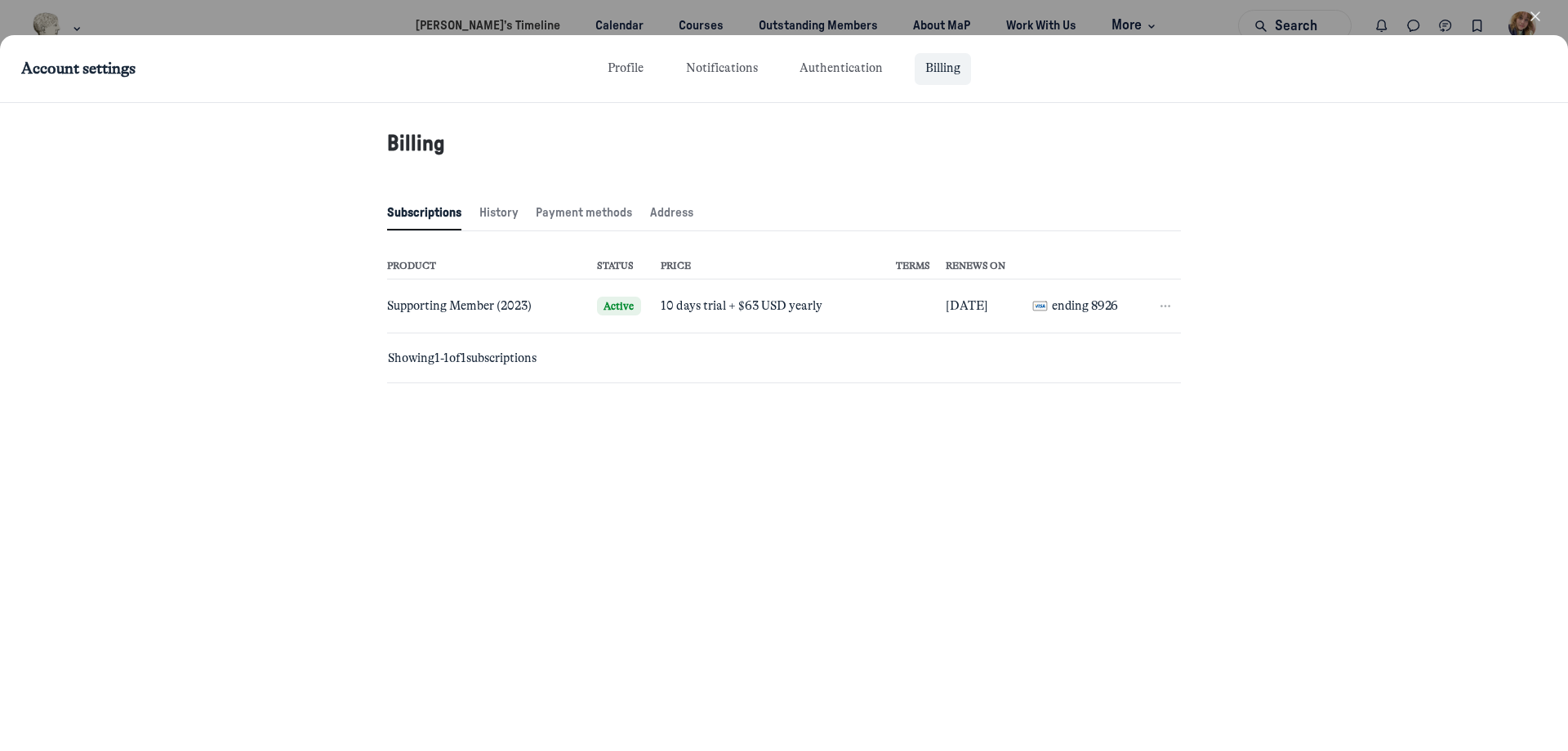
click at [1168, 306] on icon "button" at bounding box center [1165, 306] width 17 height 17
click at [1107, 381] on button "Cancel" at bounding box center [1091, 381] width 145 height 25
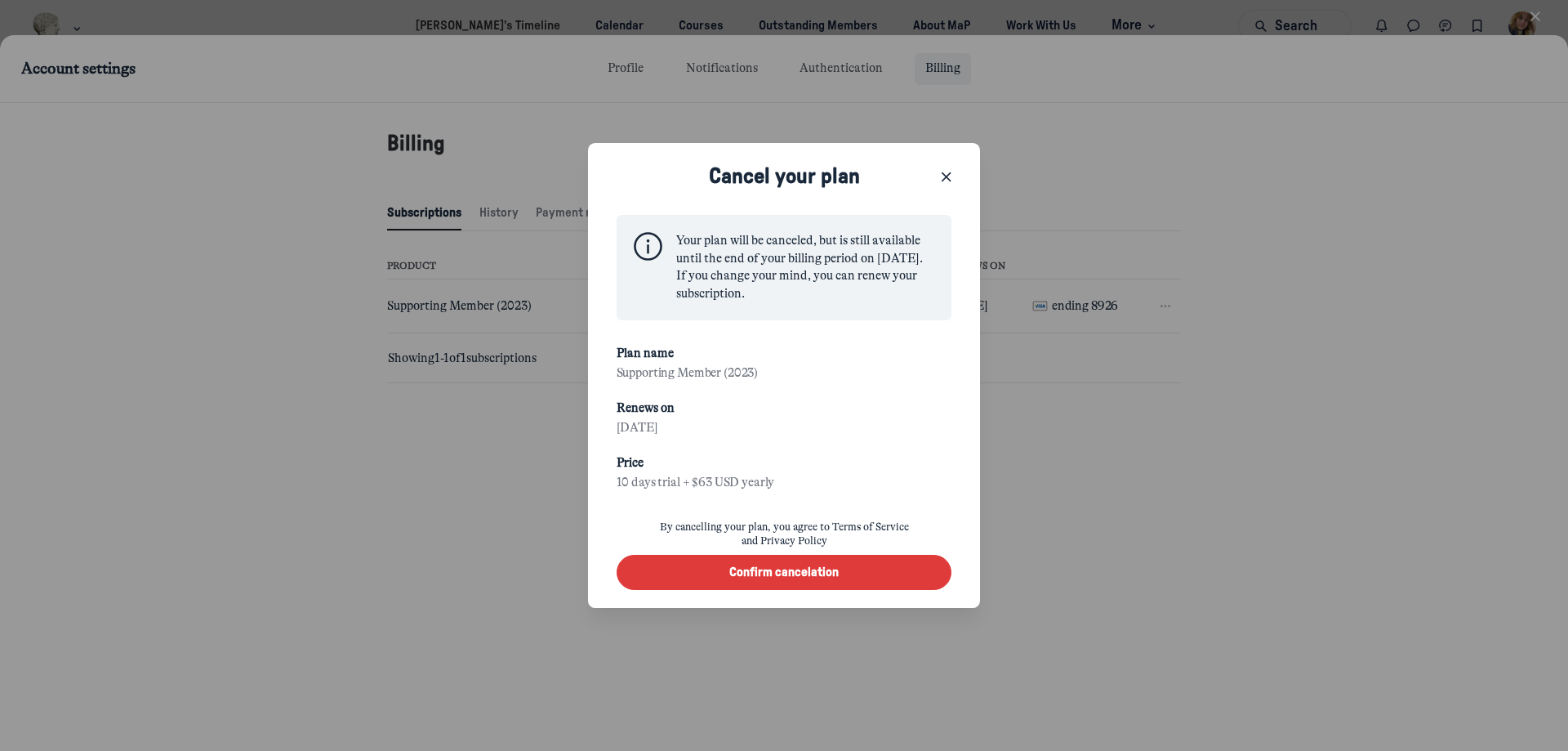
click at [818, 583] on button "Confirm cancelation" at bounding box center [784, 572] width 335 height 35
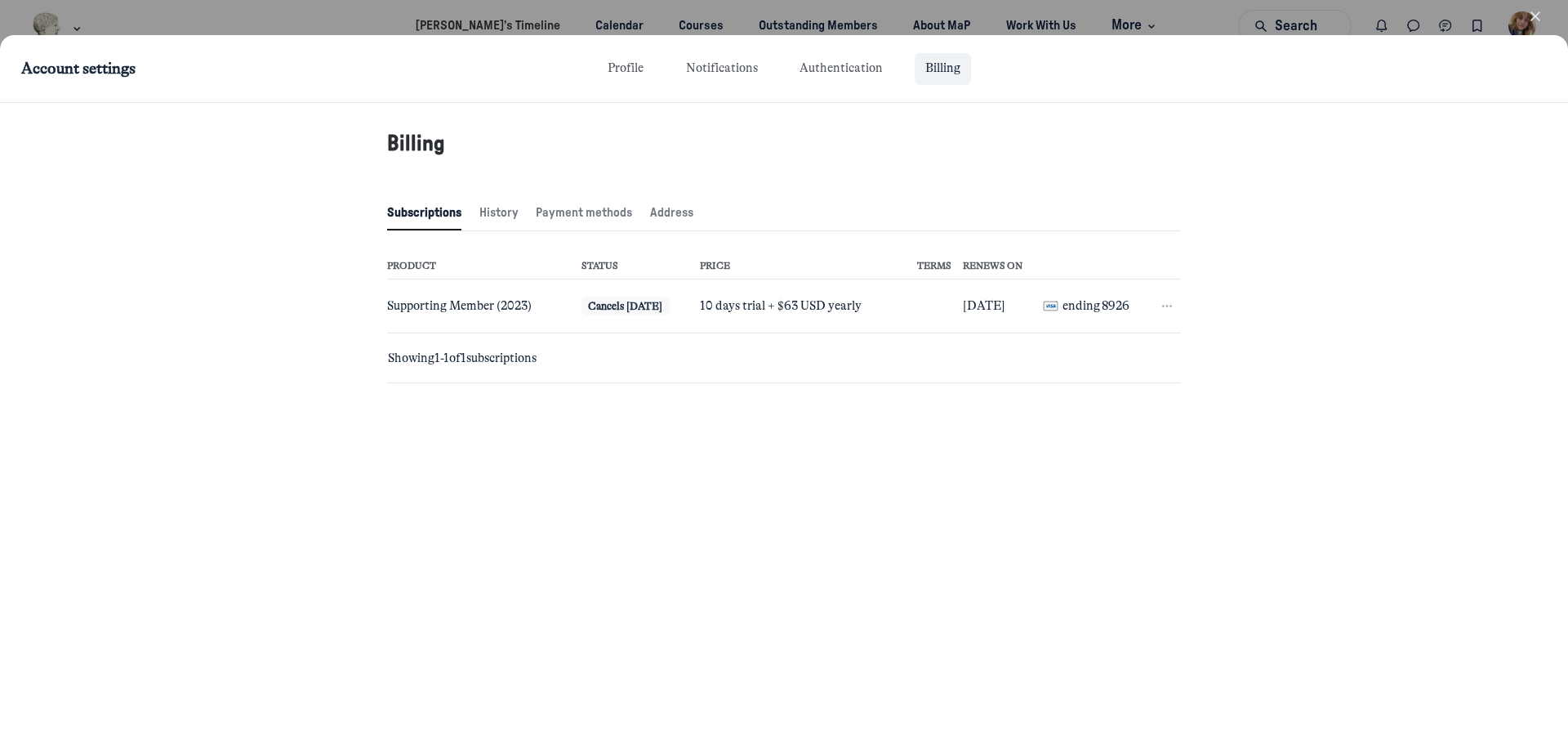
click at [1529, 18] on icon "button" at bounding box center [1535, 16] width 17 height 17
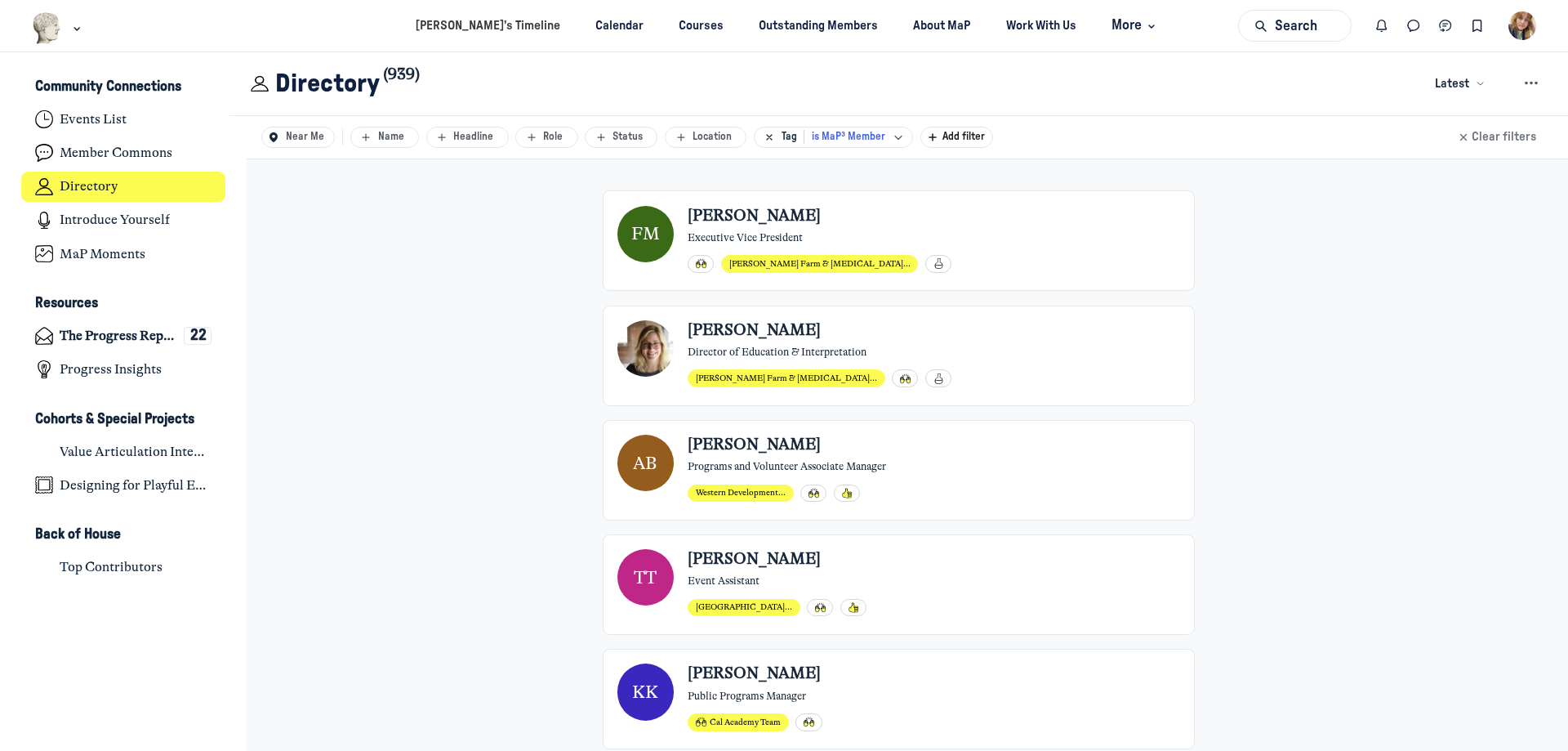
scroll to position [5211, 3210]
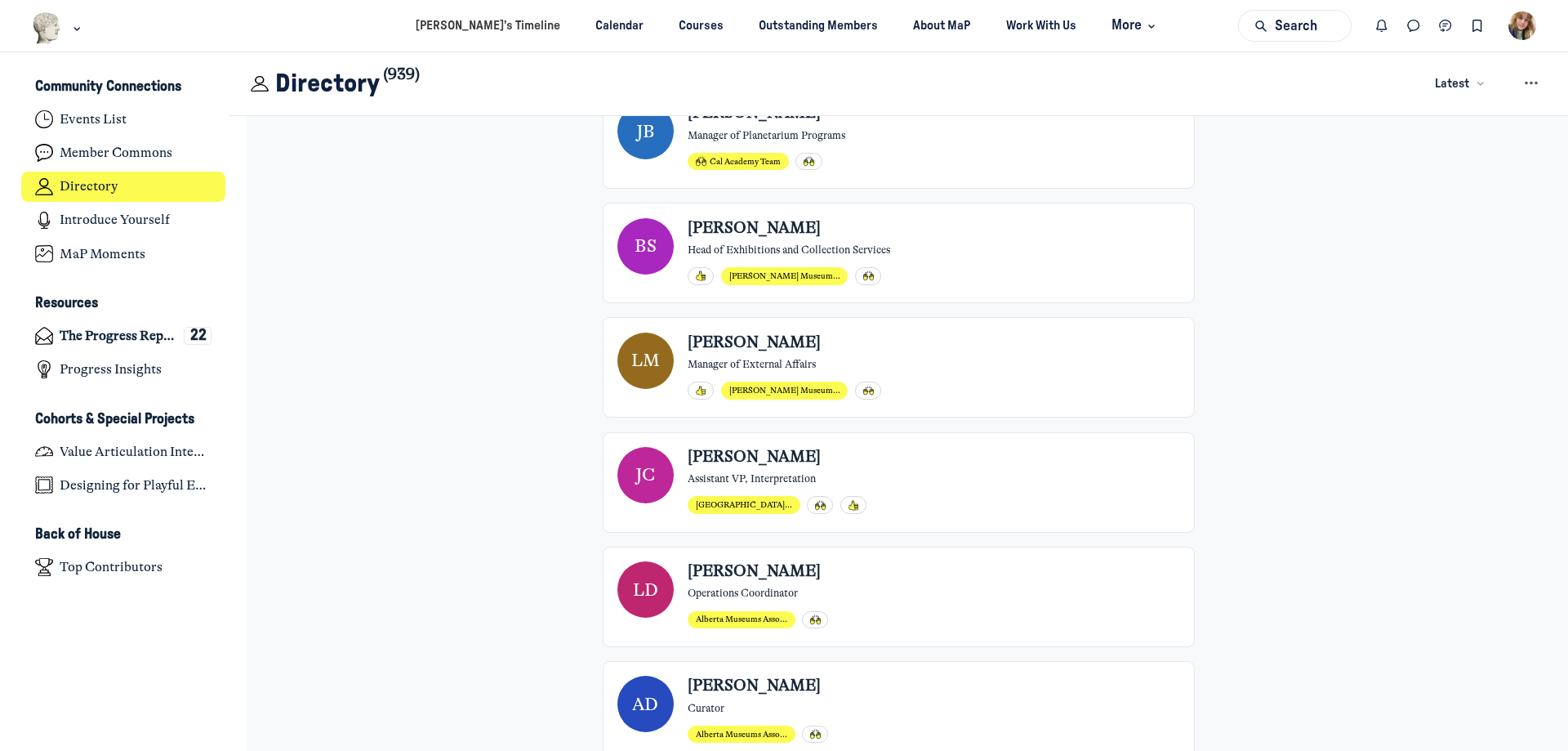
scroll to position [1151, 0]
